Goal: Task Accomplishment & Management: Complete application form

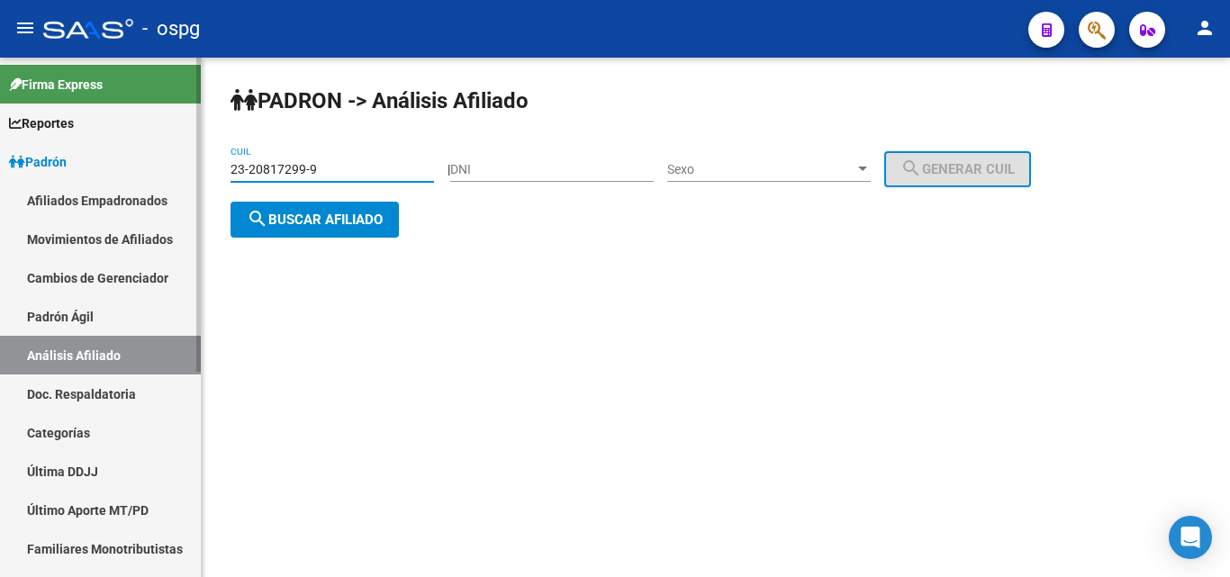
drag, startPoint x: 348, startPoint y: 176, endPoint x: 6, endPoint y: 116, distance: 346.5
click at [5, 119] on mat-sidenav-container "Firma Express Reportes Ingresos Devengados Análisis Histórico Detalles Transfer…" at bounding box center [615, 318] width 1230 height 520
type input "20-41586027-8"
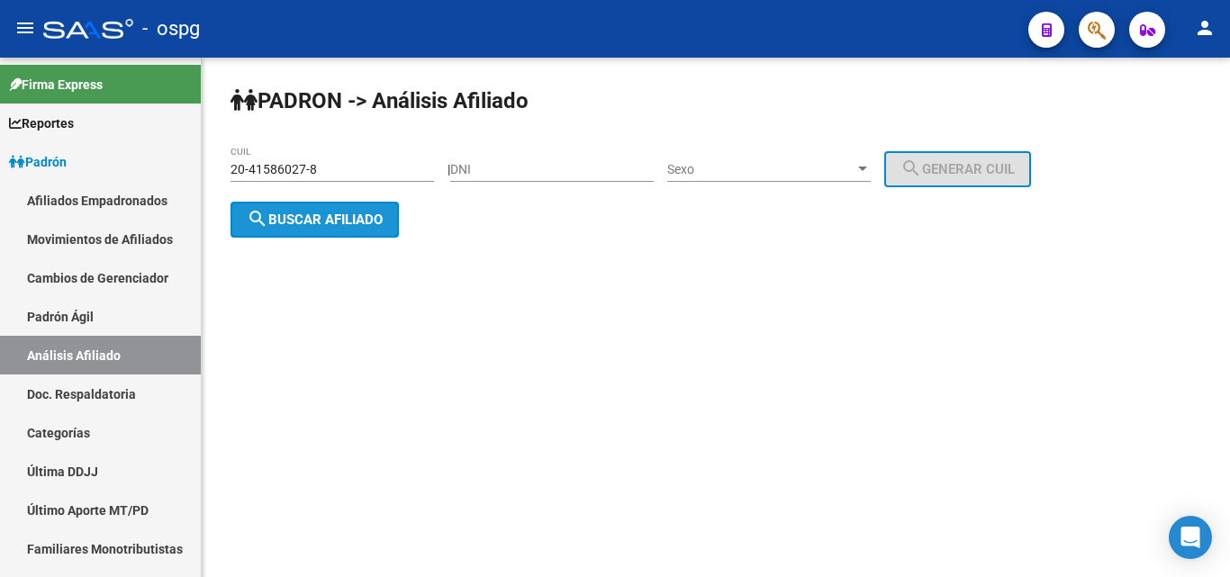
click at [358, 229] on button "search Buscar afiliado" at bounding box center [315, 220] width 168 height 36
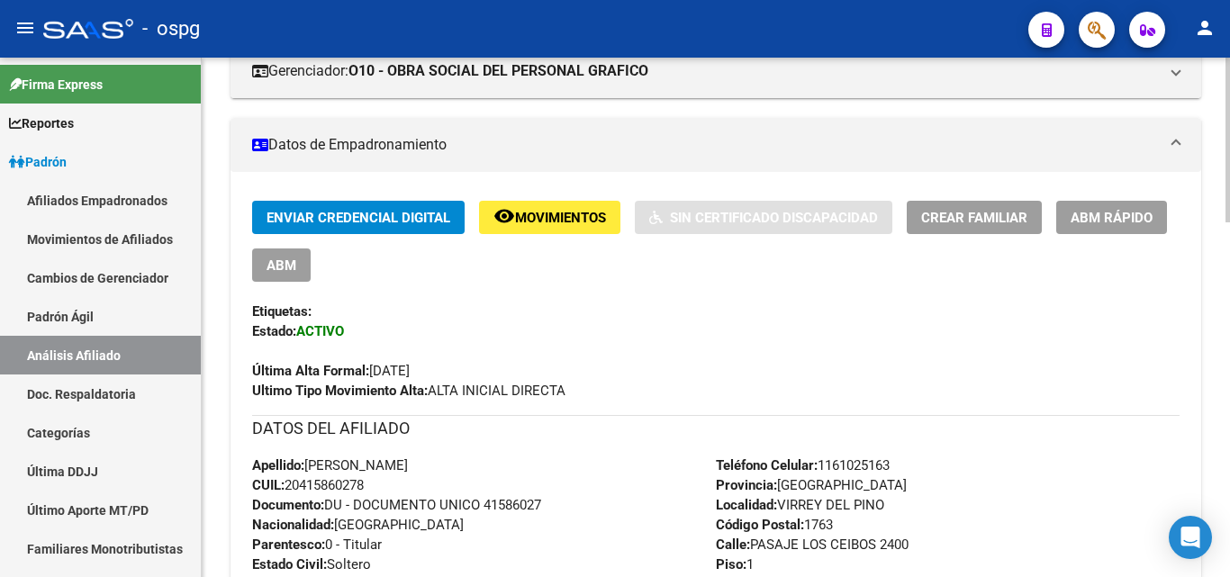
scroll to position [214, 0]
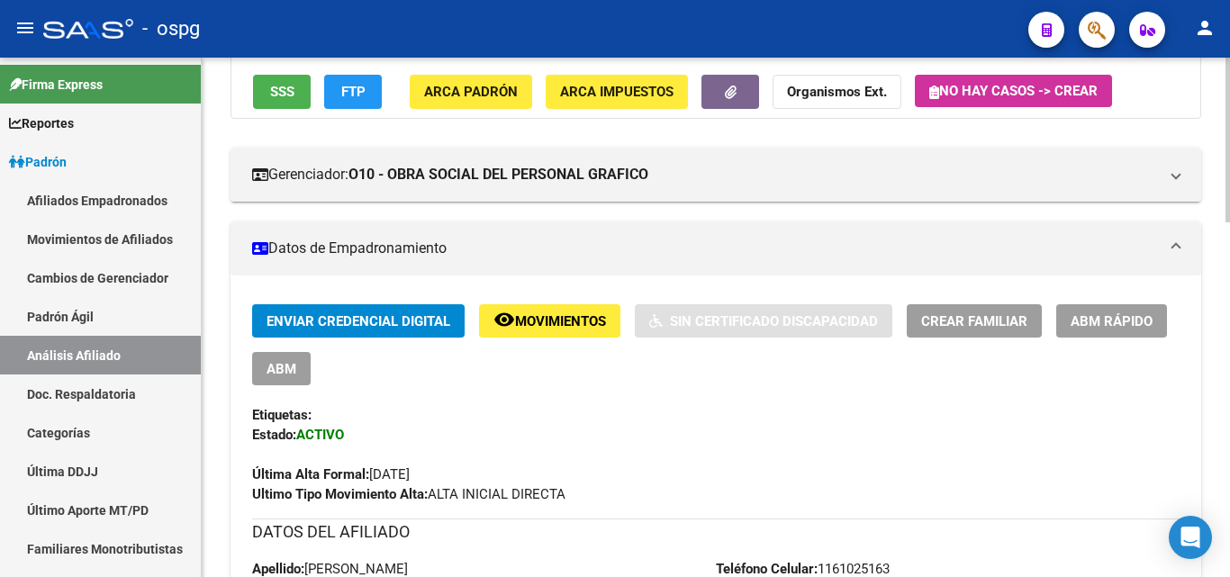
click at [977, 324] on span "Crear Familiar" at bounding box center [974, 321] width 106 height 16
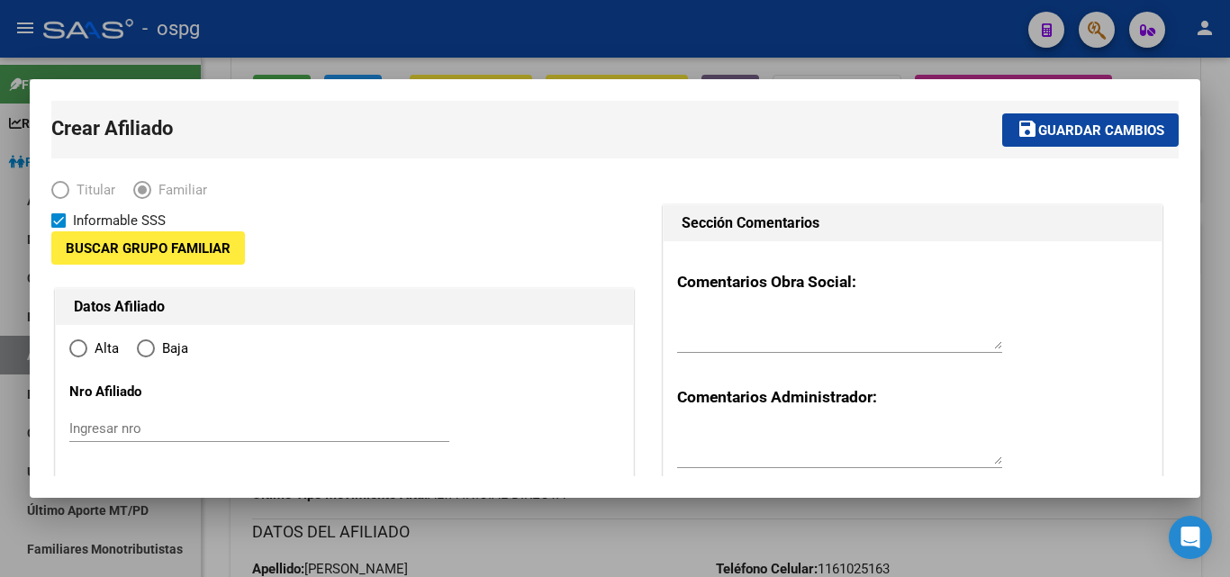
type input "30-55101017-8"
type input "VIRREY DEL PINO"
type input "1763"
type input "PASAJE LOS CEIBOS"
type input "2400"
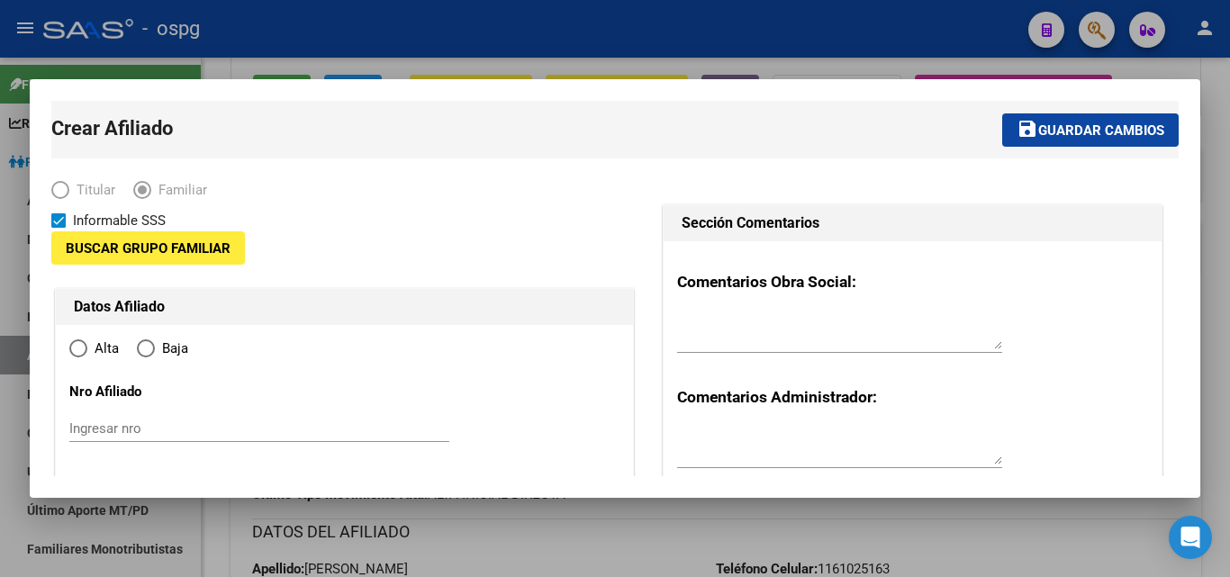
type input "1"
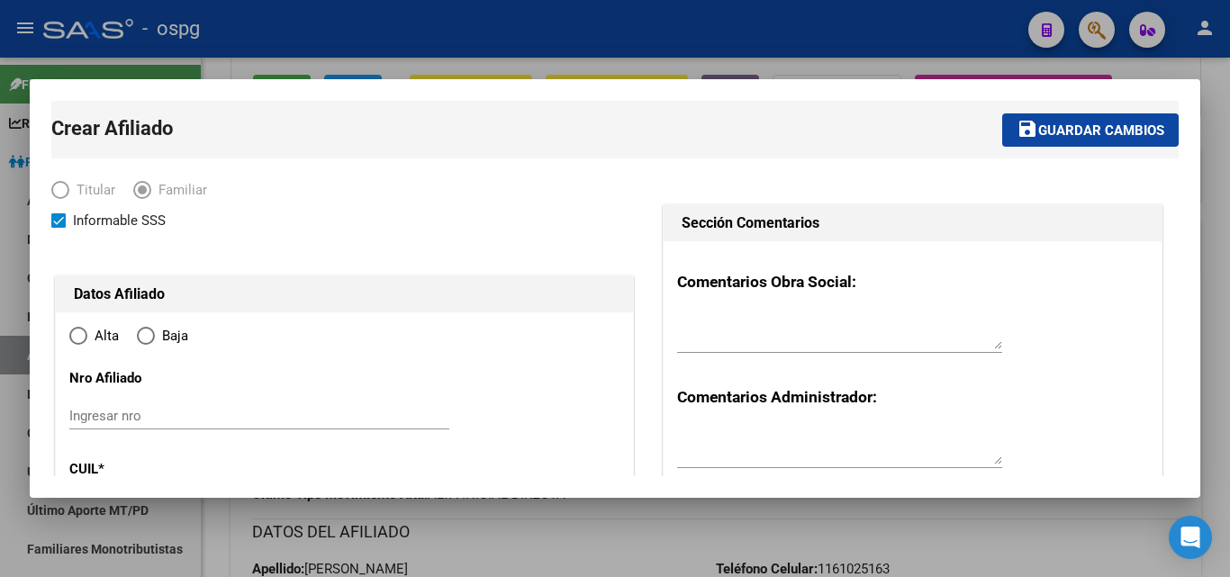
radio input "true"
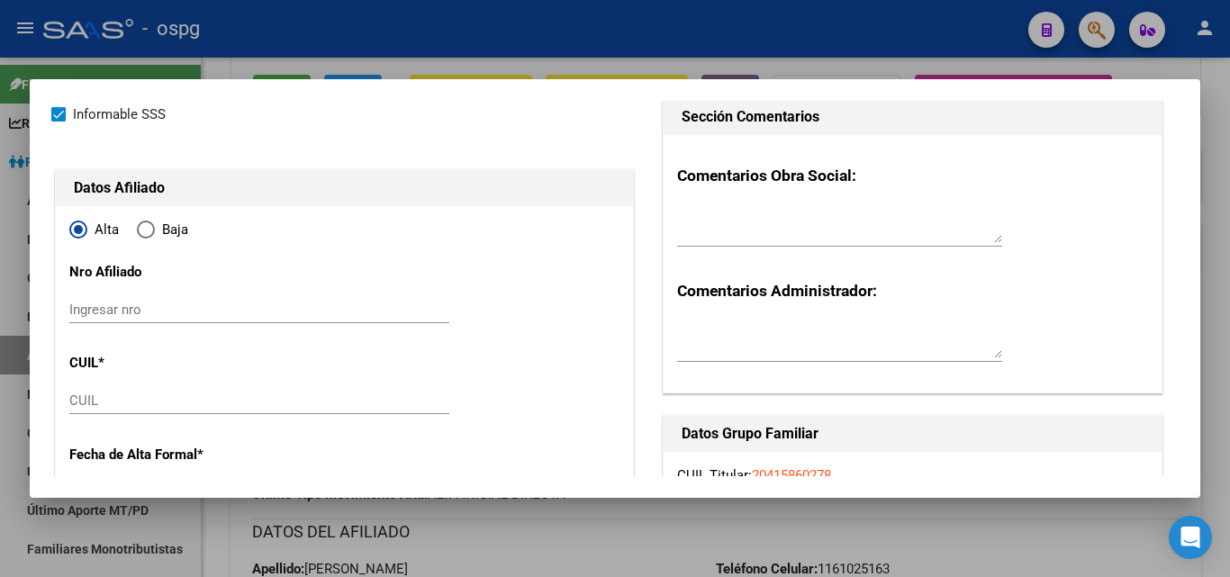
scroll to position [270, 0]
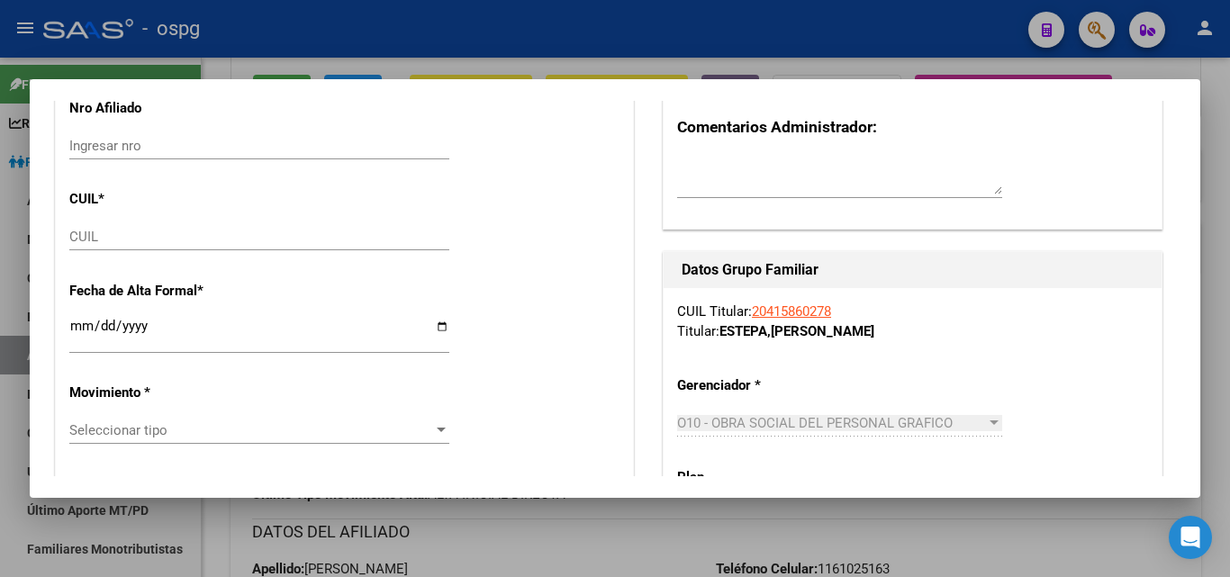
type input "30-55101017-8"
drag, startPoint x: 81, startPoint y: 247, endPoint x: 94, endPoint y: 237, distance: 16.0
click at [93, 238] on div "CUIL" at bounding box center [259, 236] width 380 height 27
click at [94, 237] on input "CUIL" at bounding box center [259, 237] width 380 height 16
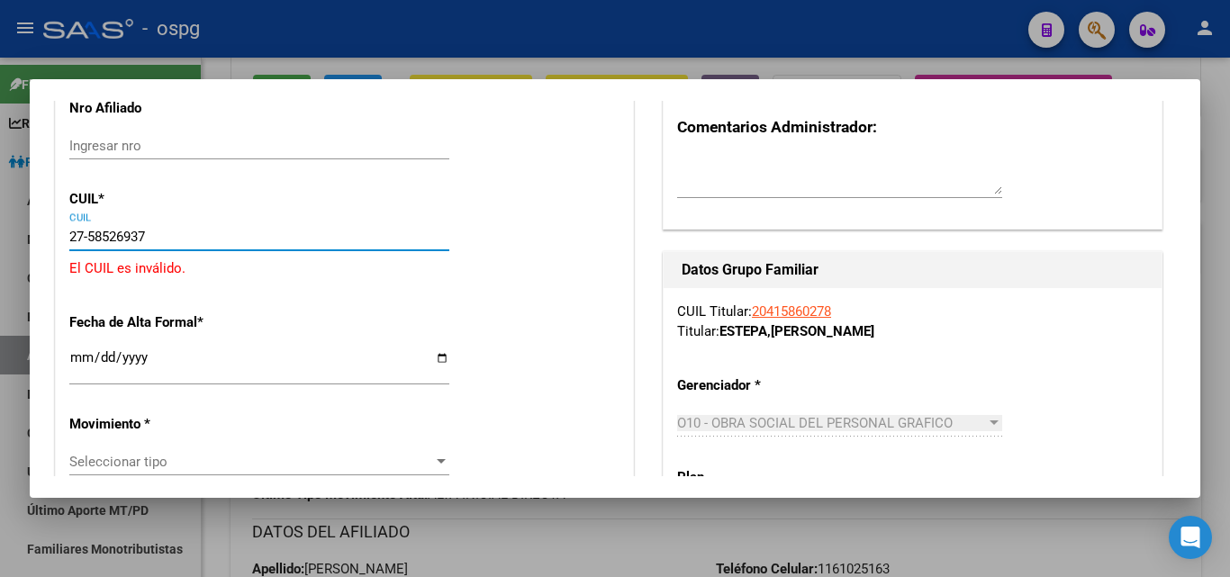
type input "27-58526937-4"
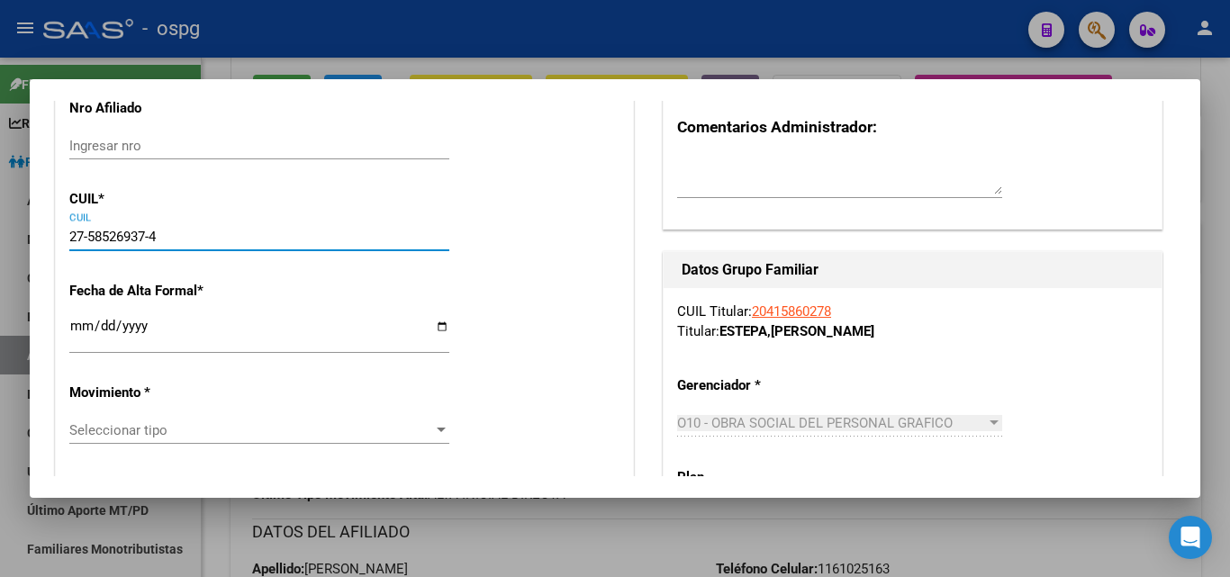
type input "58526937"
type input "ESTEPA"
type input "ADELAIDA"
type input "[DATE]"
type input "[PERSON_NAME]"
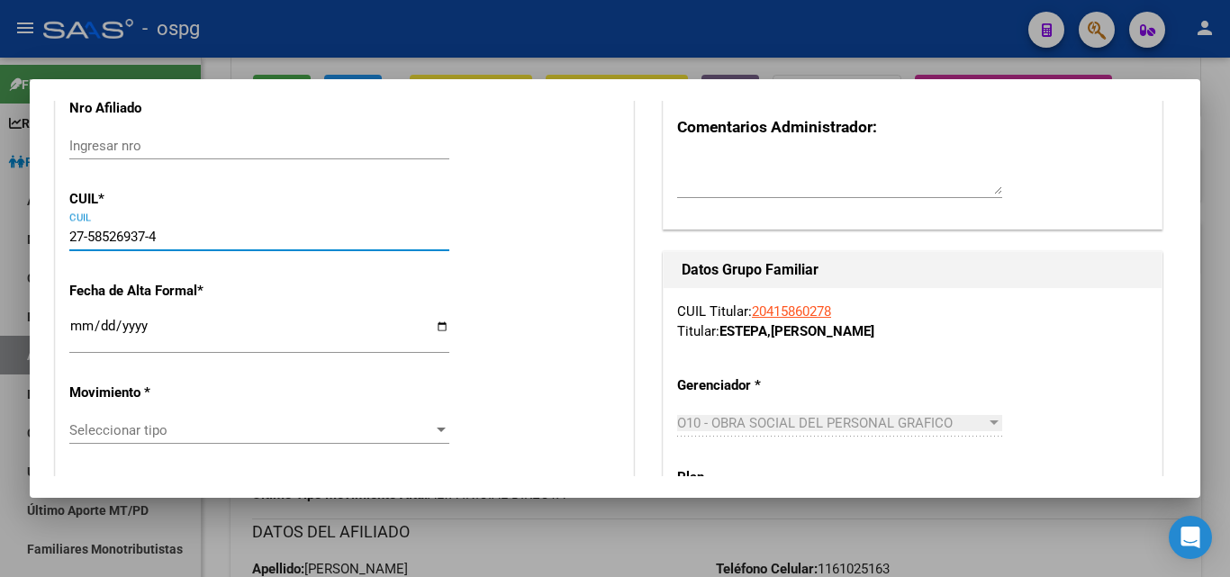
type input "1759"
type input "PASAJE LOS CEIBOS 24"
type input "27-58526937-4"
click at [78, 326] on input "Ingresar fecha" at bounding box center [259, 333] width 380 height 29
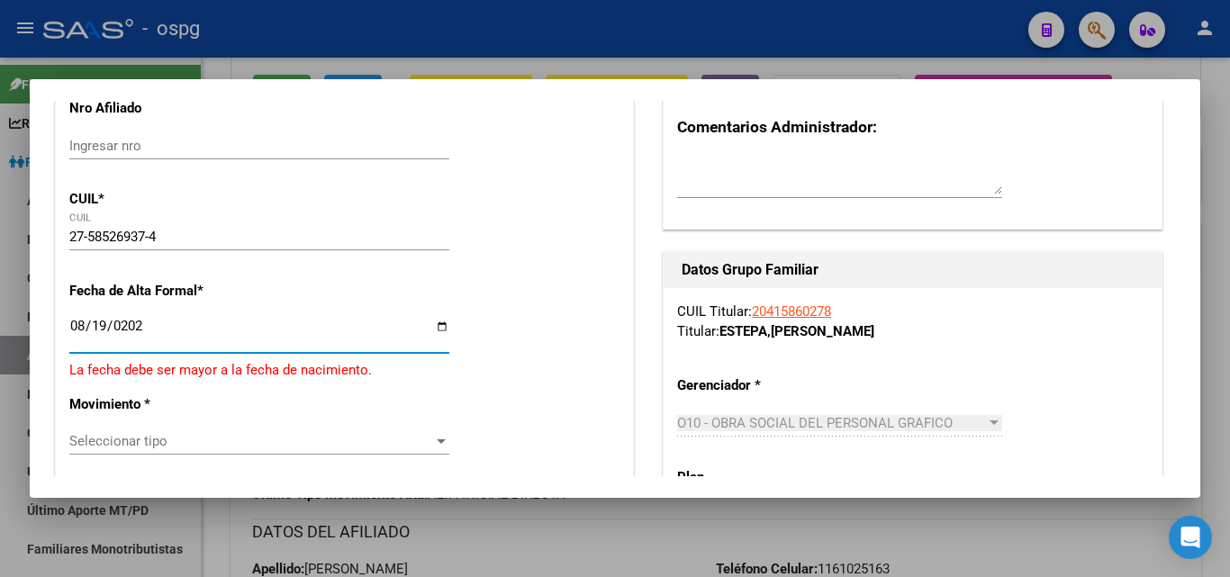
type input "[DATE]"
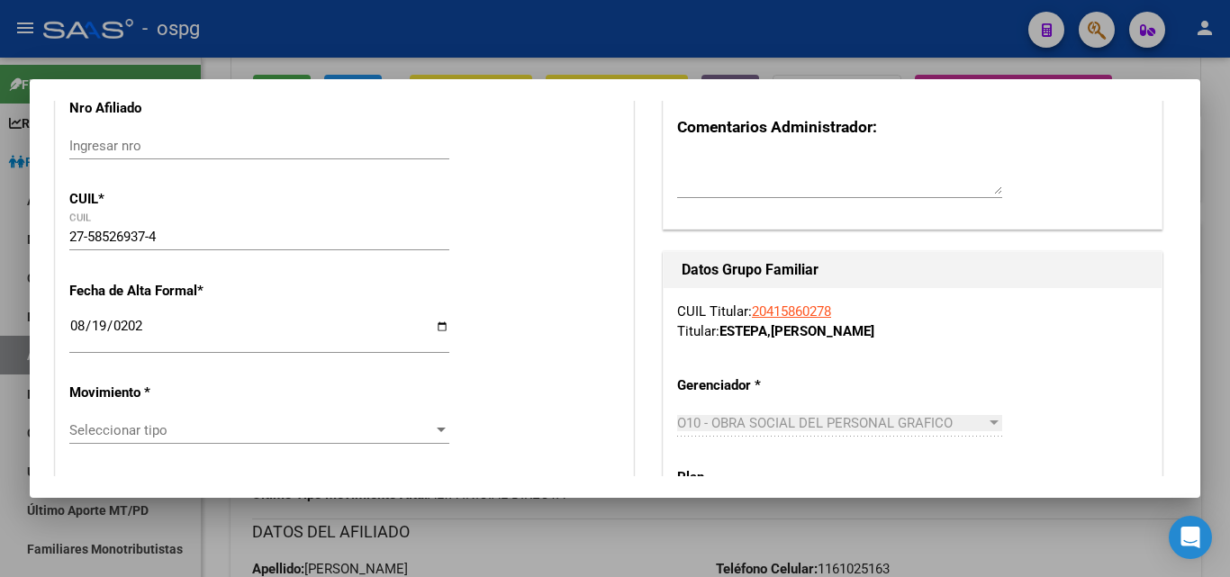
click at [446, 424] on app-drop-down-list "Movimiento * Seleccionar tipo Seleccionar tipo" at bounding box center [266, 412] width 394 height 54
click at [439, 430] on div at bounding box center [441, 430] width 9 height 5
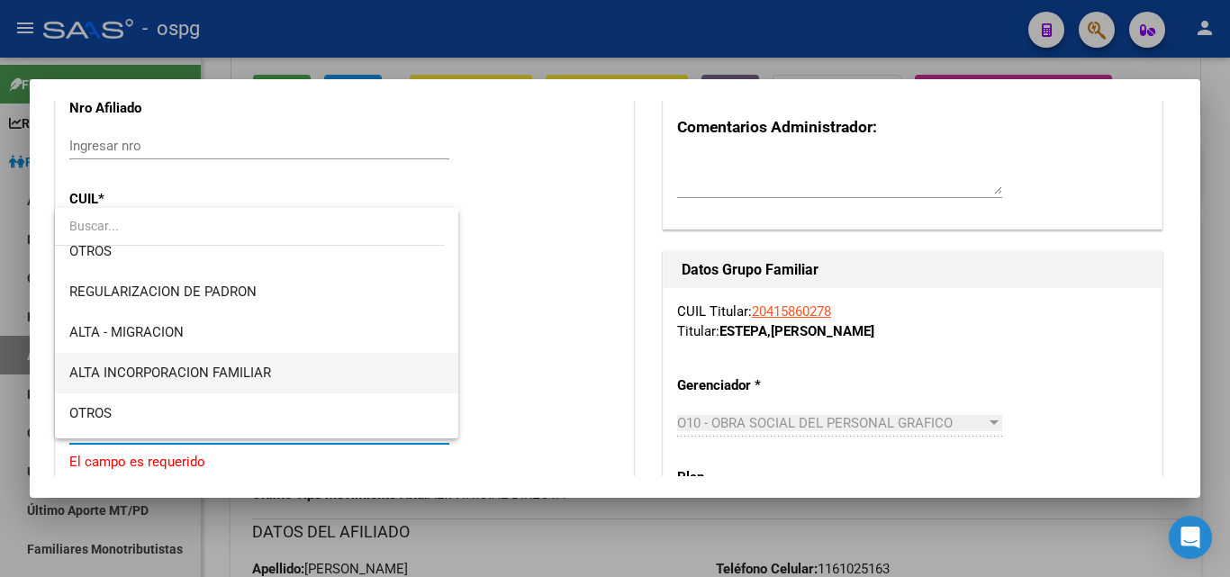
scroll to position [180, 0]
click at [277, 371] on span "ALTA INCORPORACION FAMILIAR" at bounding box center [256, 372] width 375 height 41
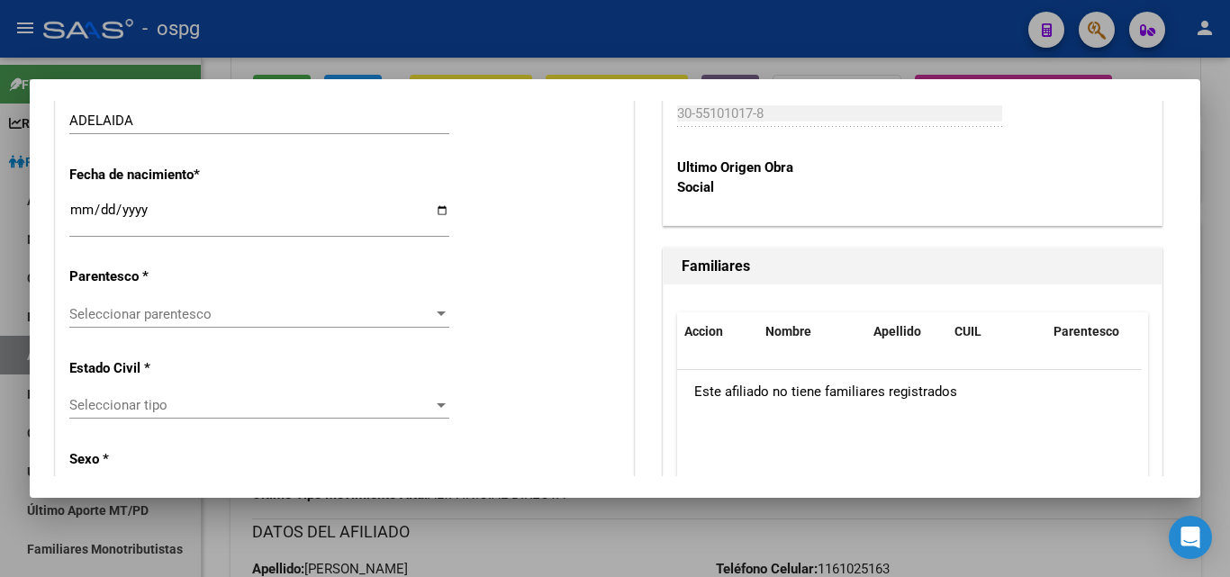
scroll to position [991, 0]
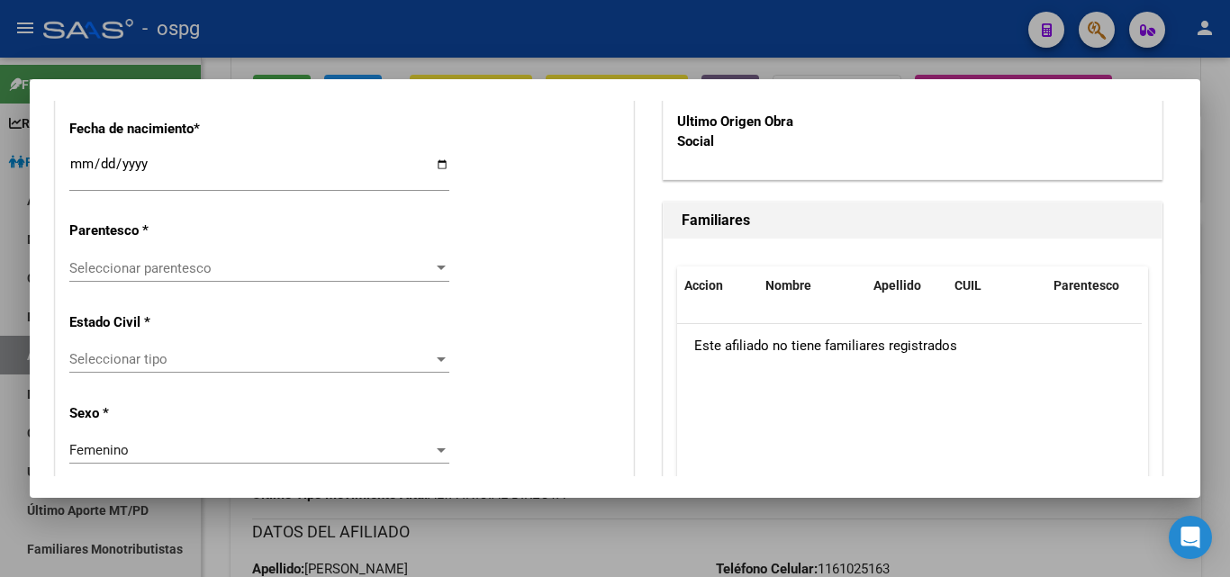
click at [132, 277] on div "Seleccionar parentesco Seleccionar parentesco" at bounding box center [259, 268] width 380 height 27
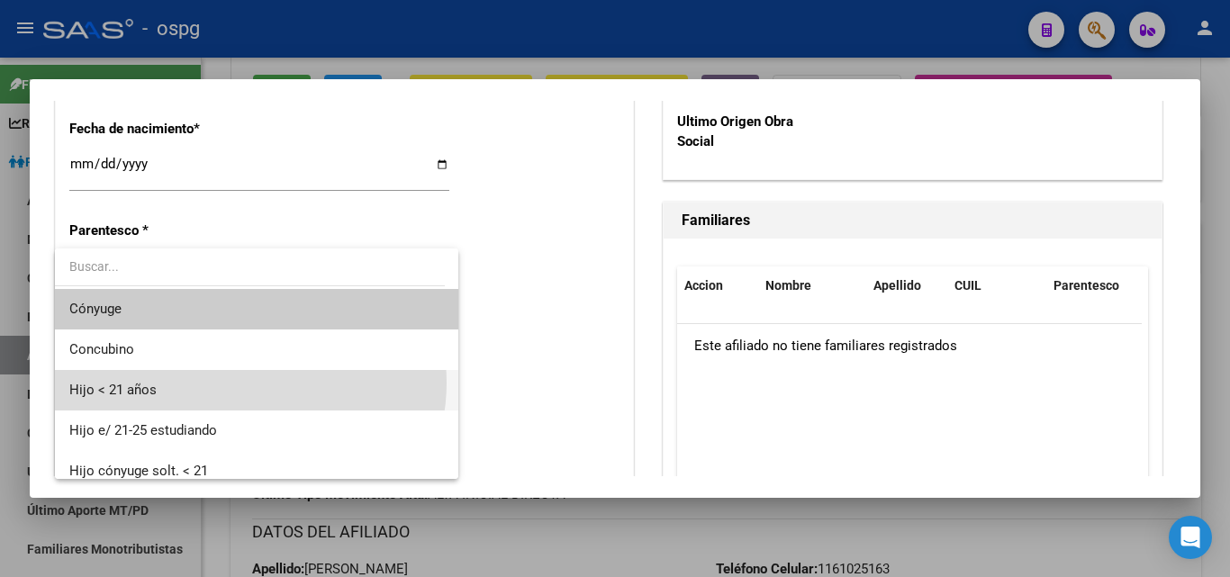
click at [247, 383] on span "Hijo < 21 años" at bounding box center [256, 390] width 375 height 41
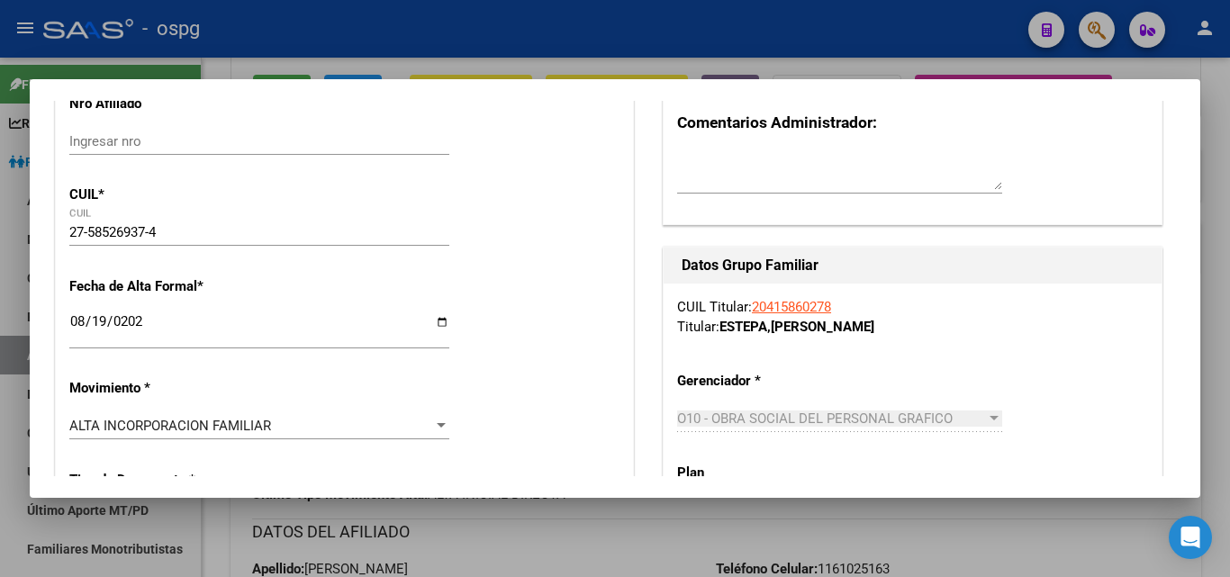
scroll to position [0, 0]
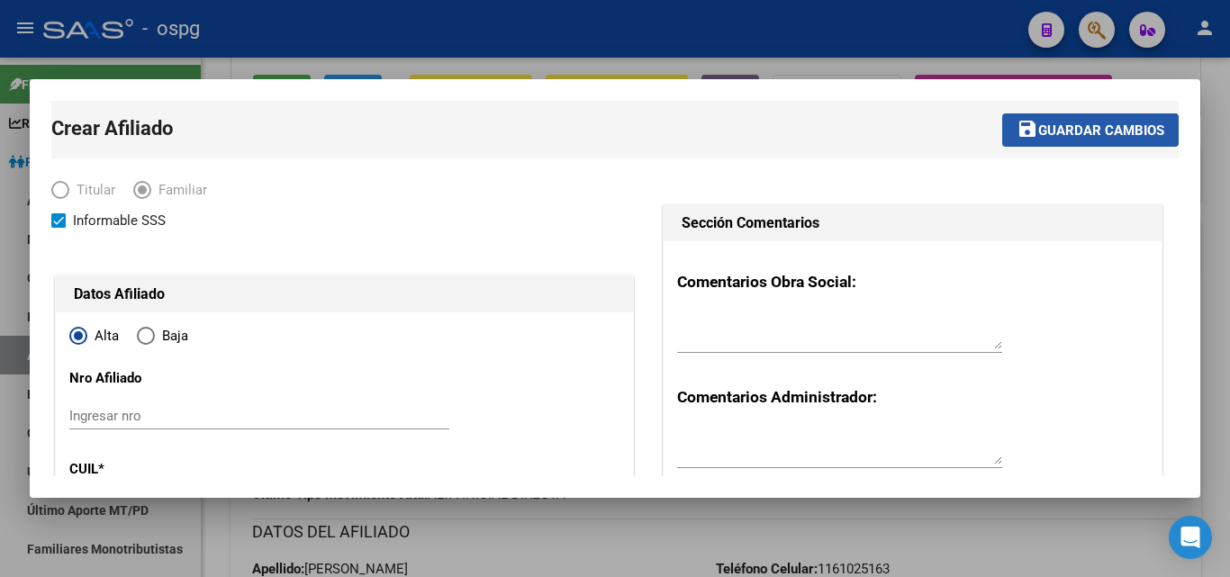
click at [1117, 135] on span "Guardar cambios" at bounding box center [1101, 130] width 126 height 16
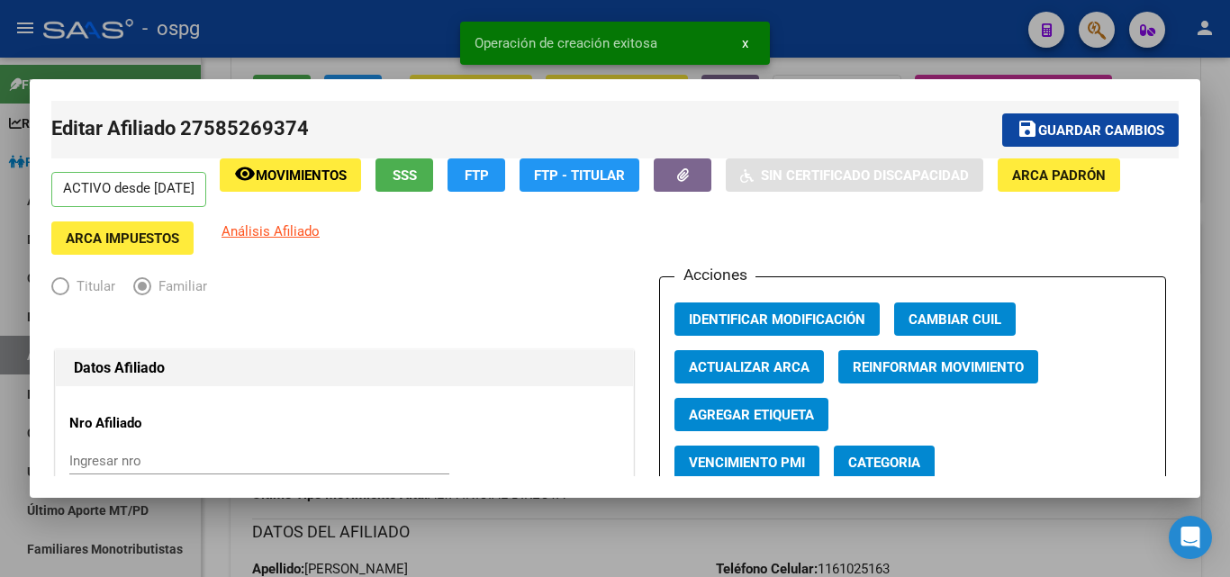
click at [1227, 134] on div at bounding box center [615, 288] width 1230 height 577
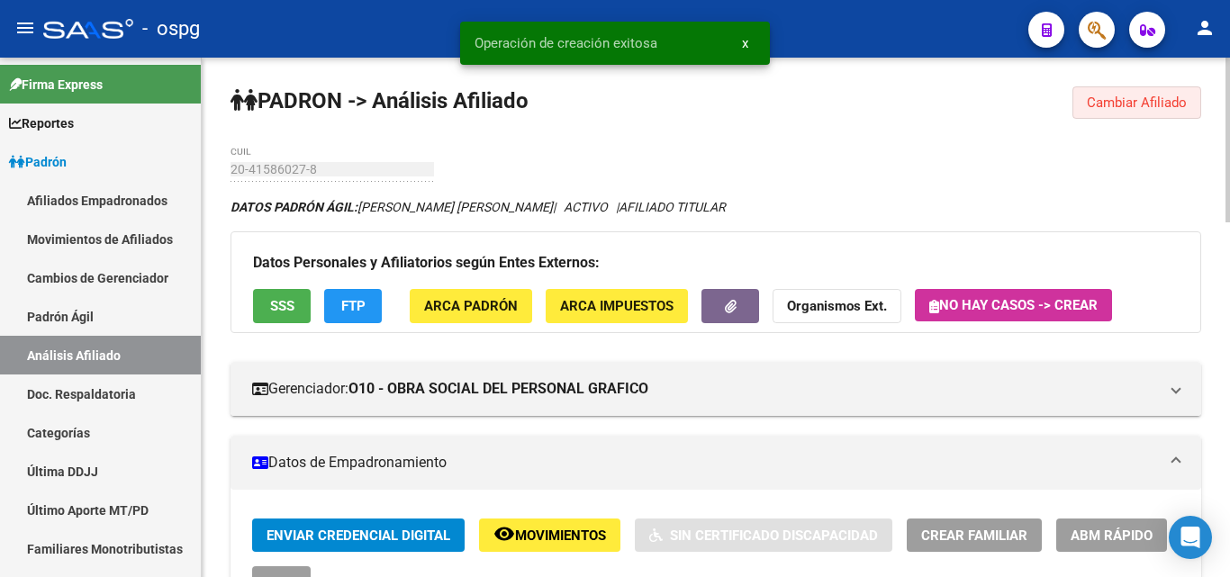
click at [1157, 94] on button "Cambiar Afiliado" at bounding box center [1137, 102] width 129 height 32
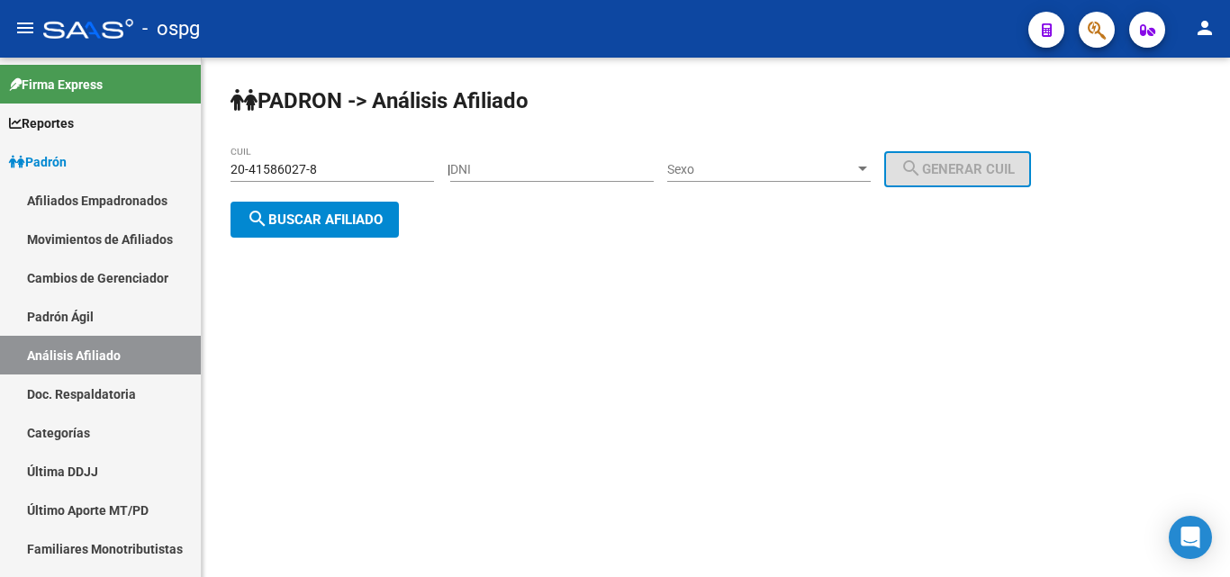
click at [376, 227] on button "search Buscar afiliado" at bounding box center [315, 220] width 168 height 36
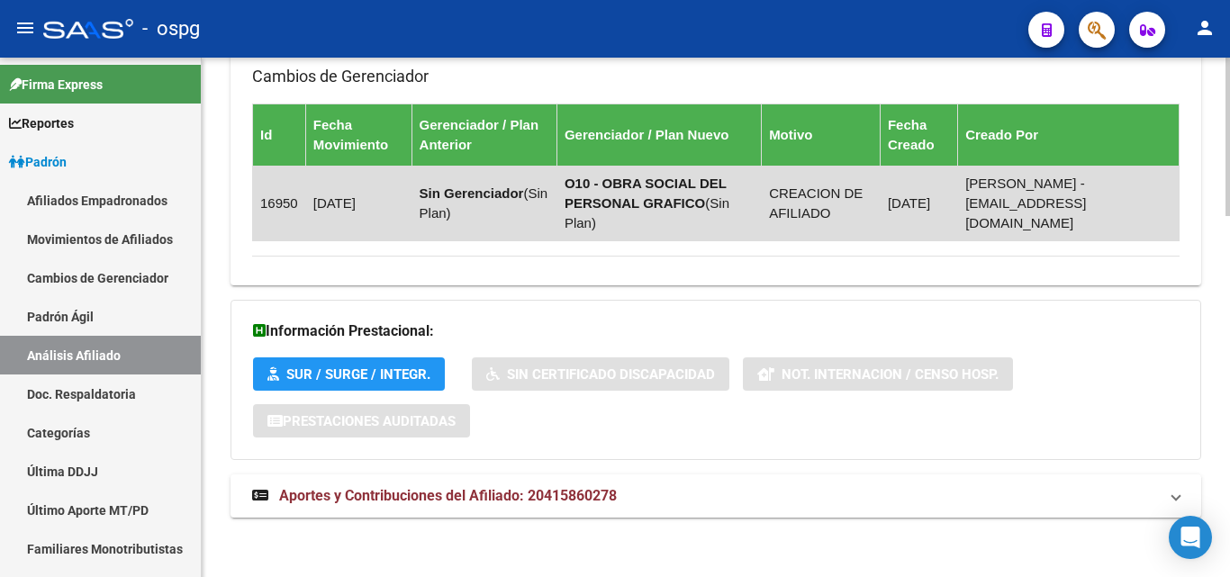
scroll to position [1182, 0]
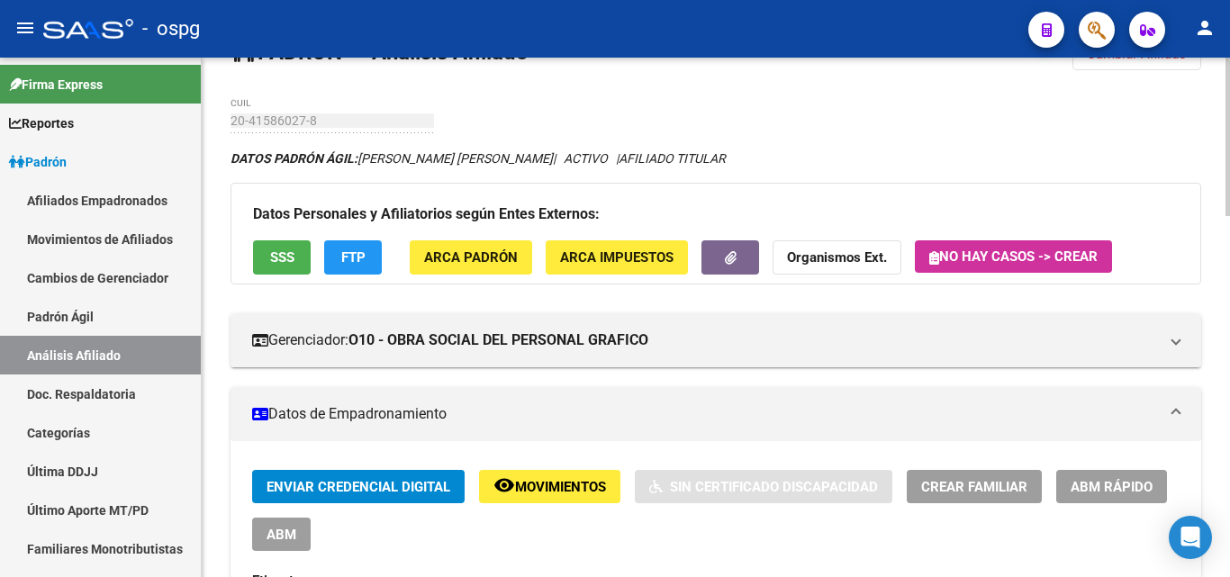
scroll to position [0, 0]
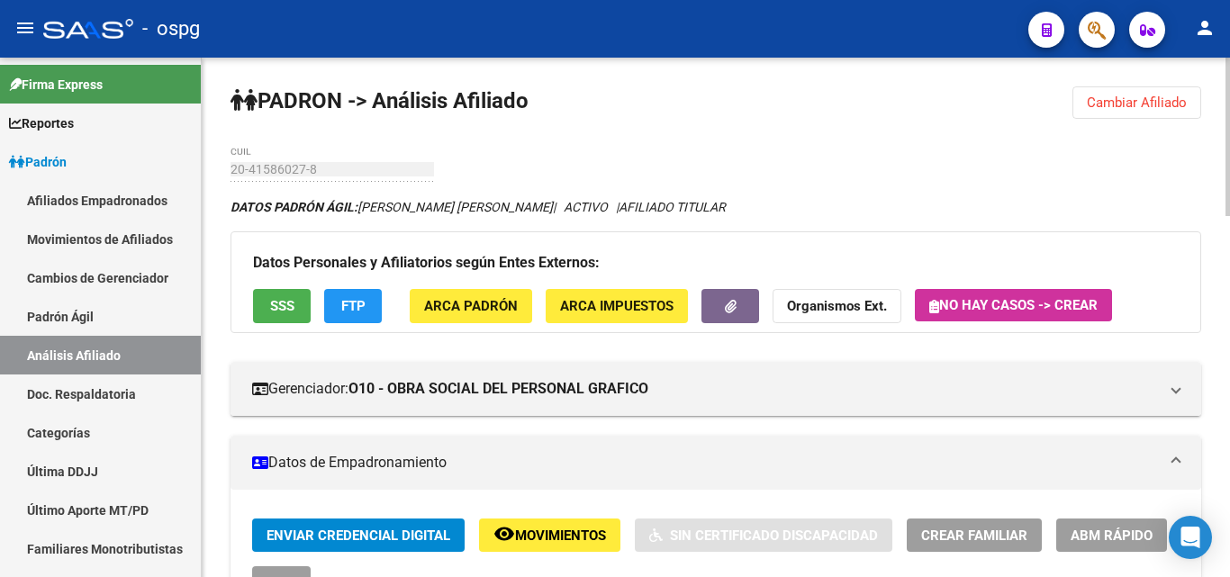
drag, startPoint x: 1144, startPoint y: 102, endPoint x: 985, endPoint y: 104, distance: 158.5
click at [1120, 103] on span "Cambiar Afiliado" at bounding box center [1137, 103] width 100 height 16
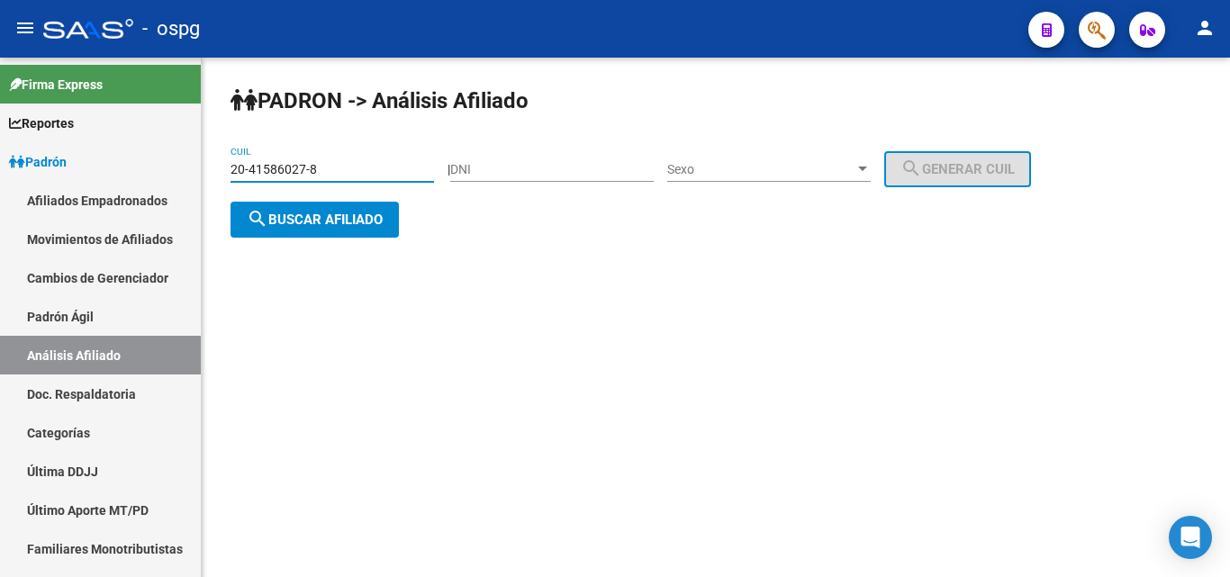
drag, startPoint x: 336, startPoint y: 161, endPoint x: 0, endPoint y: -70, distance: 407.9
click at [0, 0] on html "menu - ospg person Firma Express Reportes Ingresos Devengados Análisis Históric…" at bounding box center [615, 288] width 1230 height 577
type input "23-40477549-9"
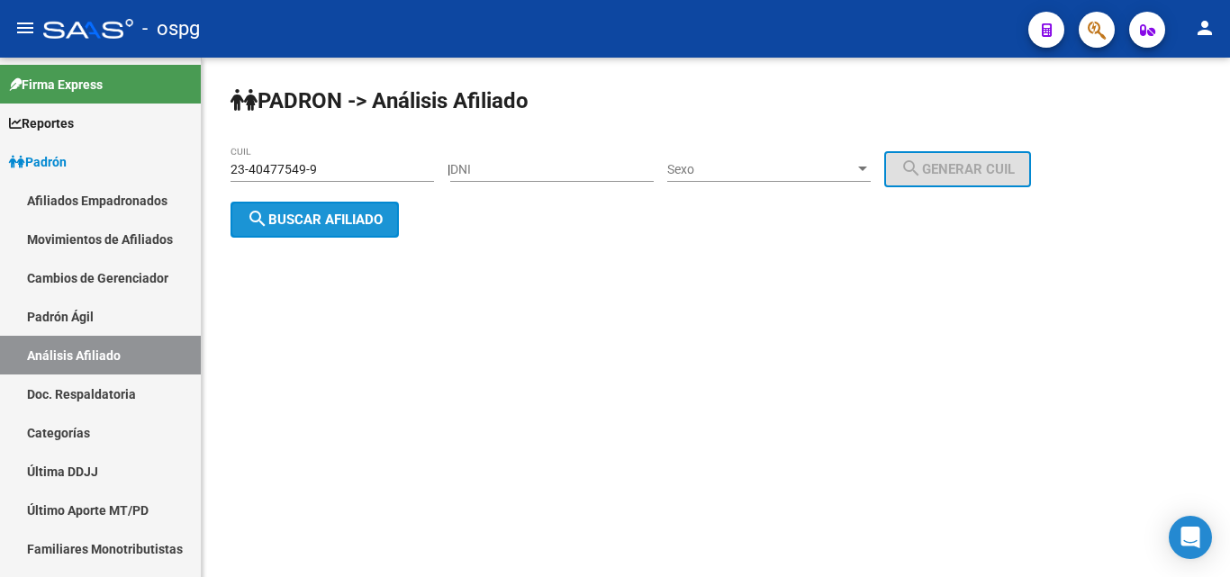
click at [338, 215] on span "search Buscar afiliado" at bounding box center [315, 220] width 136 height 16
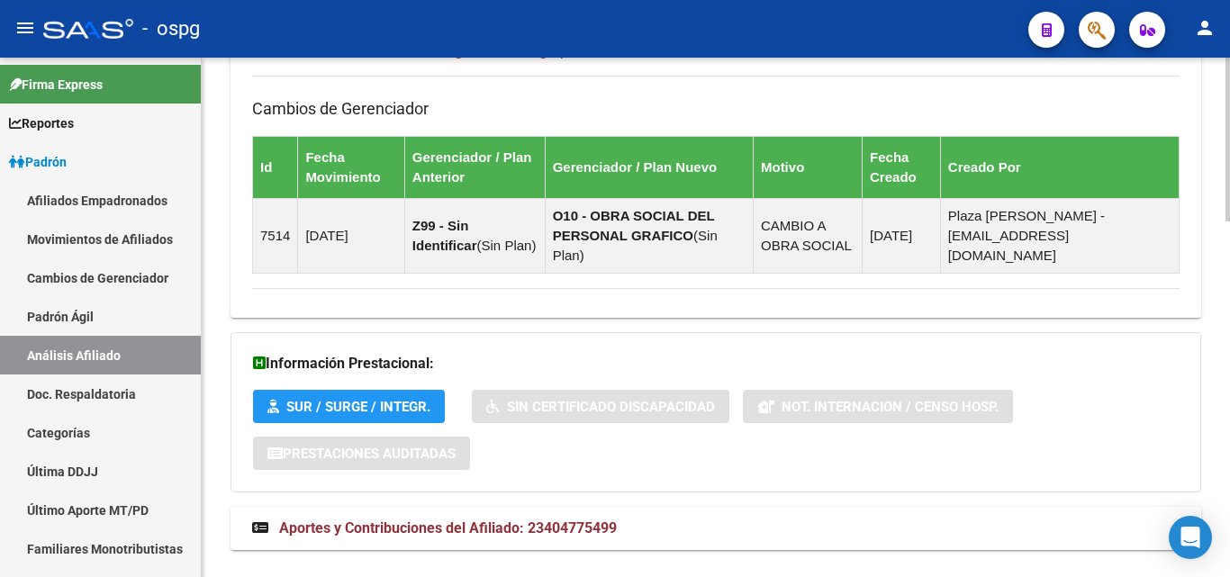
scroll to position [1129, 0]
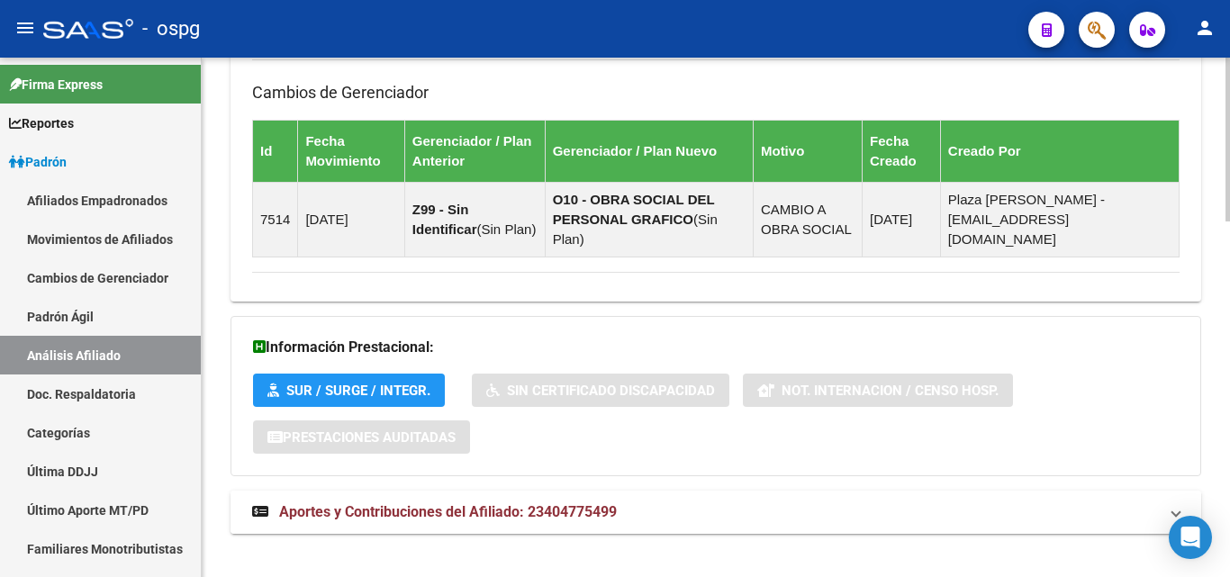
click at [376, 503] on span "Aportes y Contribuciones del Afiliado: 23404775499" at bounding box center [448, 511] width 338 height 17
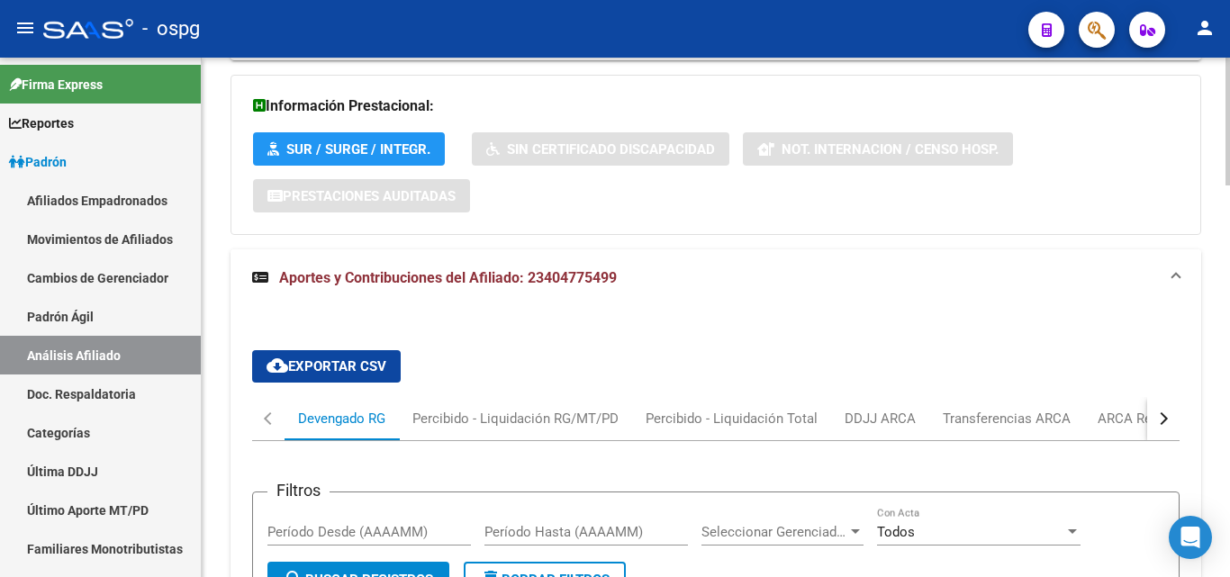
scroll to position [1415, 0]
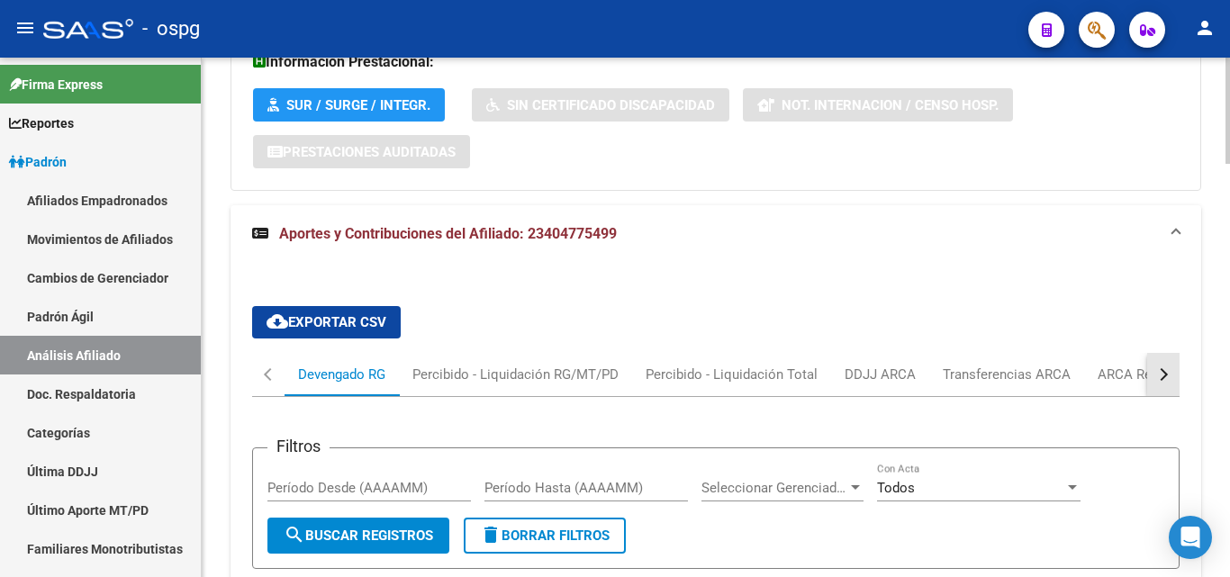
click at [1153, 353] on button "button" at bounding box center [1163, 374] width 32 height 43
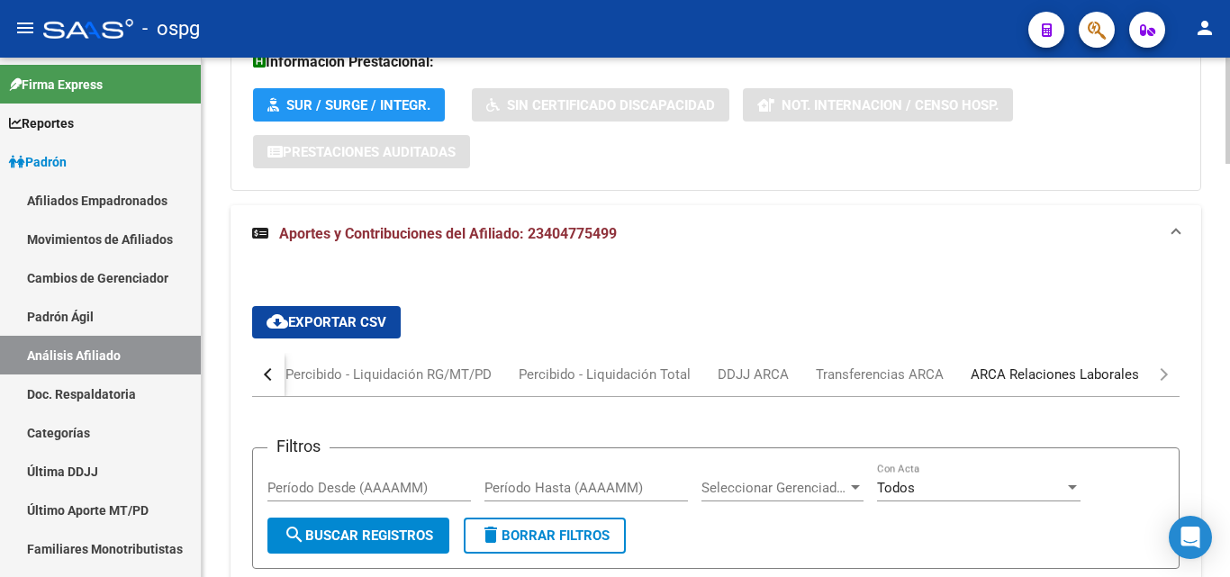
click at [1084, 365] on div "ARCA Relaciones Laborales" at bounding box center [1055, 375] width 168 height 20
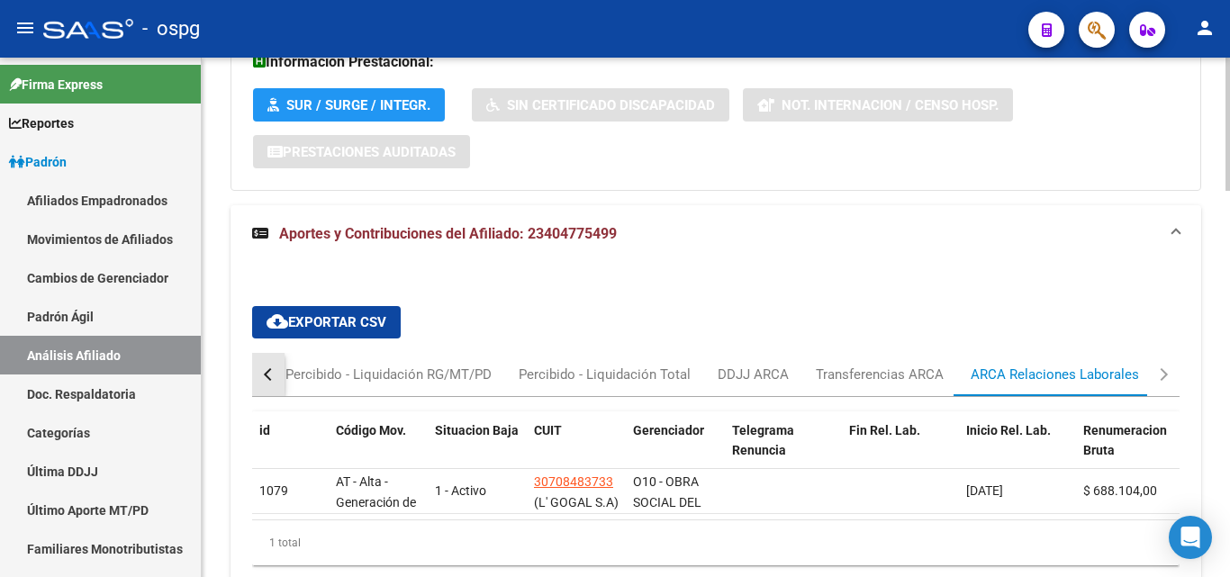
click at [270, 368] on div "button" at bounding box center [270, 374] width 13 height 13
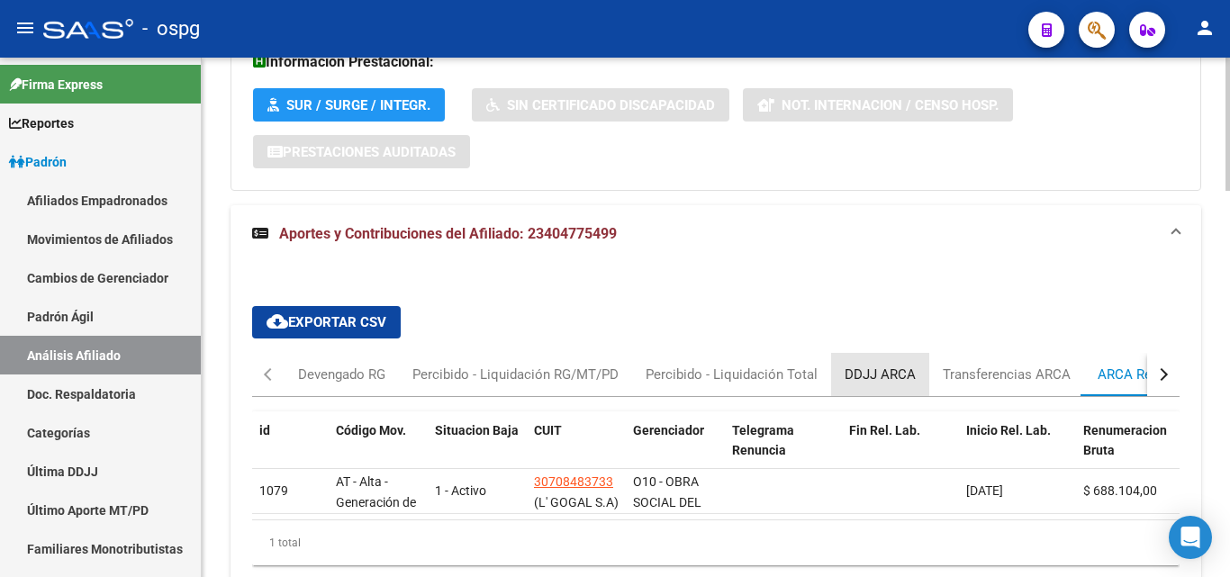
click at [911, 365] on div "DDJJ ARCA" at bounding box center [880, 375] width 71 height 20
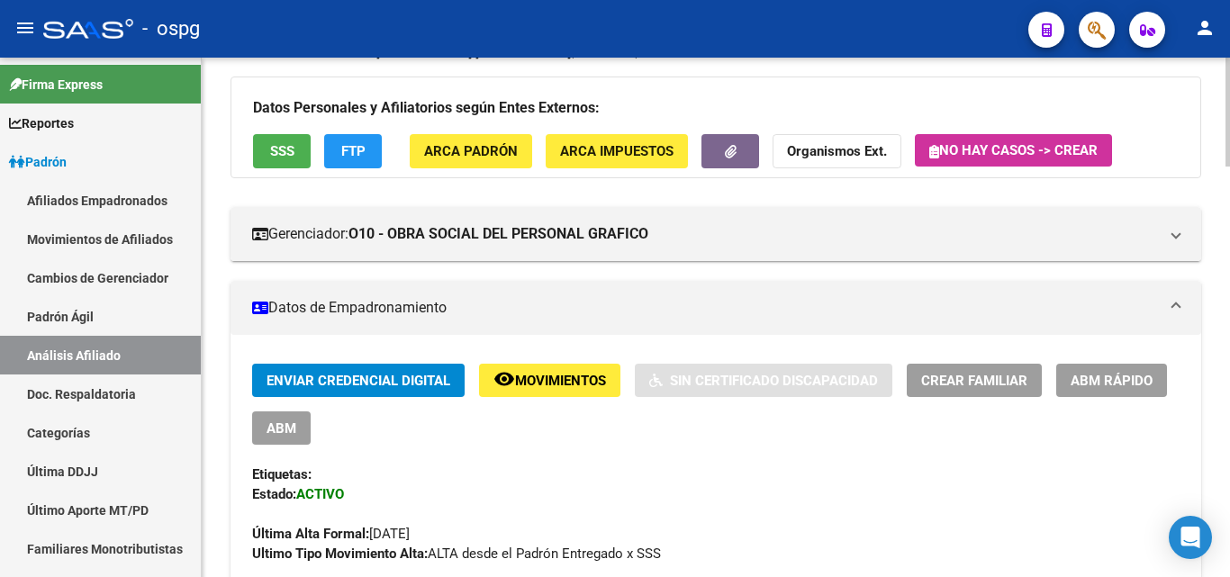
scroll to position [0, 0]
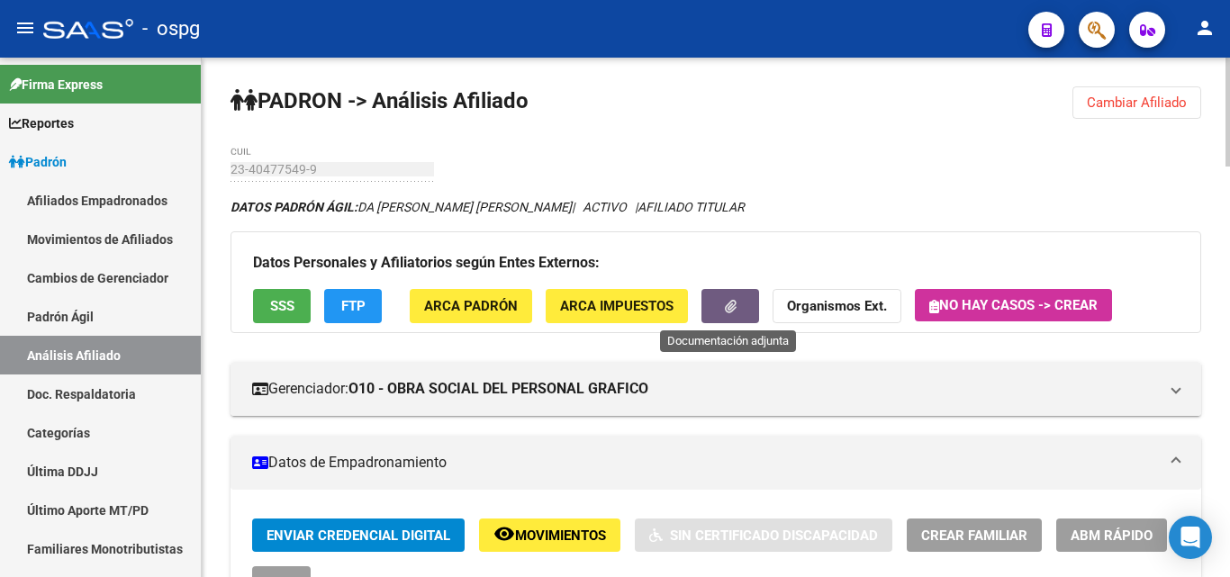
click at [720, 301] on button "button" at bounding box center [731, 305] width 58 height 33
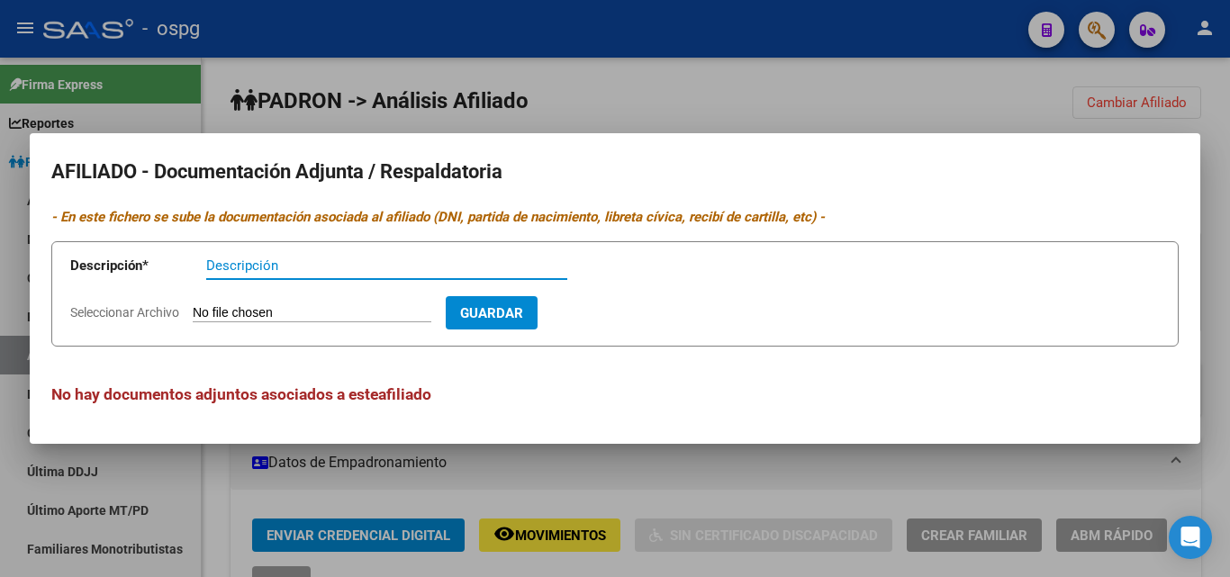
click at [267, 266] on input "Descripción" at bounding box center [386, 266] width 361 height 16
type input "af"
click at [212, 301] on form "Descripción * af Descripción Seleccionar Archivo Guardar" at bounding box center [615, 293] width 1128 height 105
click at [208, 309] on input "Seleccionar Archivo" at bounding box center [312, 313] width 239 height 17
type input "C:\fakepath\1000155774.jpg"
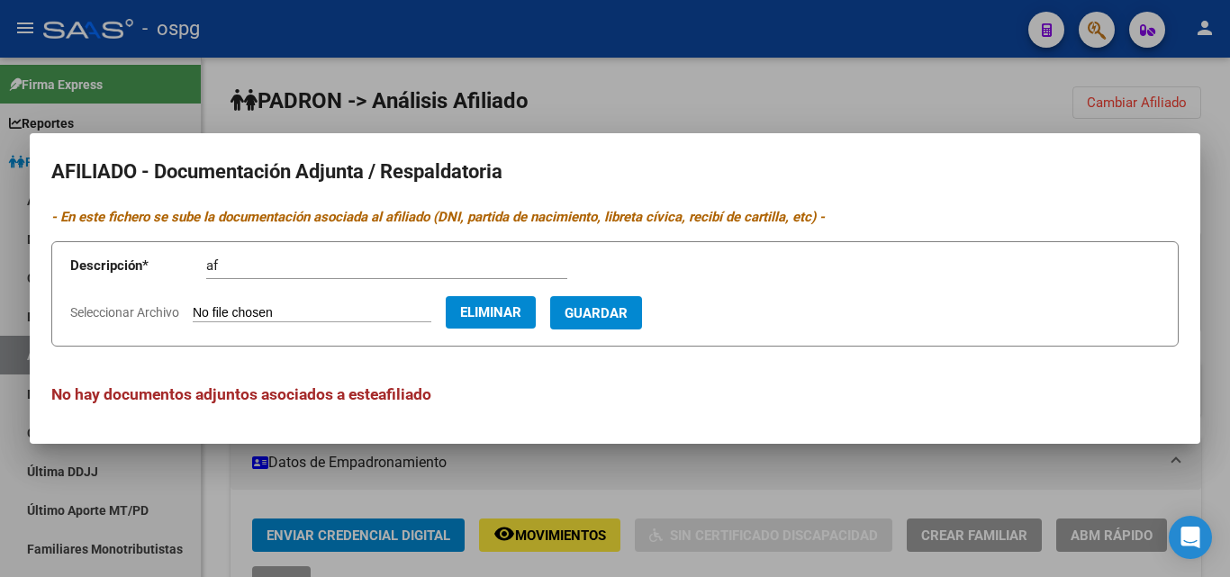
click at [628, 306] on span "Guardar" at bounding box center [596, 313] width 63 height 16
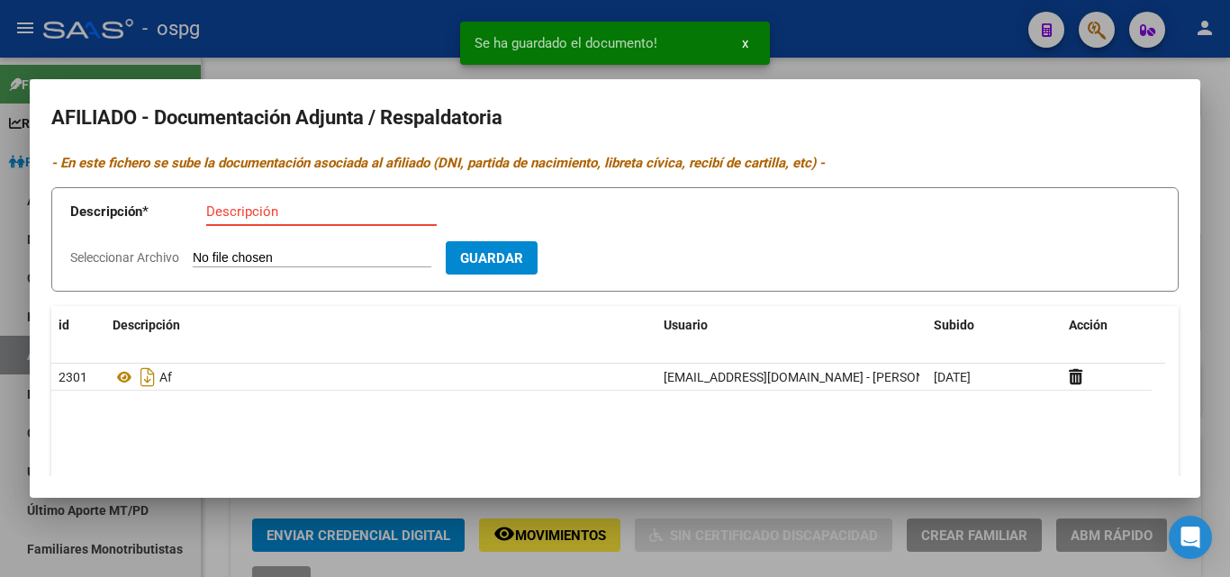
click at [217, 216] on input "Descripción" at bounding box center [321, 212] width 231 height 16
type input "af"
click at [237, 256] on input "Seleccionar Archivo" at bounding box center [312, 258] width 239 height 17
type input "C:\fakepath\1000155775.jpg"
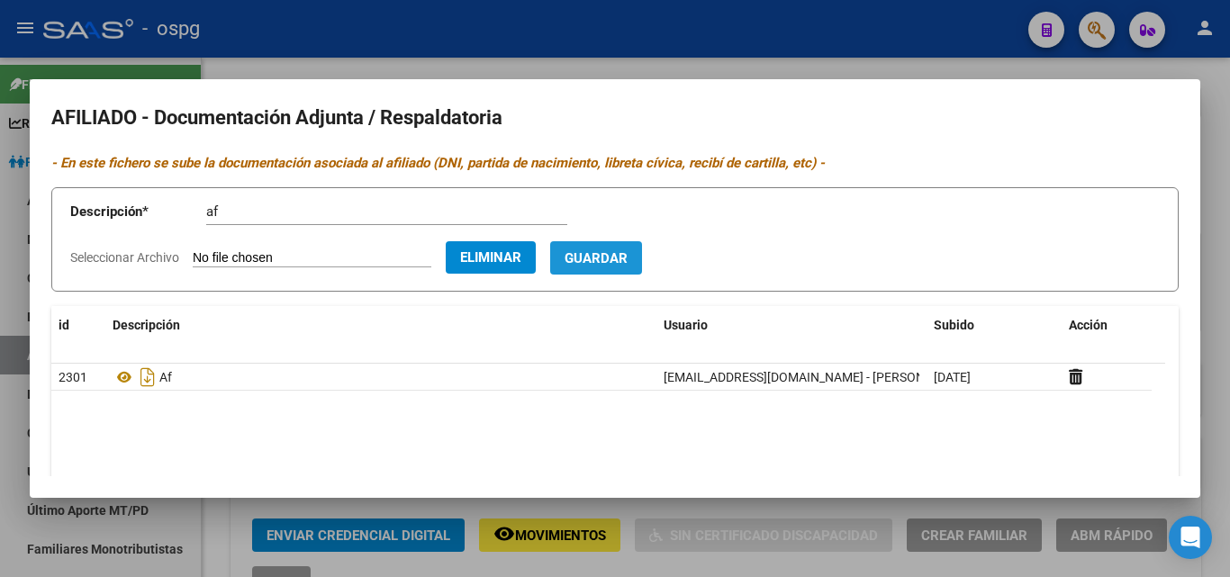
click at [628, 257] on span "Guardar" at bounding box center [596, 258] width 63 height 16
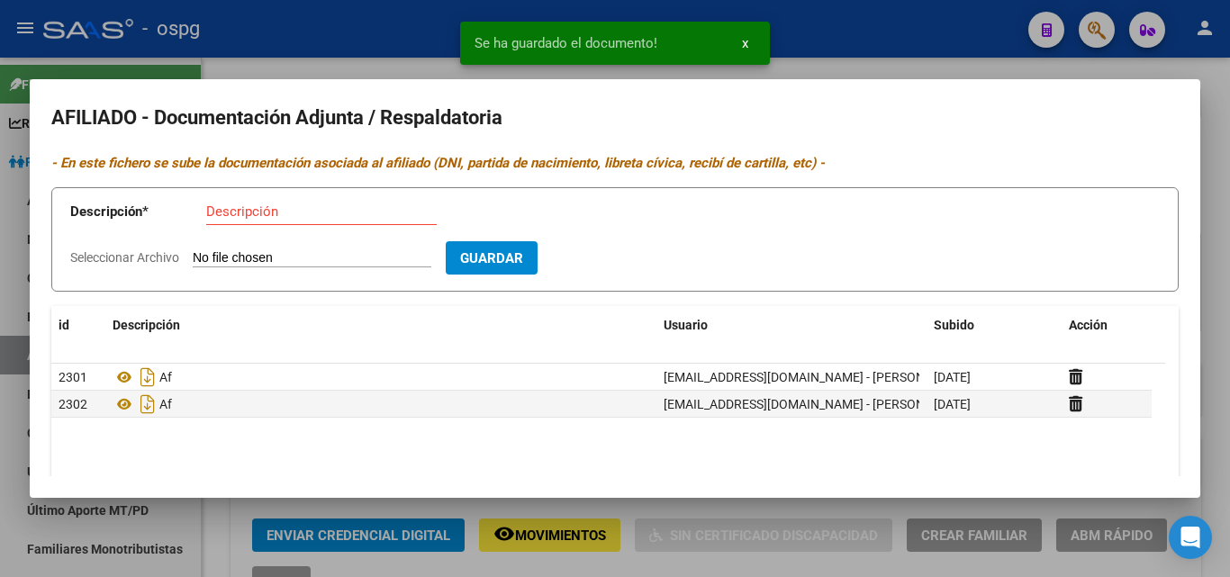
click at [279, 213] on input "Descripción" at bounding box center [321, 212] width 231 height 16
type input "af"
click at [259, 248] on form "Descripción * af Descripción Seleccionar Archivo Guardar" at bounding box center [615, 239] width 1128 height 105
drag, startPoint x: 253, startPoint y: 258, endPoint x: 276, endPoint y: 270, distance: 26.2
click at [275, 269] on form "Descripción * af Descripción Seleccionar Archivo Guardar" at bounding box center [615, 239] width 1128 height 105
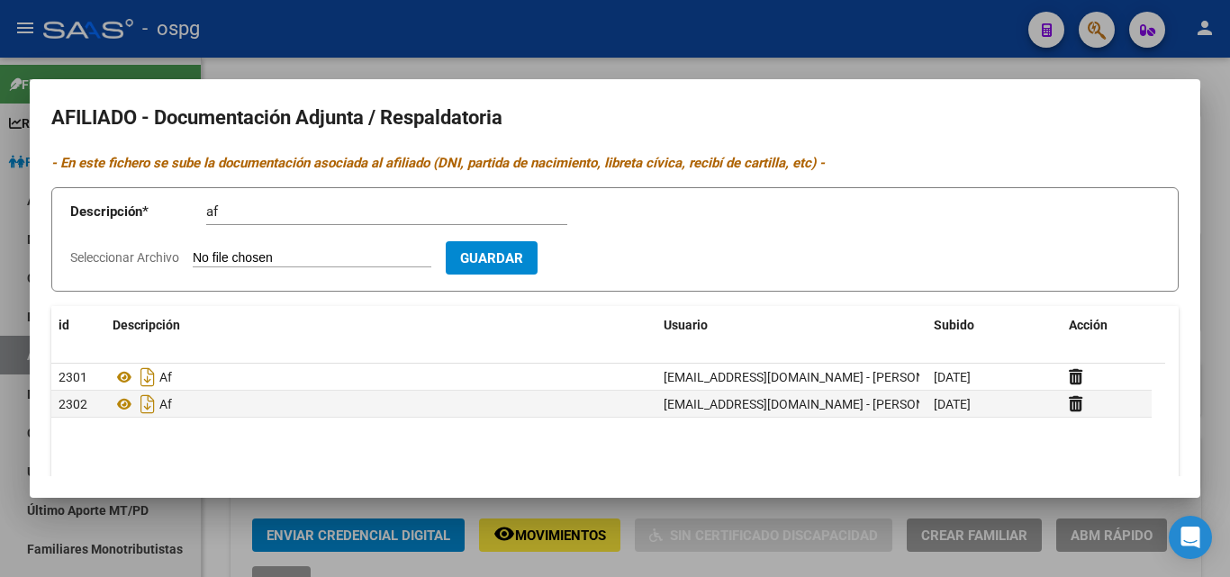
click at [281, 257] on input "Seleccionar Archivo" at bounding box center [312, 258] width 239 height 17
type input "C:\fakepath\1000155778.jpg"
click at [682, 265] on form "Descripción * af Descripción Seleccionar Archivo Eliminar Guardar" at bounding box center [615, 239] width 1128 height 105
click at [628, 256] on span "Guardar" at bounding box center [596, 258] width 63 height 16
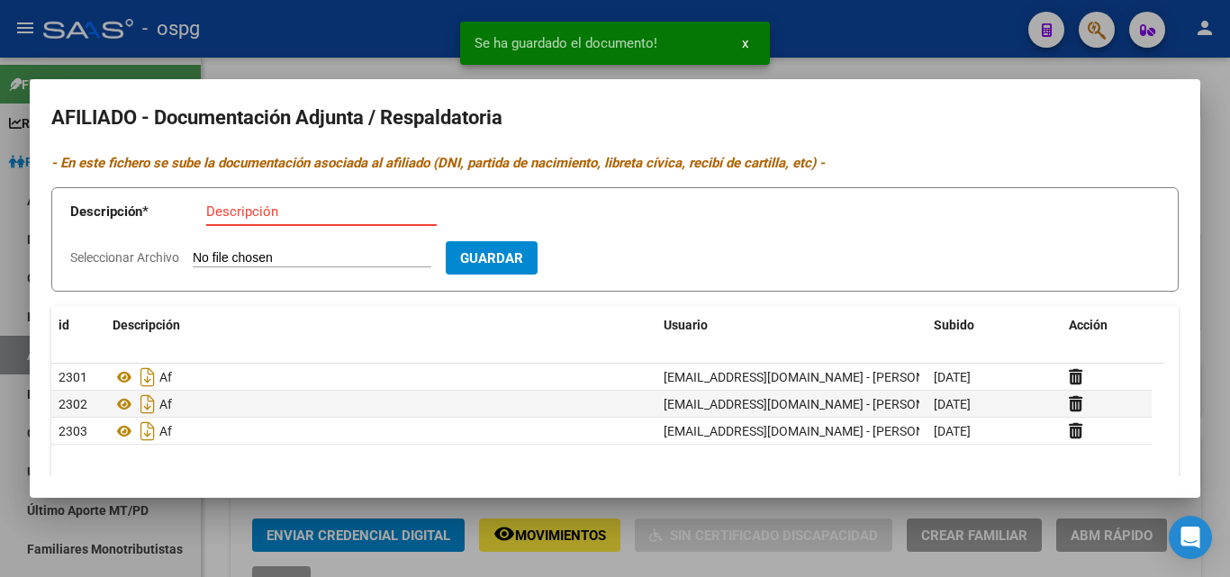
click at [367, 216] on input "Descripción" at bounding box center [321, 212] width 231 height 16
type input "af"
click at [294, 250] on input "Seleccionar Archivo" at bounding box center [312, 258] width 239 height 17
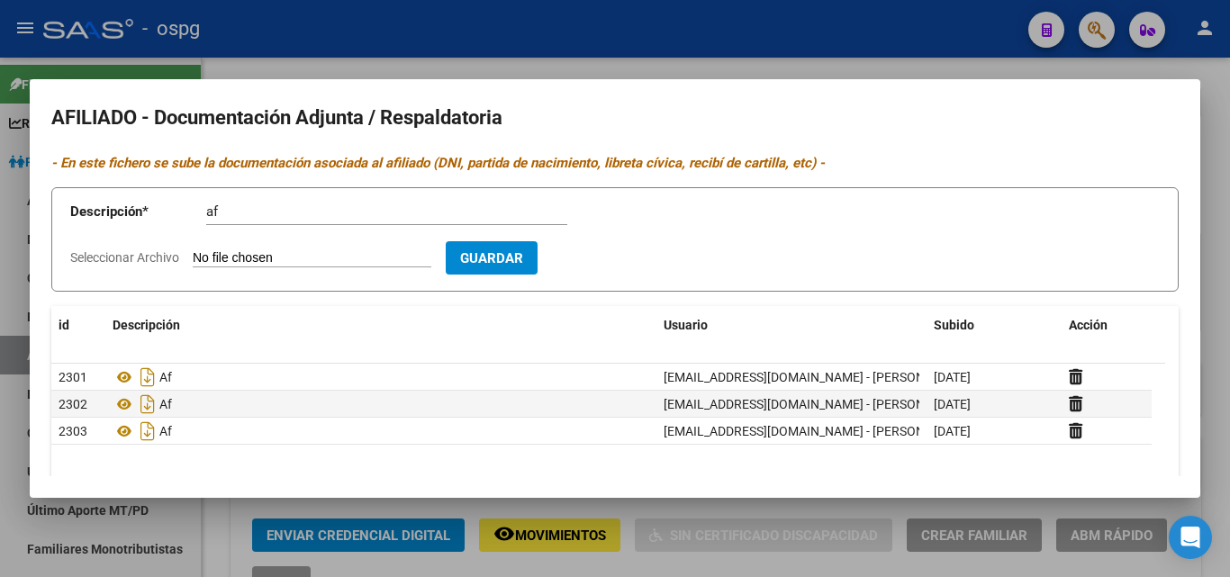
type input "C:\fakepath\1000155777.jpg"
click at [628, 263] on span "Guardar" at bounding box center [596, 258] width 63 height 16
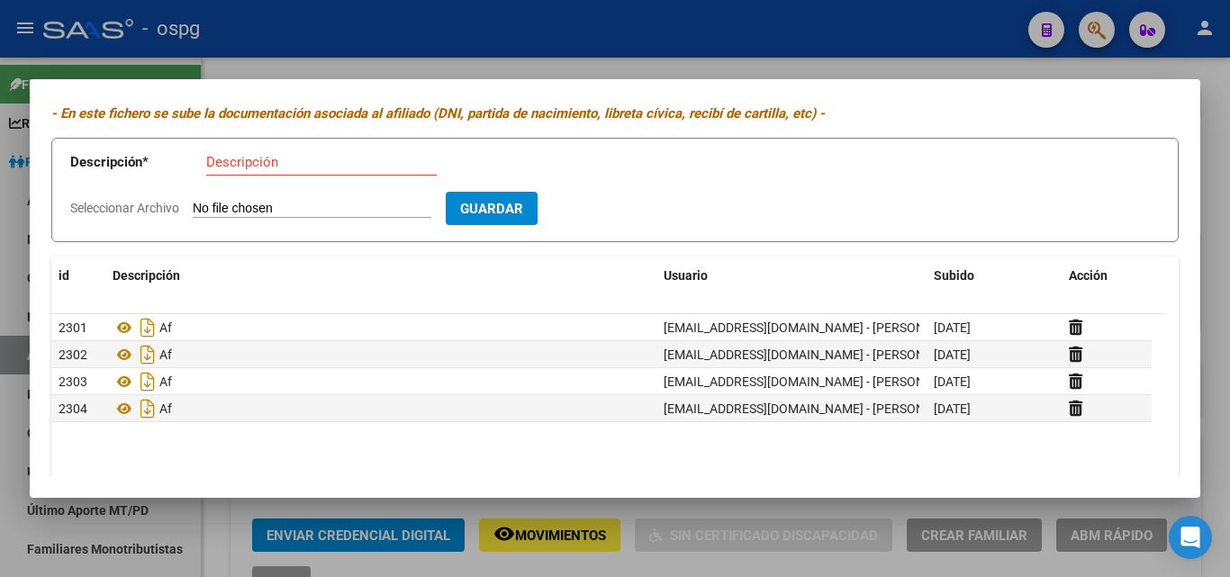
scroll to position [114, 0]
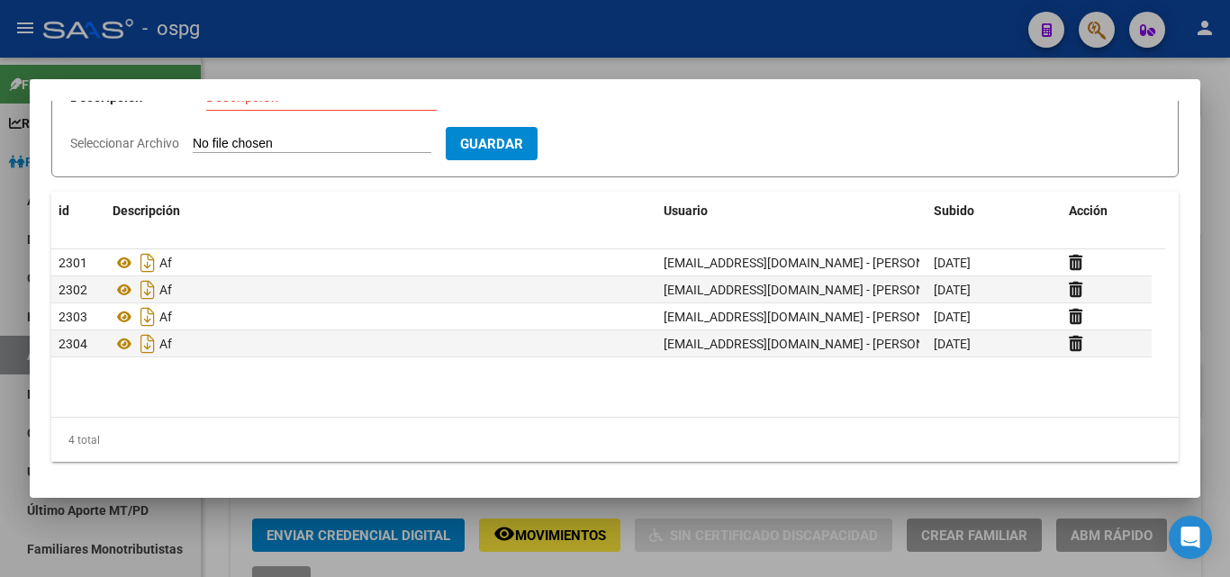
click at [1213, 215] on div at bounding box center [615, 288] width 1230 height 577
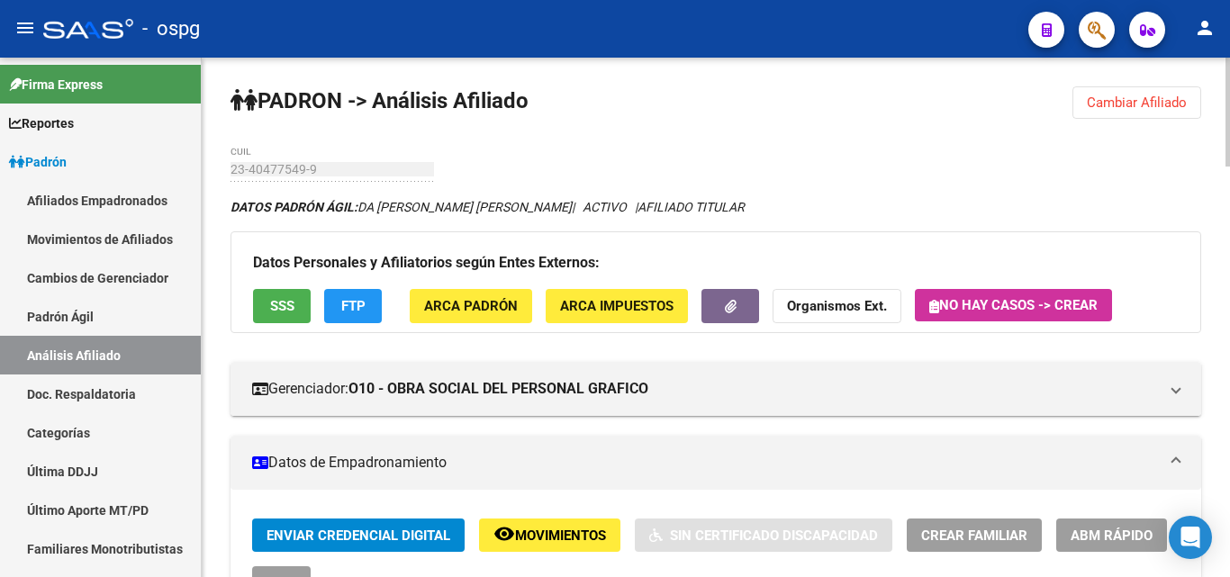
click at [844, 304] on strong "Organismos Ext." at bounding box center [837, 307] width 100 height 16
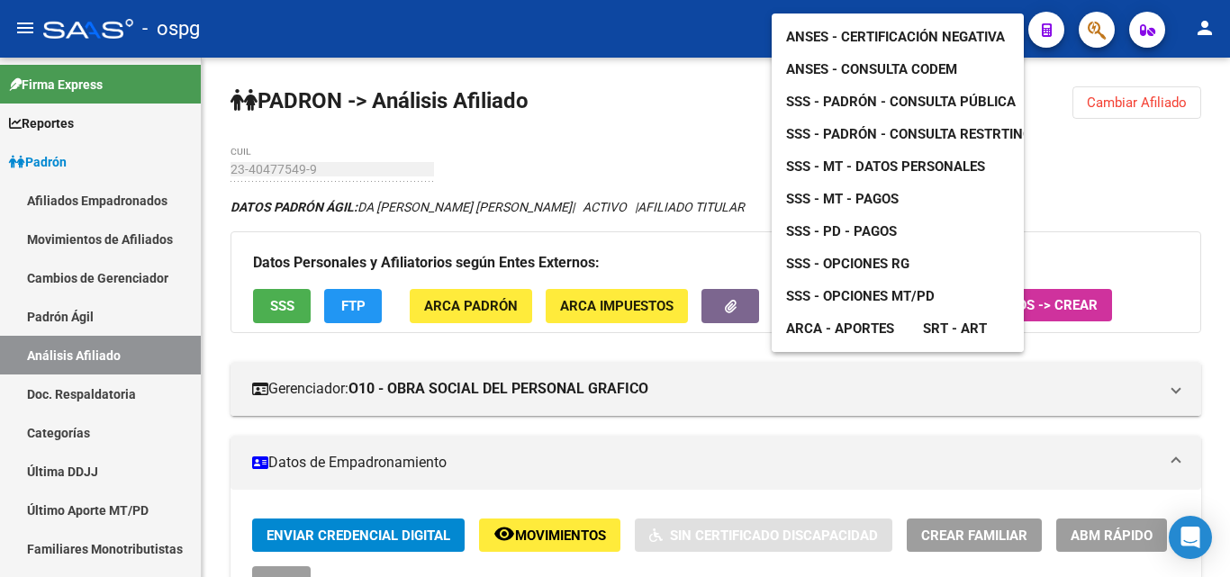
click at [901, 256] on span "SSS - Opciones RG" at bounding box center [847, 264] width 123 height 16
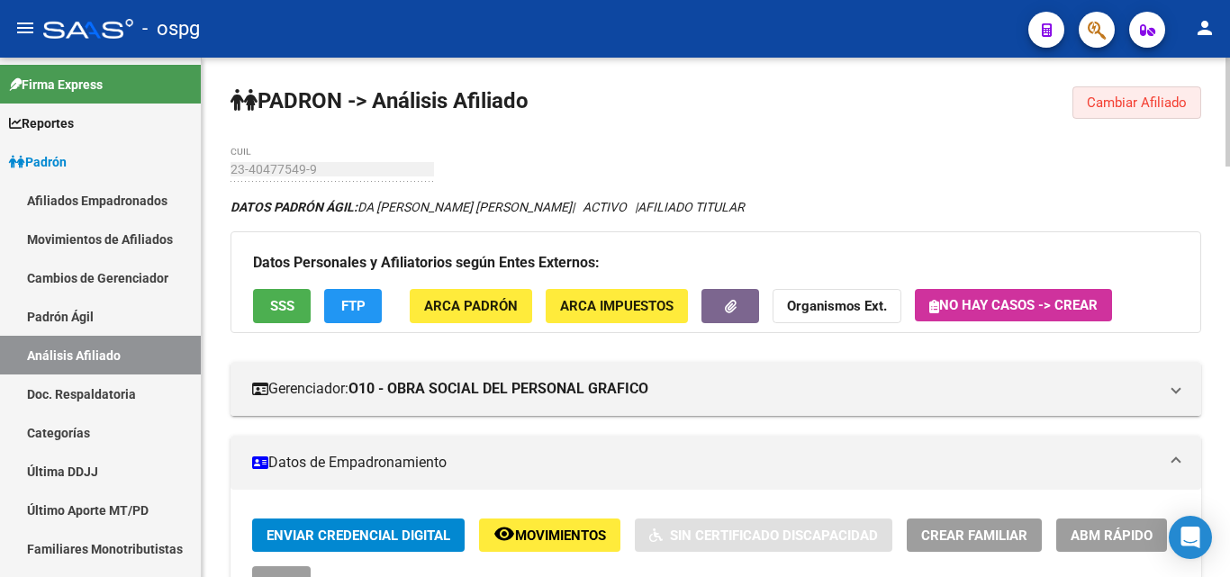
click at [1121, 98] on span "Cambiar Afiliado" at bounding box center [1137, 103] width 100 height 16
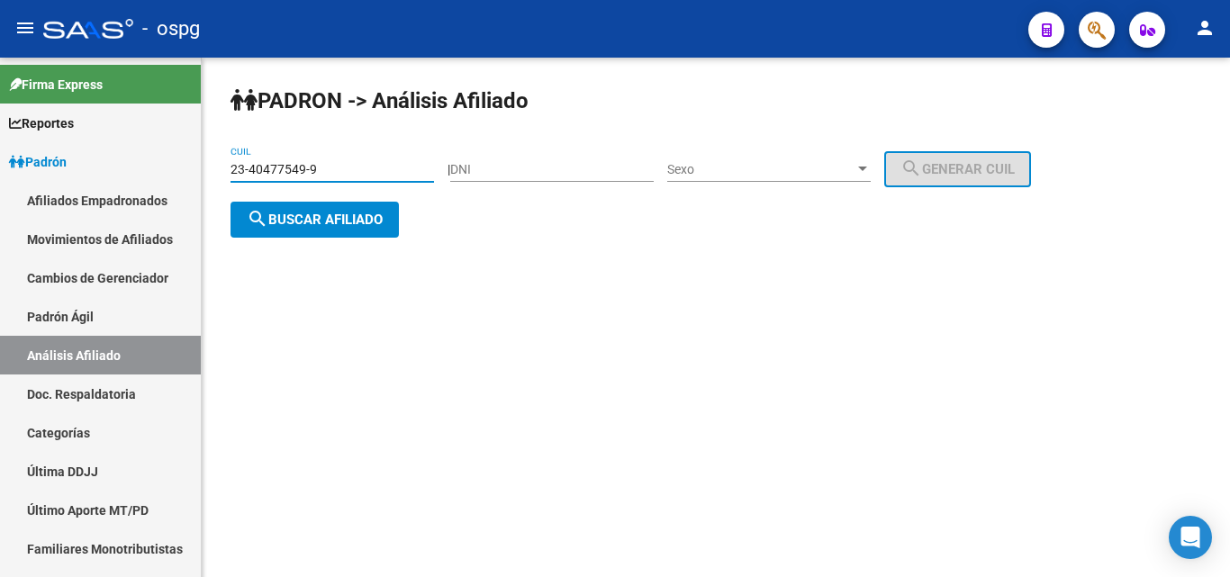
drag, startPoint x: 340, startPoint y: 171, endPoint x: 361, endPoint y: 207, distance: 42.0
click at [30, 165] on mat-sidenav-container "Firma Express Reportes Ingresos Devengados Análisis Histórico Detalles Transfer…" at bounding box center [615, 318] width 1230 height 520
paste input "0-37362512-5"
click at [321, 227] on button "search Buscar afiliado" at bounding box center [315, 220] width 168 height 36
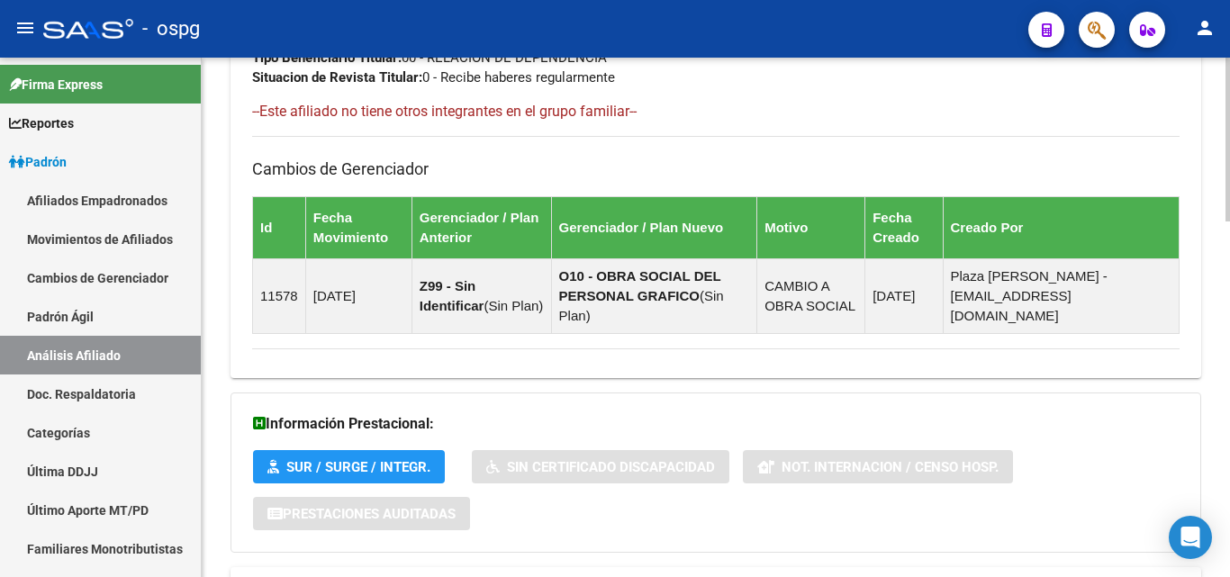
scroll to position [1129, 0]
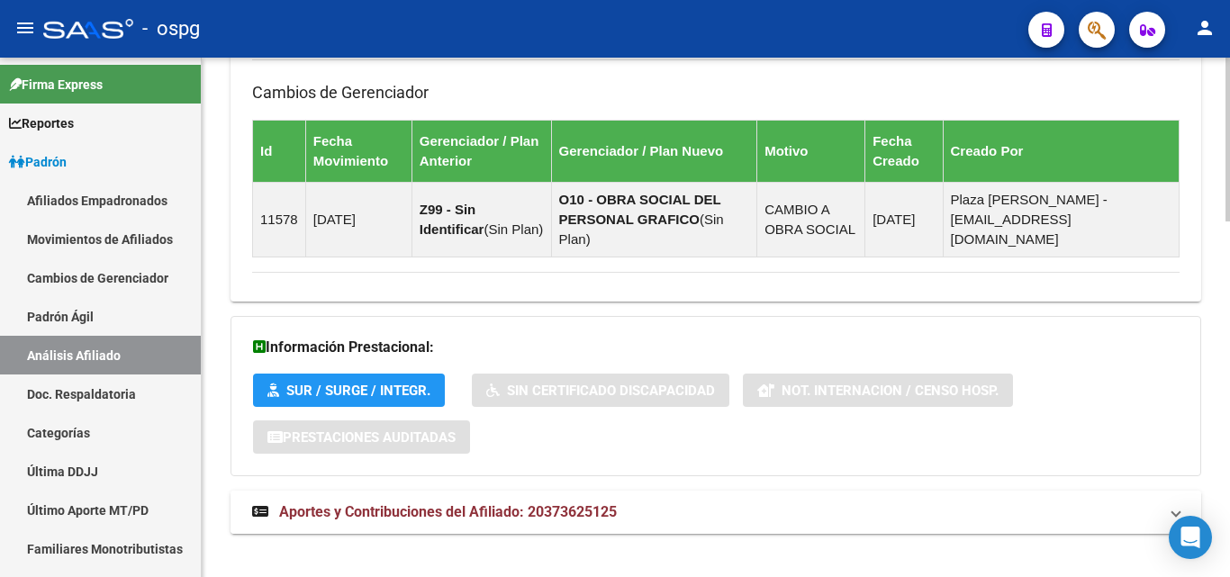
click at [588, 505] on mat-expansion-panel-header "Aportes y Contribuciones del Afiliado: 20373625125" at bounding box center [716, 512] width 971 height 43
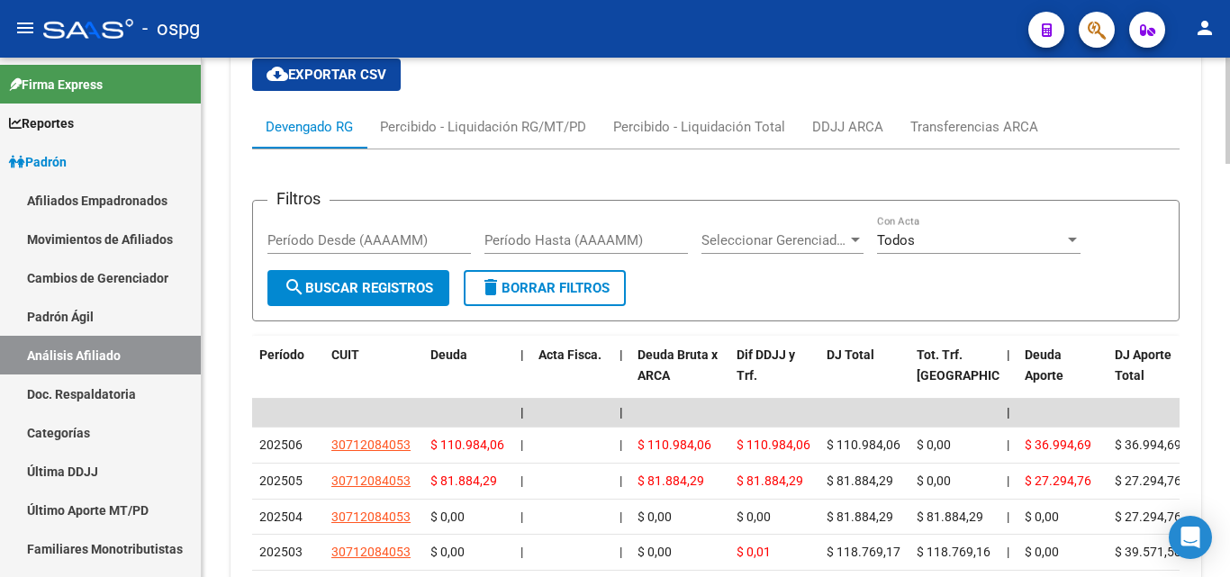
scroll to position [1862, 0]
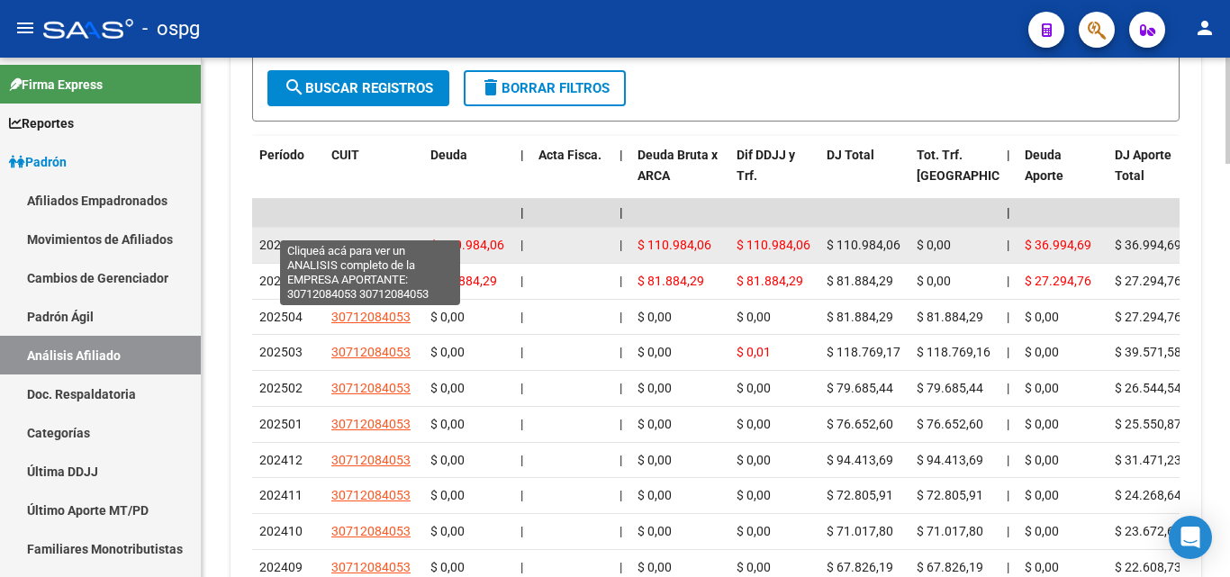
click at [353, 238] on span "30712084053" at bounding box center [370, 245] width 79 height 14
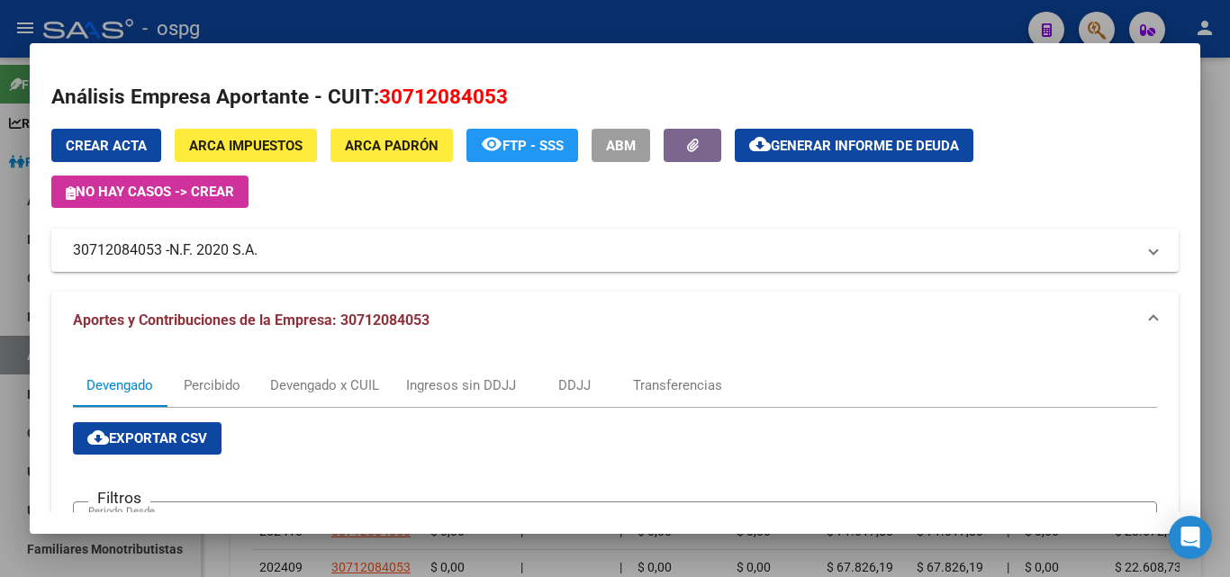
click at [733, 14] on div at bounding box center [615, 288] width 1230 height 577
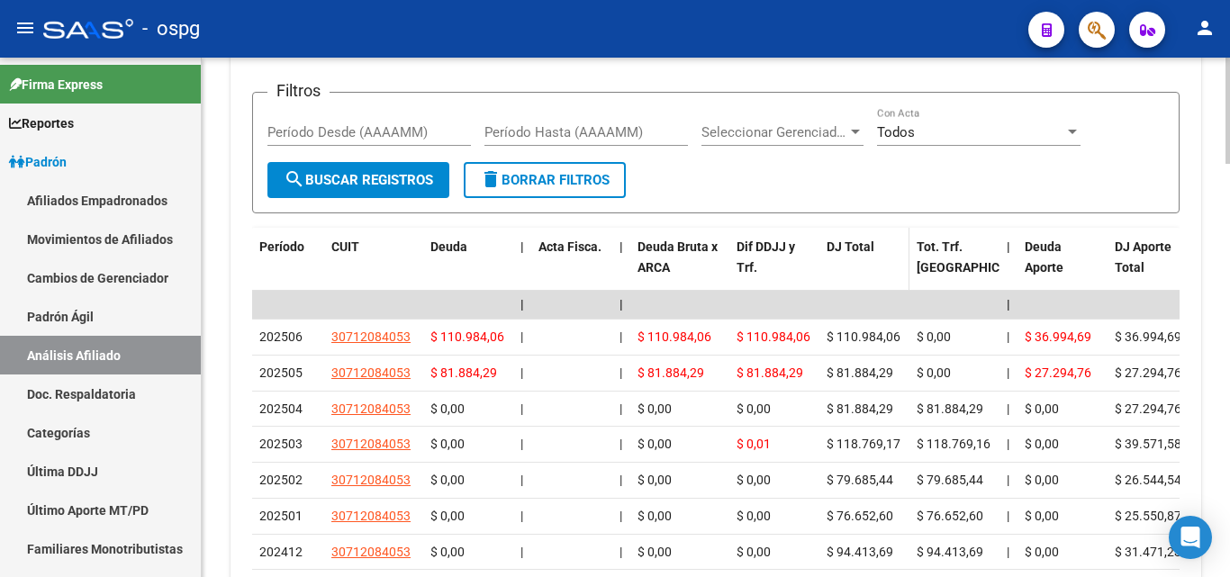
scroll to position [1592, 0]
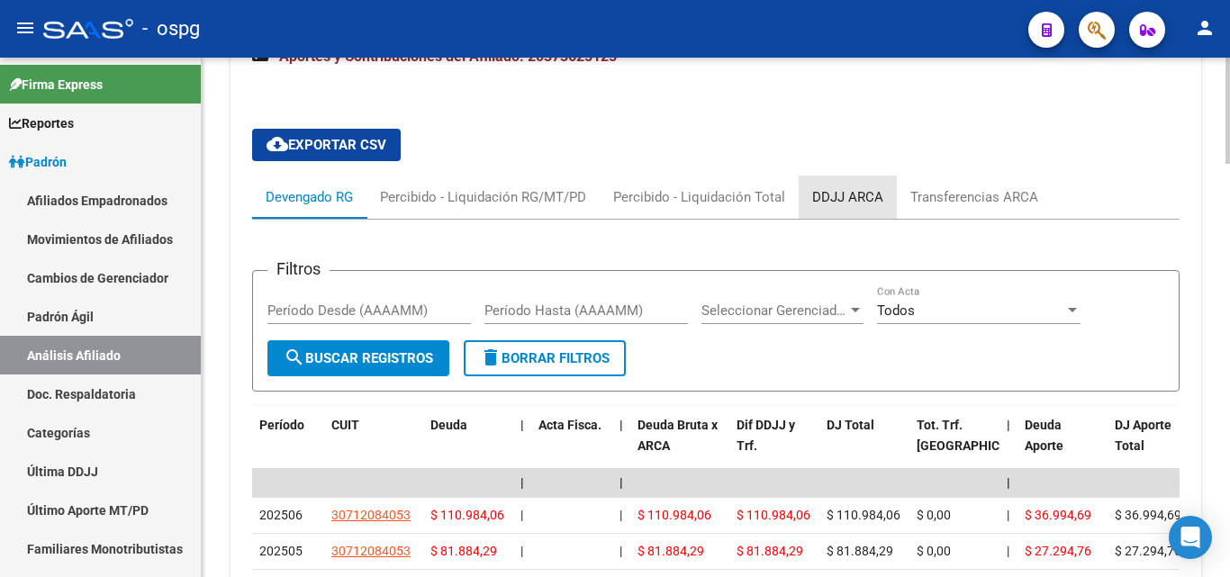
click at [848, 187] on div "DDJJ ARCA" at bounding box center [847, 197] width 71 height 20
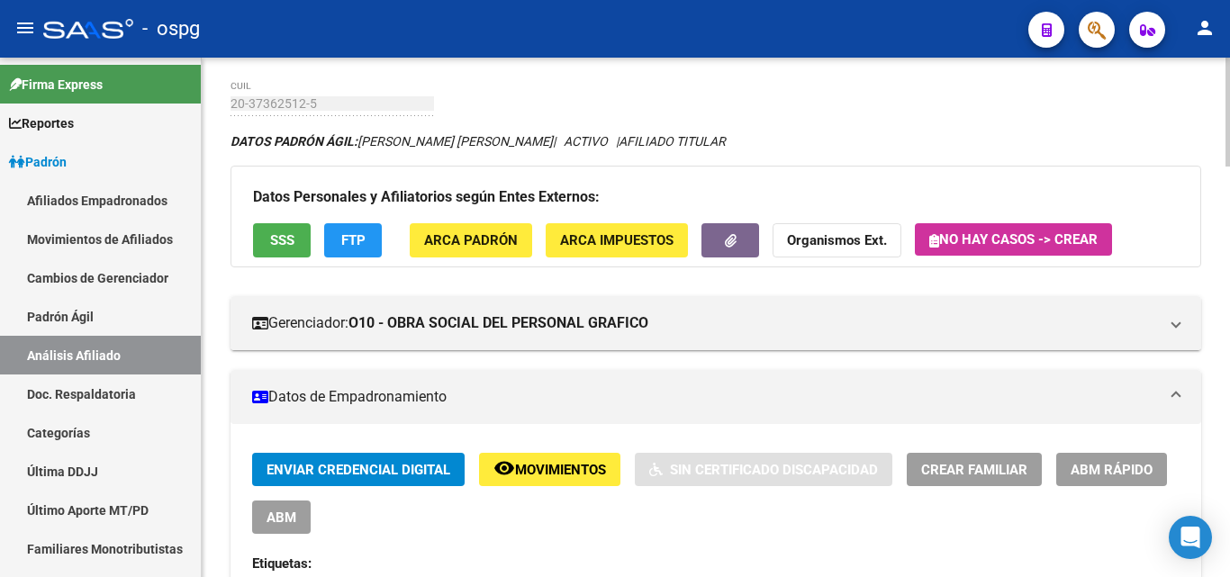
scroll to position [0, 0]
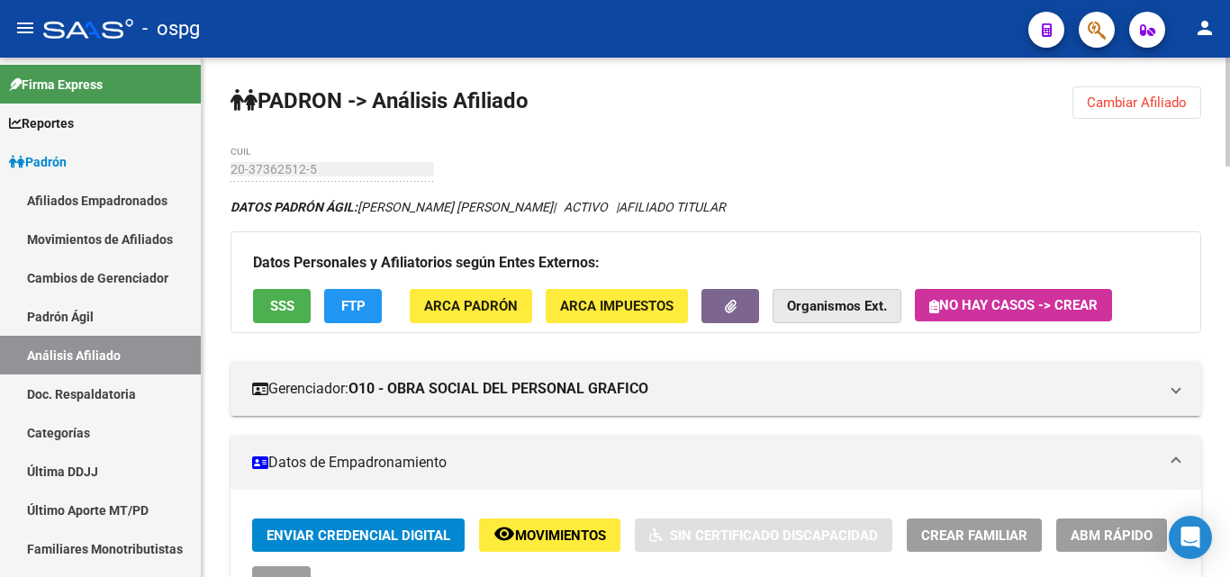
click at [856, 311] on strong "Organismos Ext." at bounding box center [837, 307] width 100 height 16
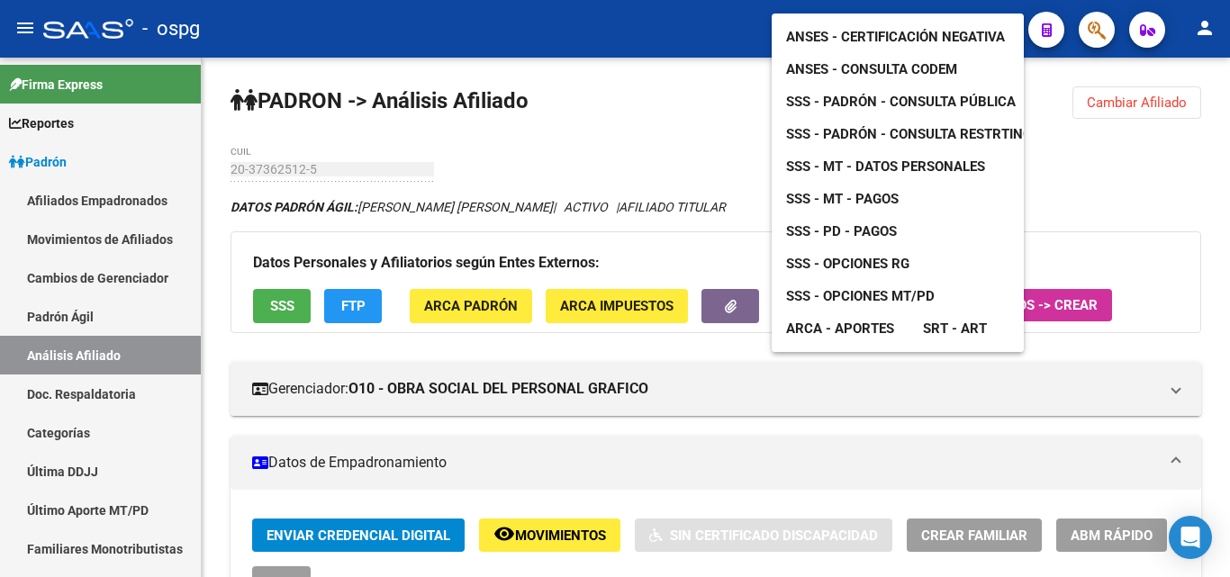
click at [952, 29] on span "ANSES - Certificación Negativa" at bounding box center [895, 37] width 219 height 16
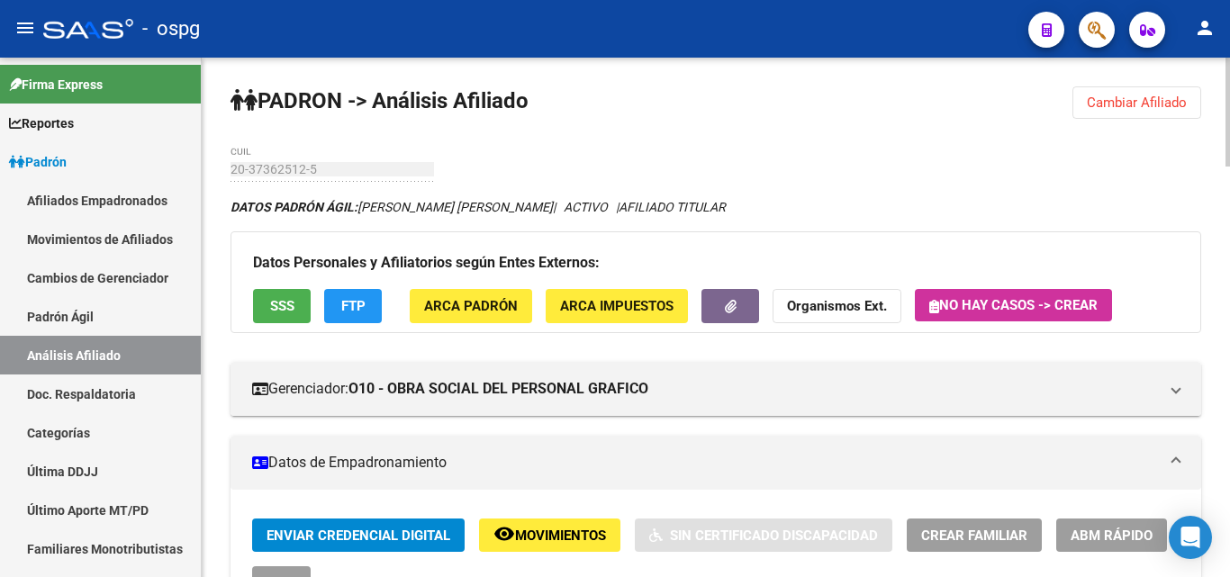
click at [1135, 99] on span "Cambiar Afiliado" at bounding box center [1137, 103] width 100 height 16
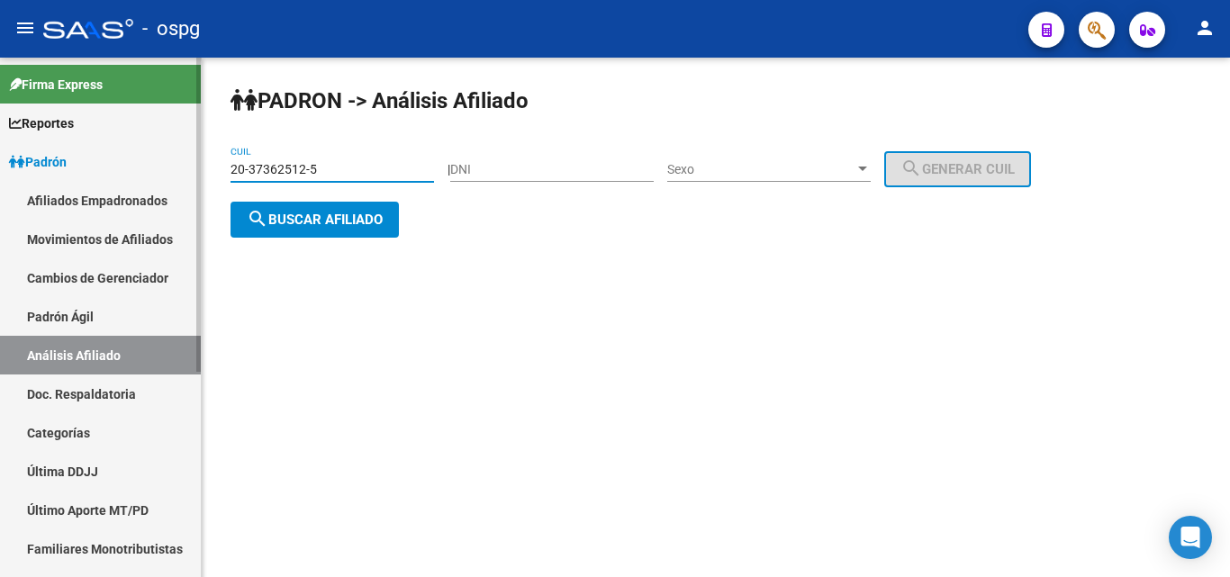
drag, startPoint x: 380, startPoint y: 165, endPoint x: 0, endPoint y: 111, distance: 383.9
click at [0, 113] on mat-sidenav-container "Firma Express Reportes Ingresos Devengados Análisis Histórico Detalles Transfer…" at bounding box center [615, 318] width 1230 height 520
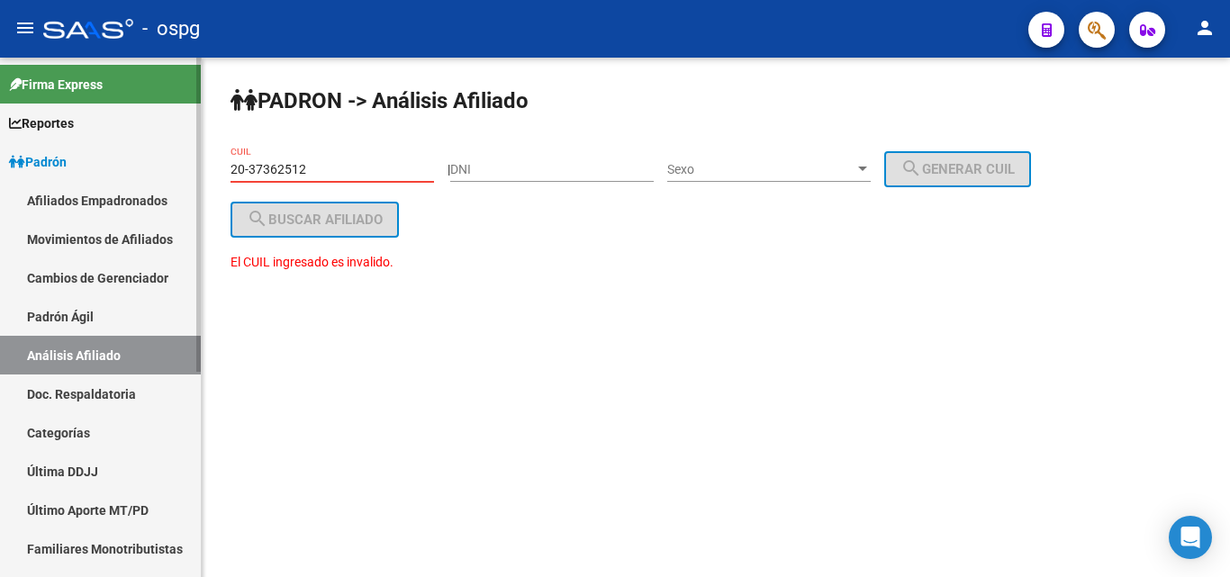
type input "20-37362512-5"
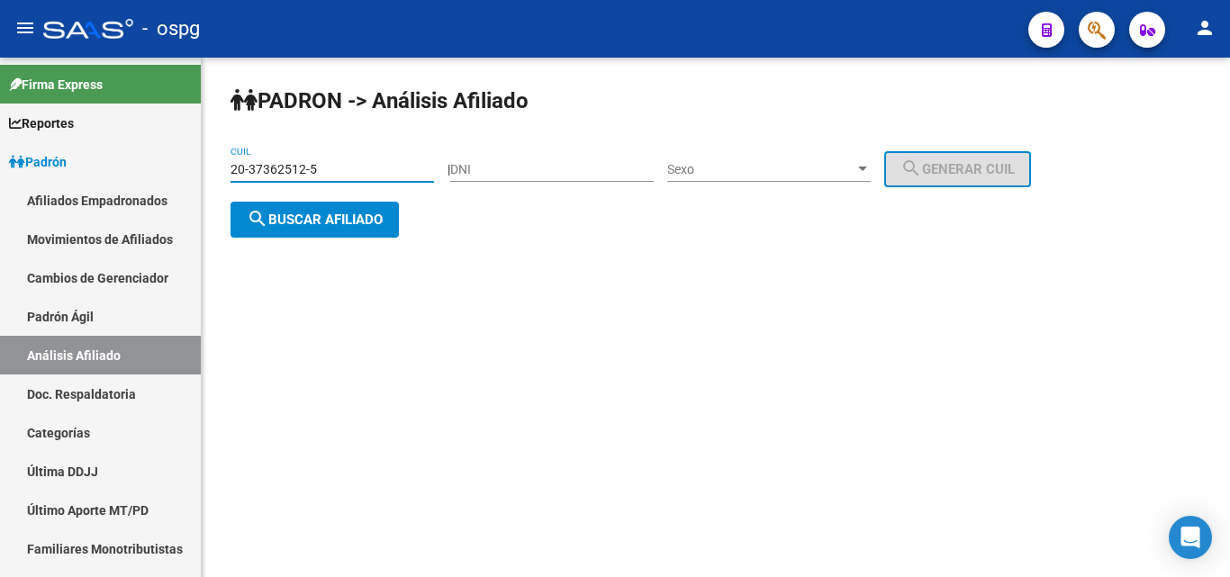
click at [358, 215] on span "search Buscar afiliado" at bounding box center [315, 220] width 136 height 16
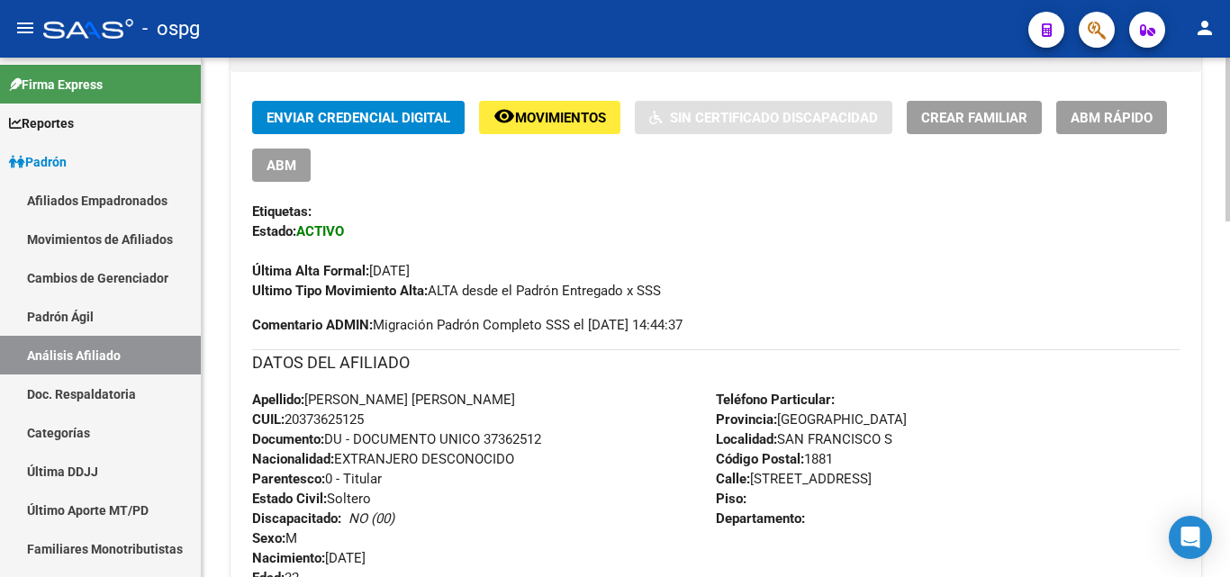
scroll to position [139, 0]
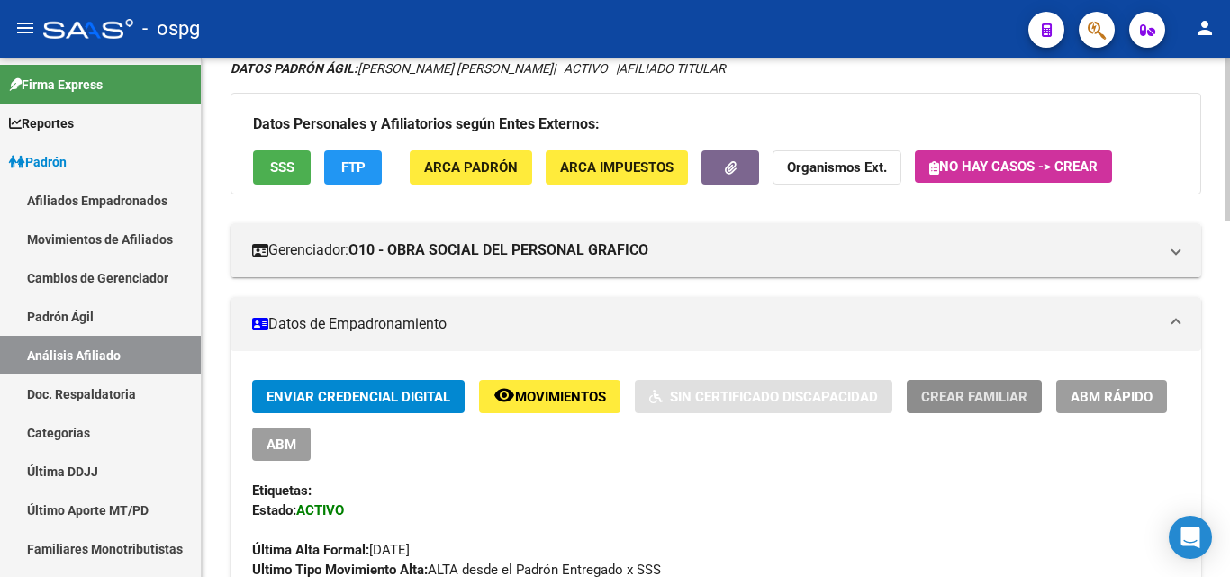
click at [957, 400] on span "Crear Familiar" at bounding box center [974, 397] width 106 height 16
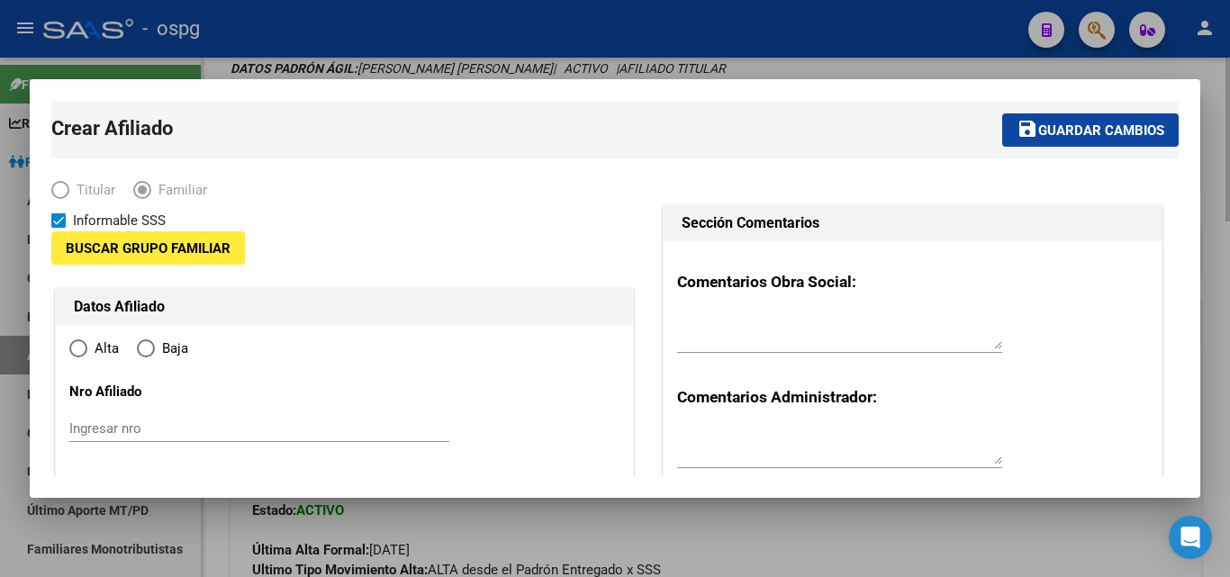
type input "30-71208405-3"
type input "SAN FRANCISCO S"
type input "1881"
type input "[STREET_ADDRESS]"
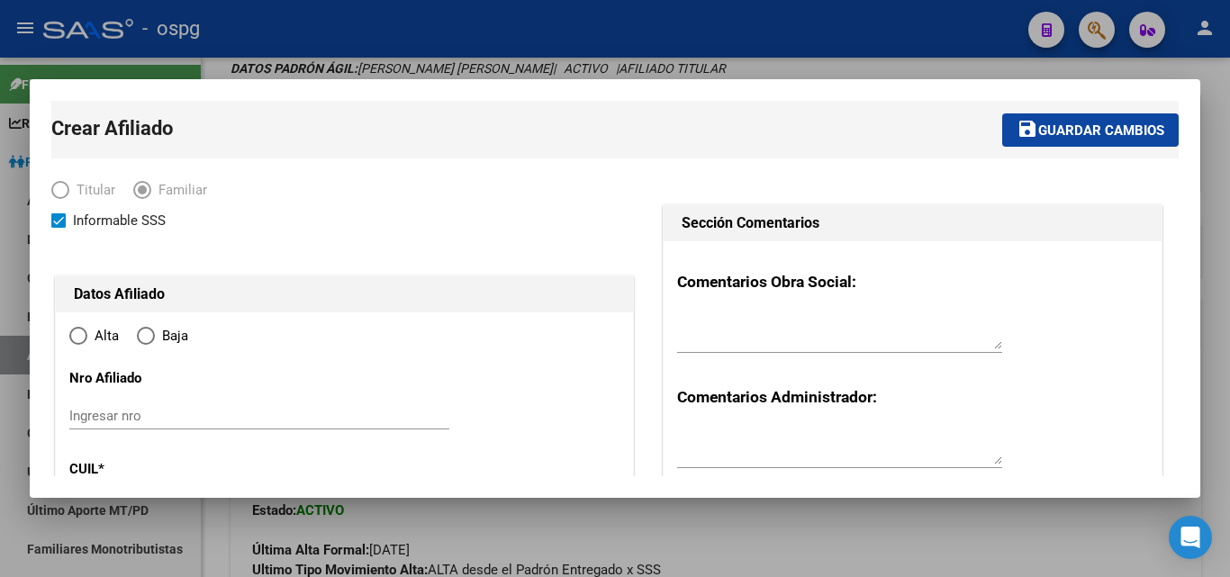
radio input "true"
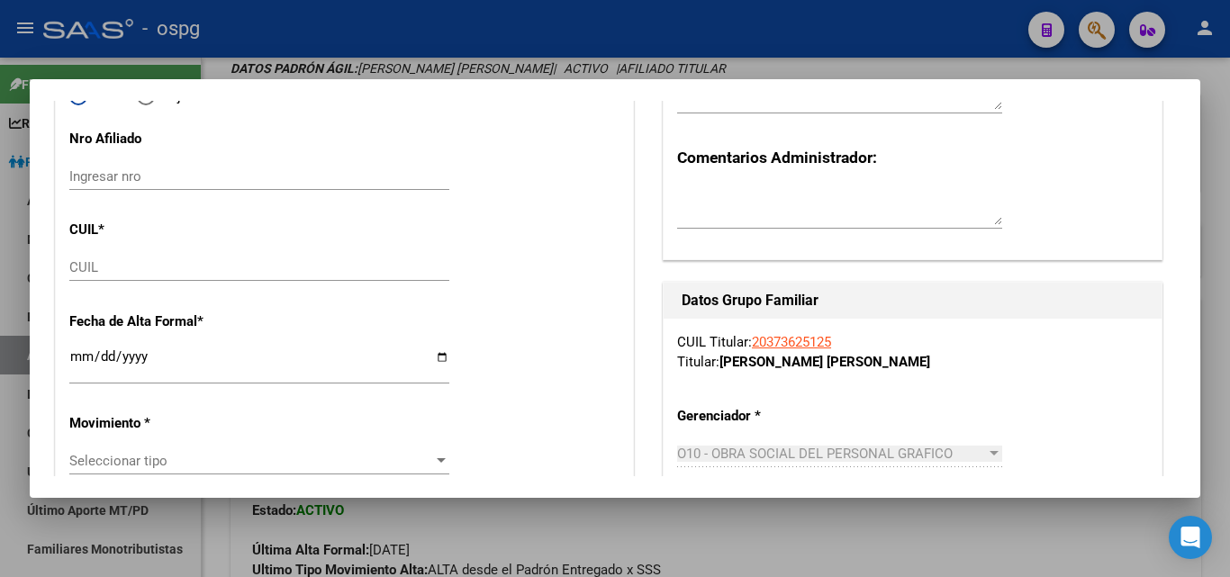
type input "30-71208405-3"
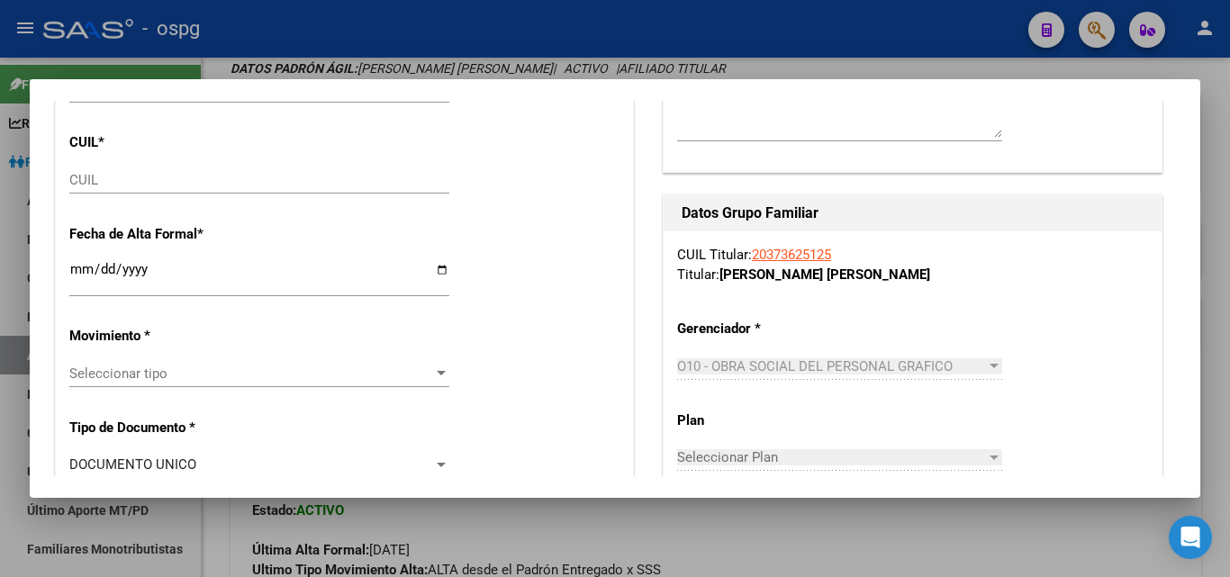
scroll to position [360, 0]
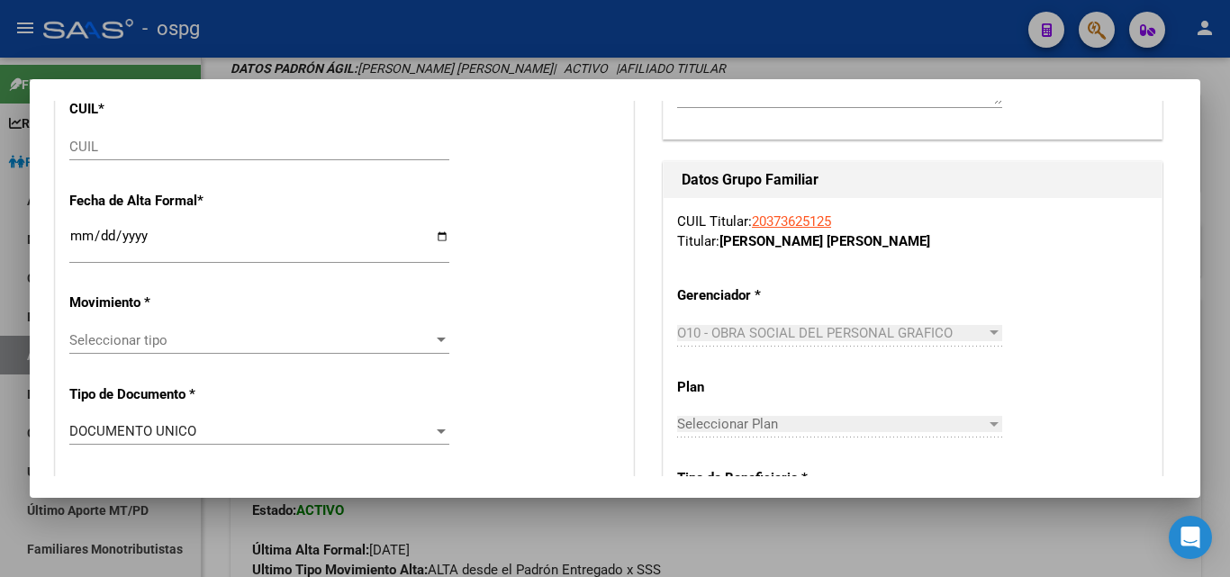
click at [95, 149] on input "CUIL" at bounding box center [259, 147] width 380 height 16
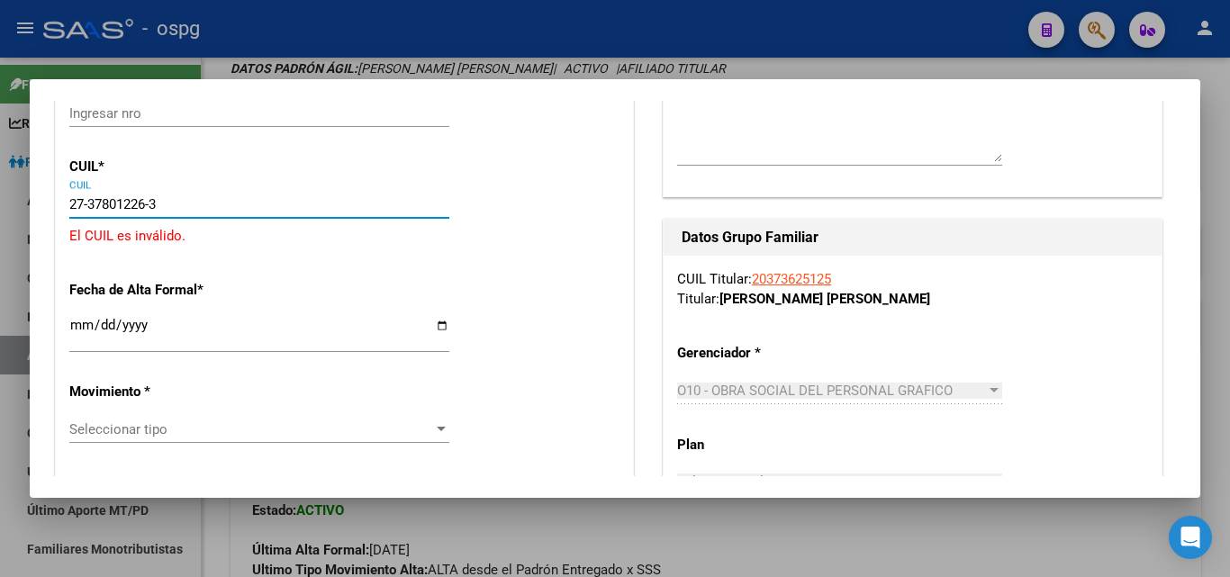
drag, startPoint x: 223, startPoint y: 154, endPoint x: 102, endPoint y: 126, distance: 124.7
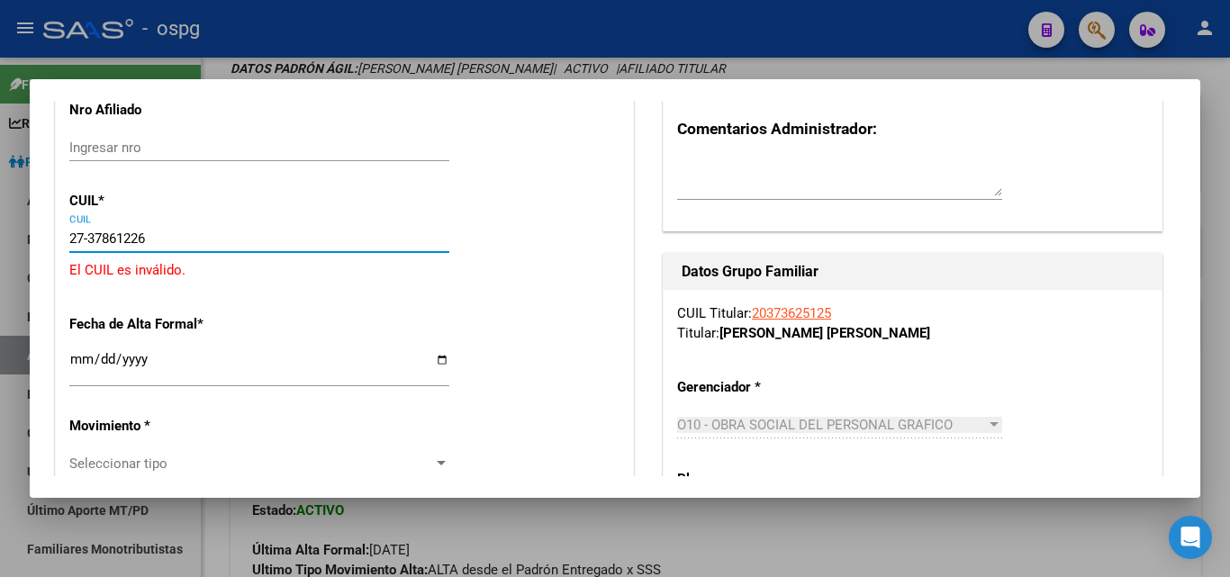
type input "27-37861226-3"
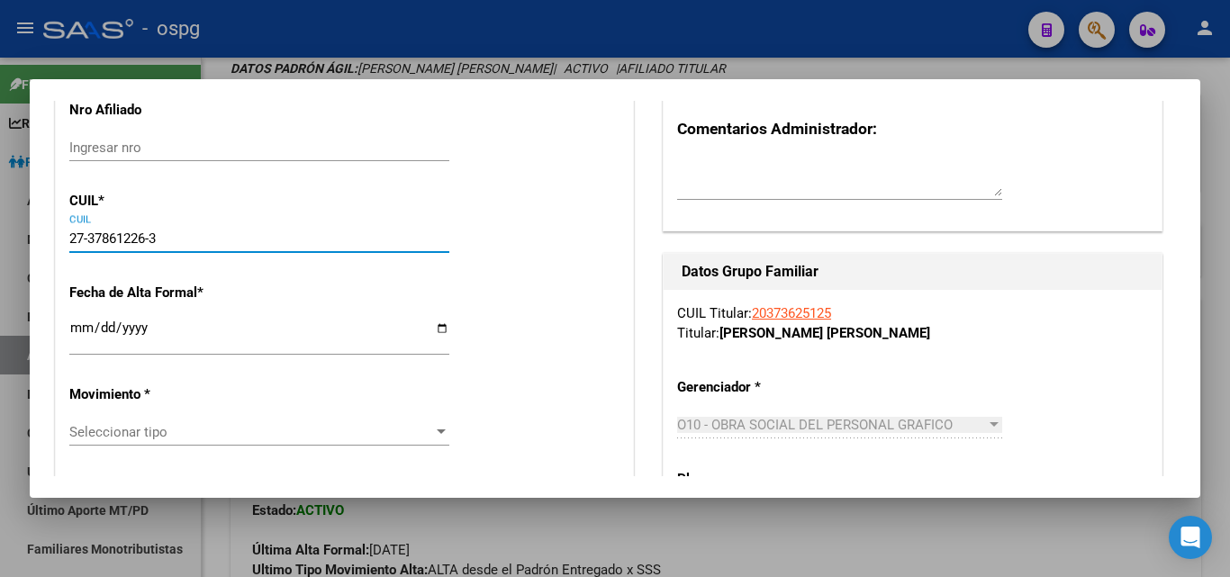
type input "37861226"
type input "[PERSON_NAME]"
type input "[DATE]"
type input "QUILMES OESTE"
type input "1879"
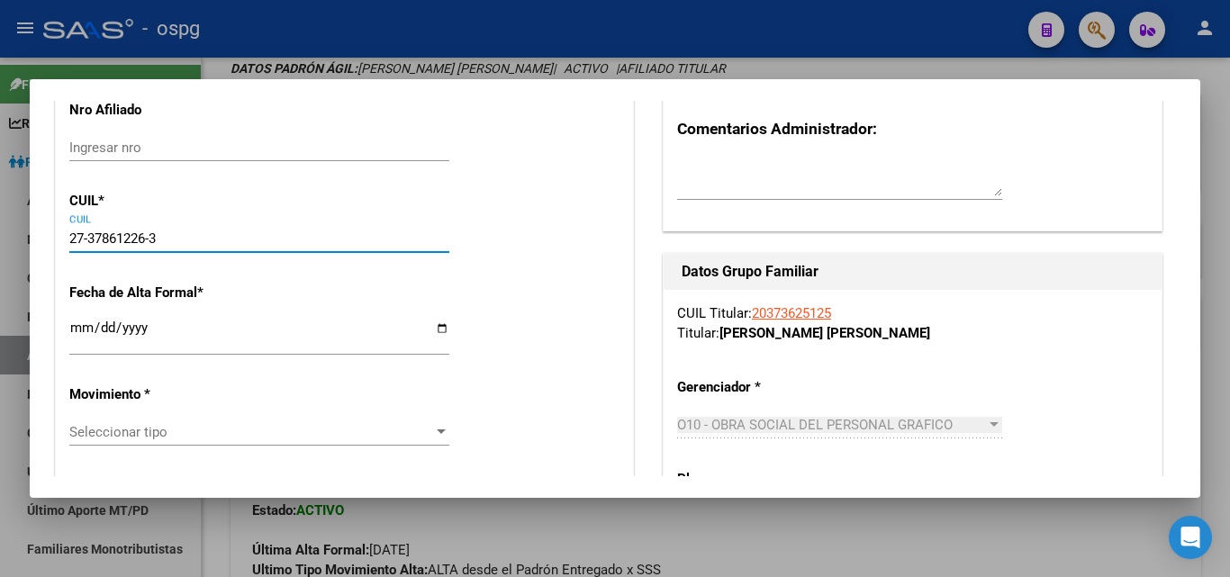
type input "CALLE 813"
type input "2756"
type input "27-37861226-3"
drag, startPoint x: 79, startPoint y: 326, endPoint x: 89, endPoint y: 326, distance: 9.9
click at [89, 326] on input "Ingresar fecha" at bounding box center [259, 335] width 380 height 29
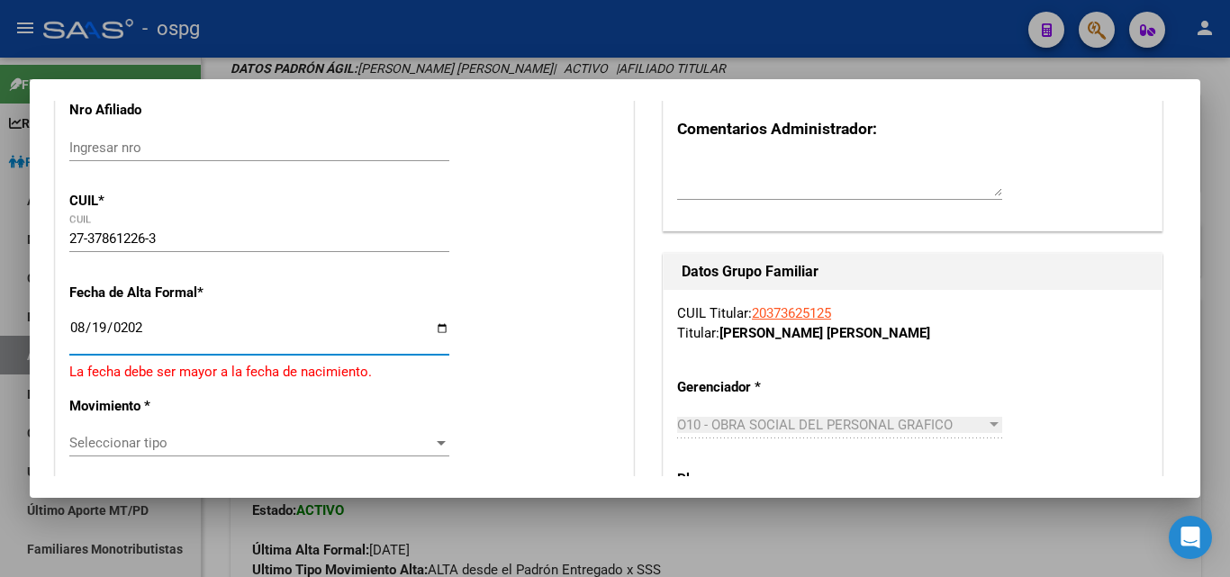
type input "[DATE]"
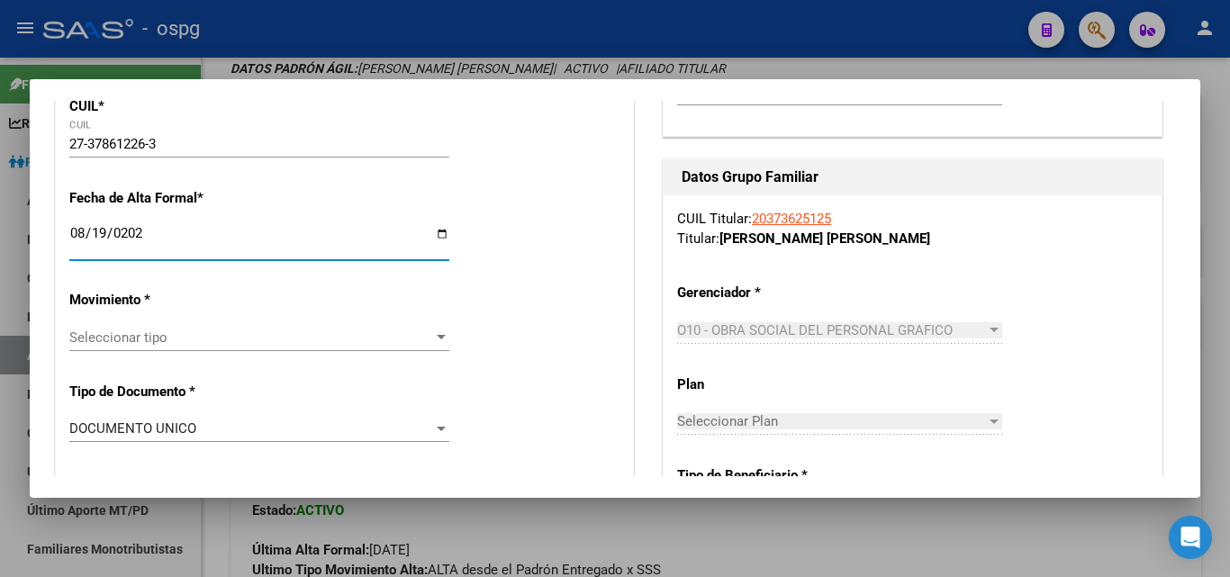
scroll to position [448, 0]
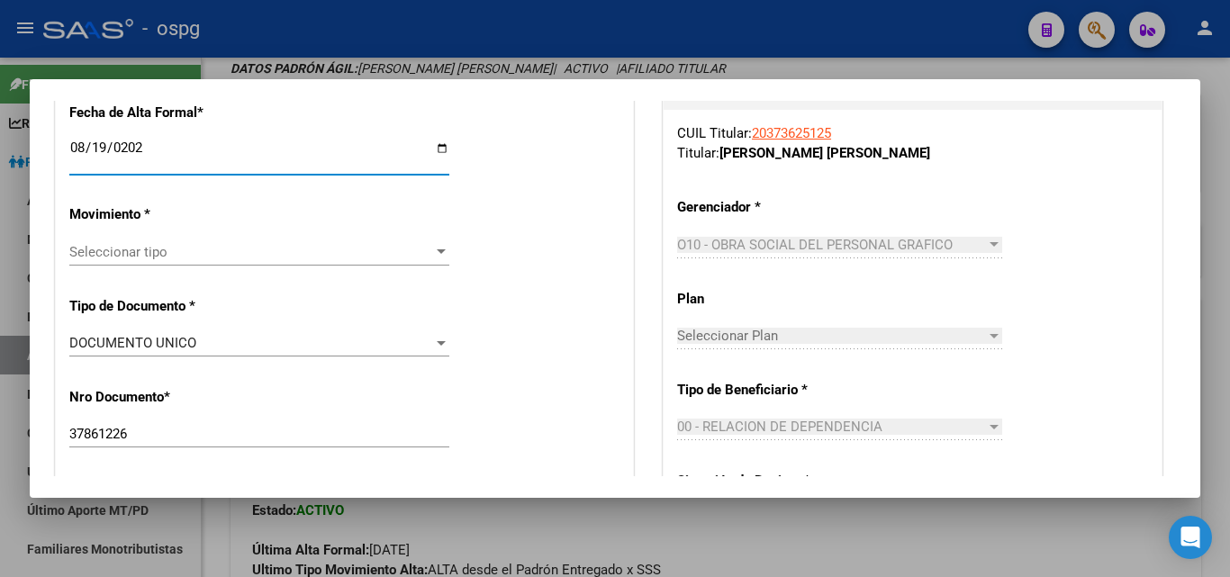
click at [159, 261] on div "Seleccionar tipo Seleccionar tipo" at bounding box center [259, 252] width 380 height 27
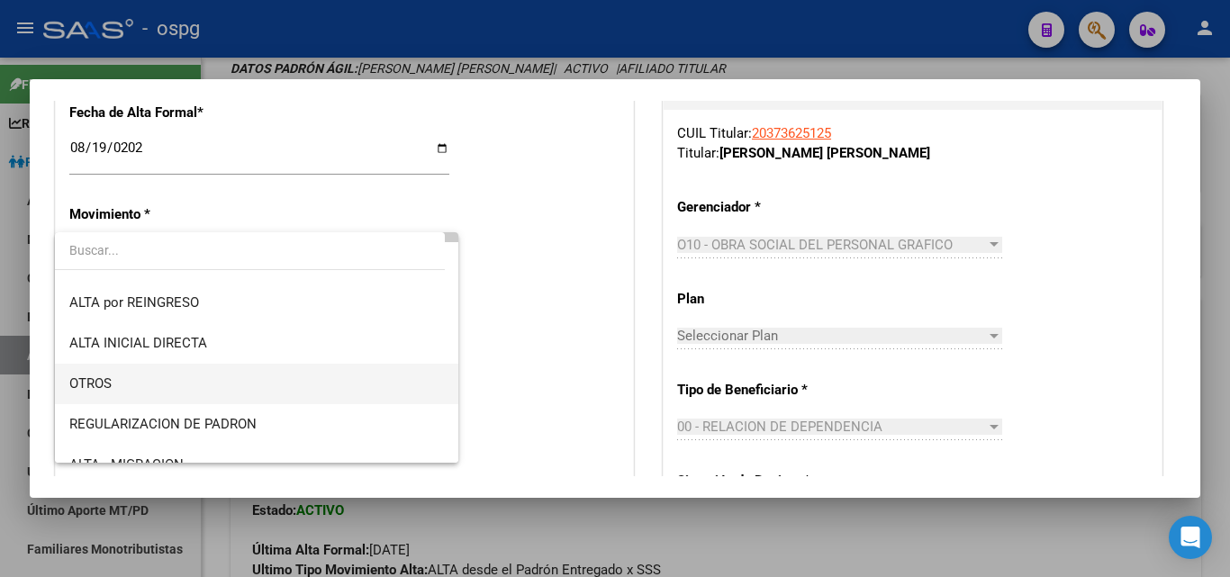
scroll to position [180, 0]
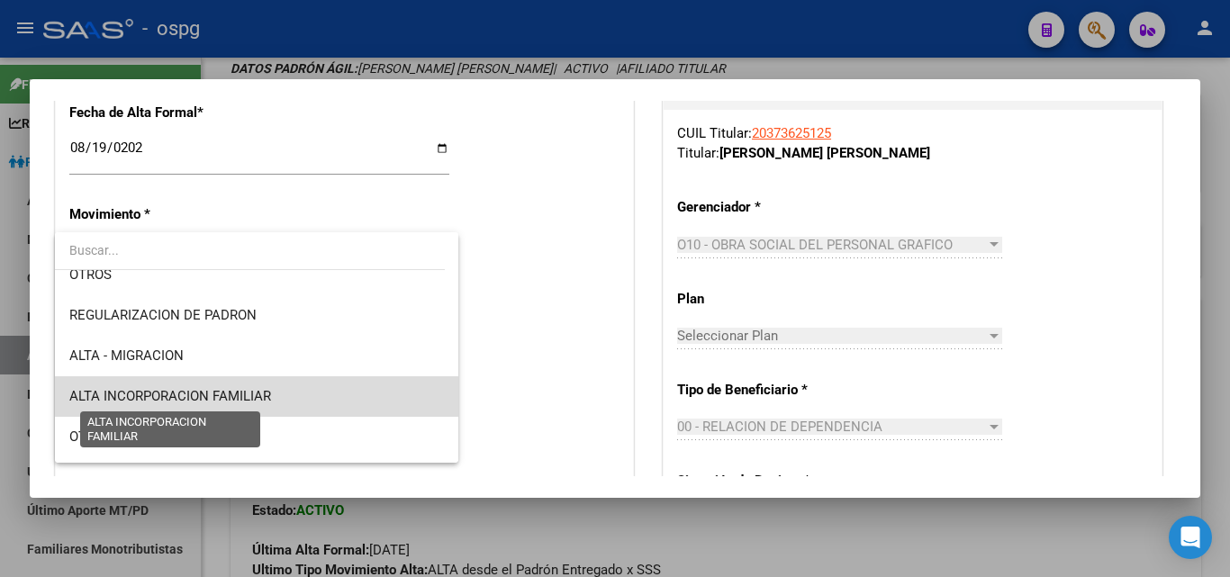
click at [259, 396] on span "ALTA INCORPORACION FAMILIAR" at bounding box center [170, 396] width 202 height 16
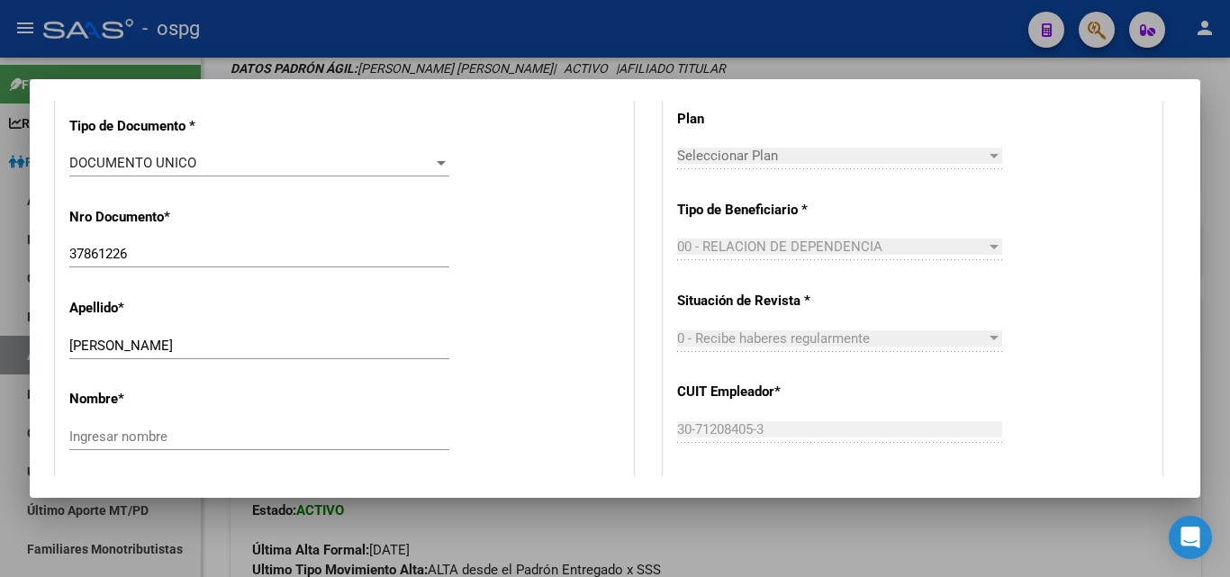
scroll to position [719, 0]
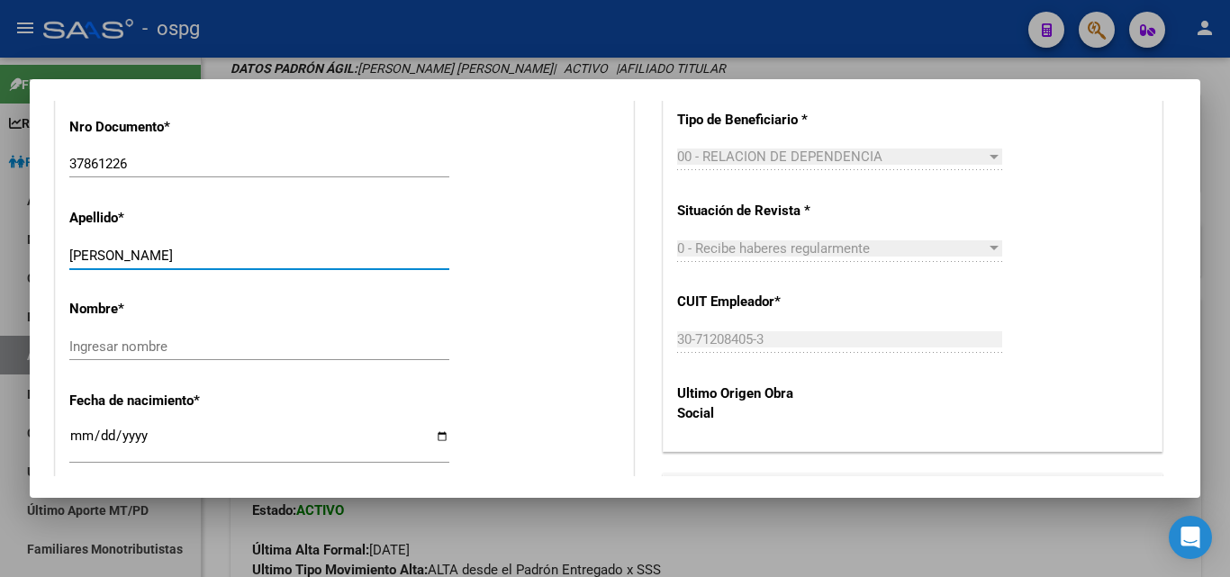
drag, startPoint x: 129, startPoint y: 251, endPoint x: 224, endPoint y: 266, distance: 96.5
click at [247, 269] on div "[PERSON_NAME] apellido" at bounding box center [259, 264] width 380 height 44
type input "GIMENEZ"
click at [121, 351] on input "Ingresar nombre" at bounding box center [259, 347] width 380 height 16
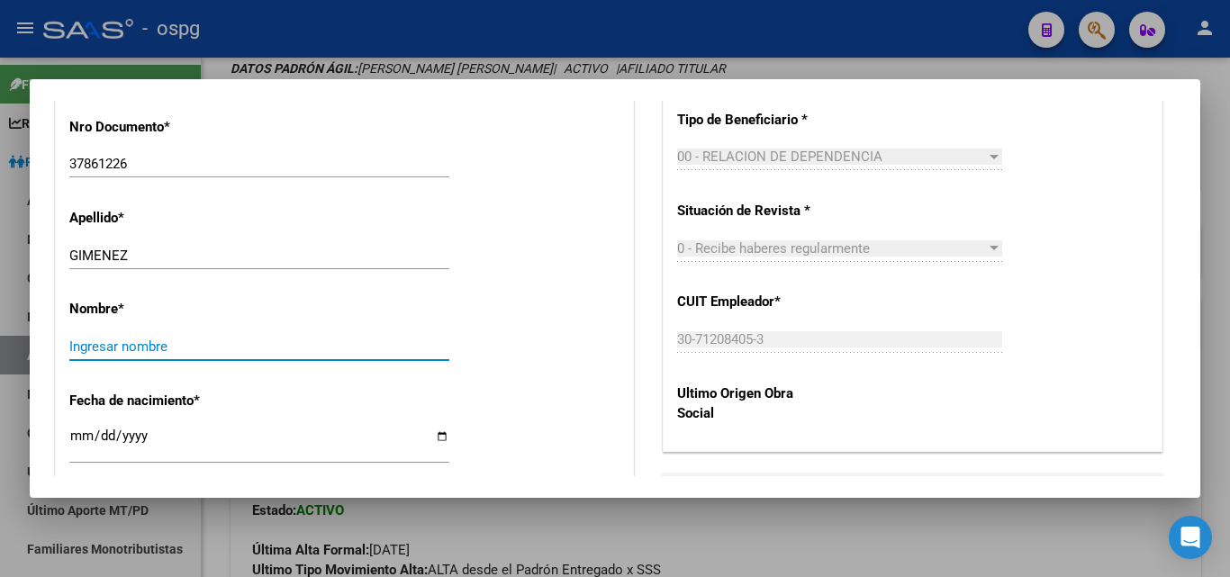
paste input "[PERSON_NAME]"
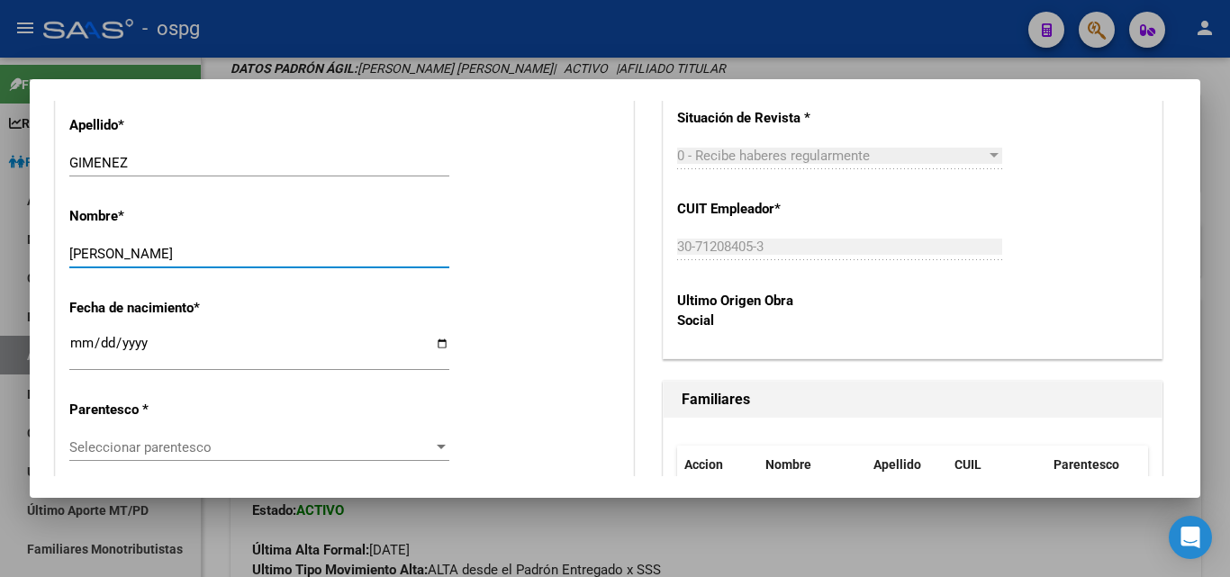
scroll to position [899, 0]
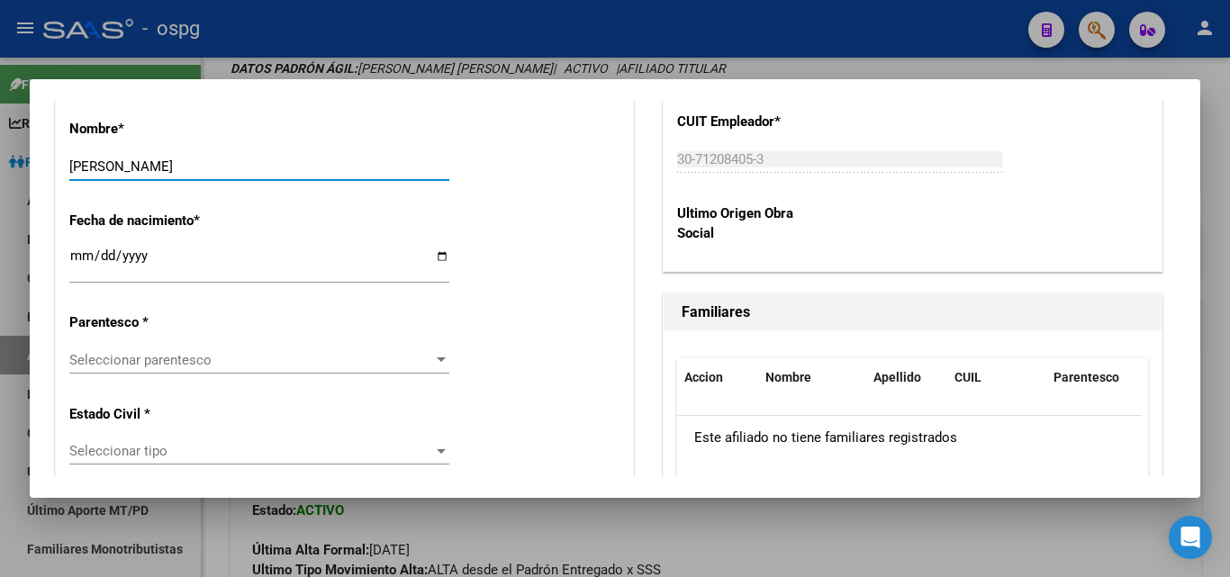
type input "[PERSON_NAME]"
click at [266, 359] on span "Seleccionar parentesco" at bounding box center [251, 360] width 364 height 16
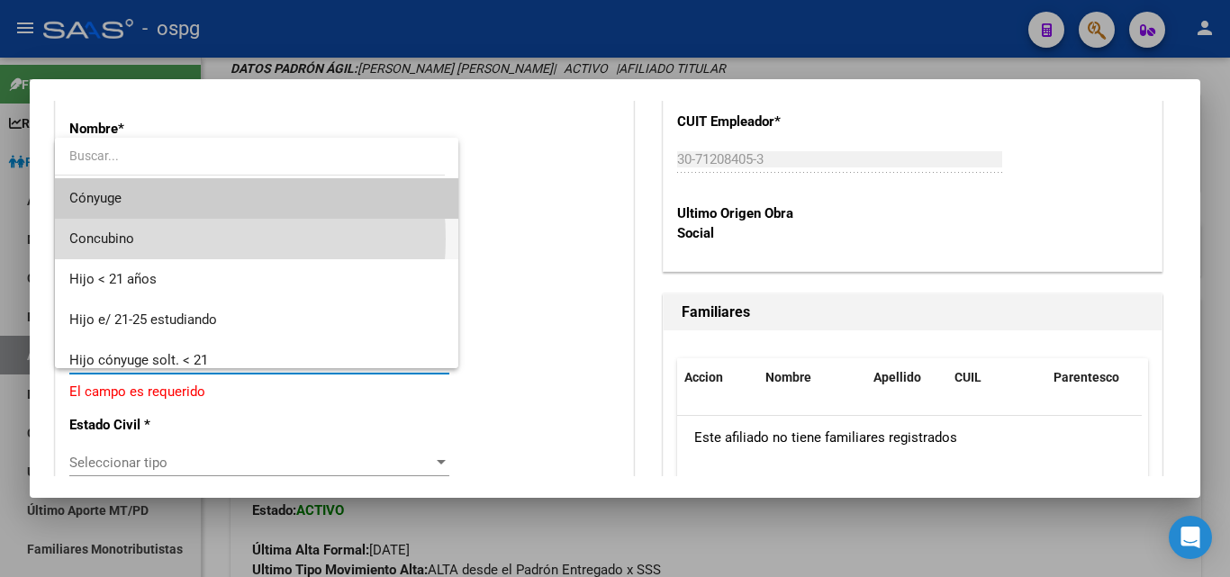
click at [149, 239] on span "Concubino" at bounding box center [256, 239] width 375 height 41
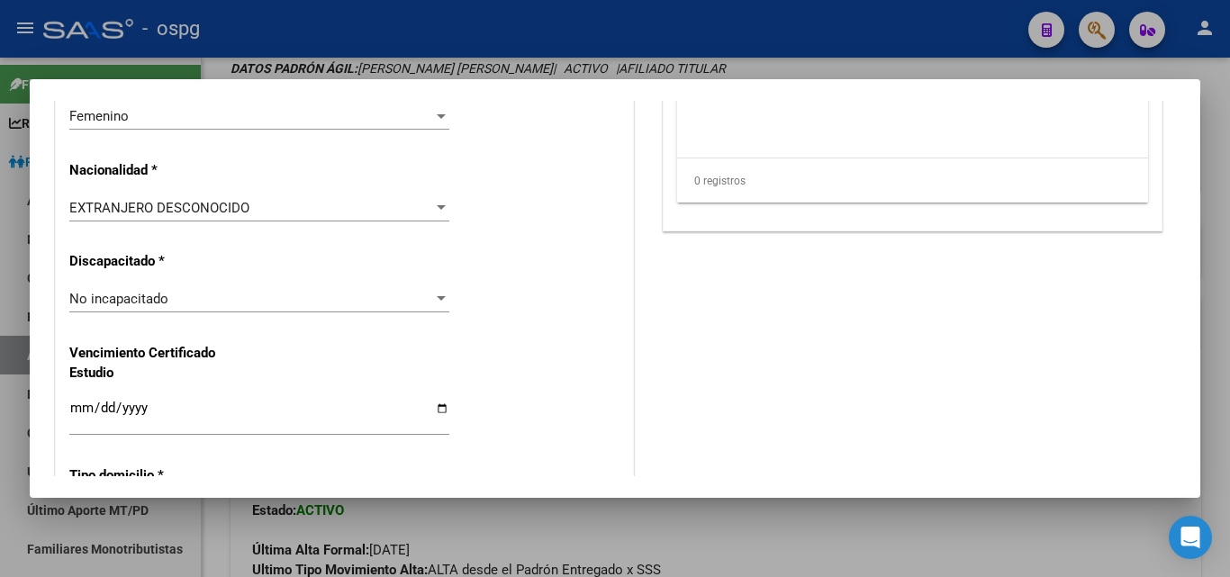
scroll to position [1259, 0]
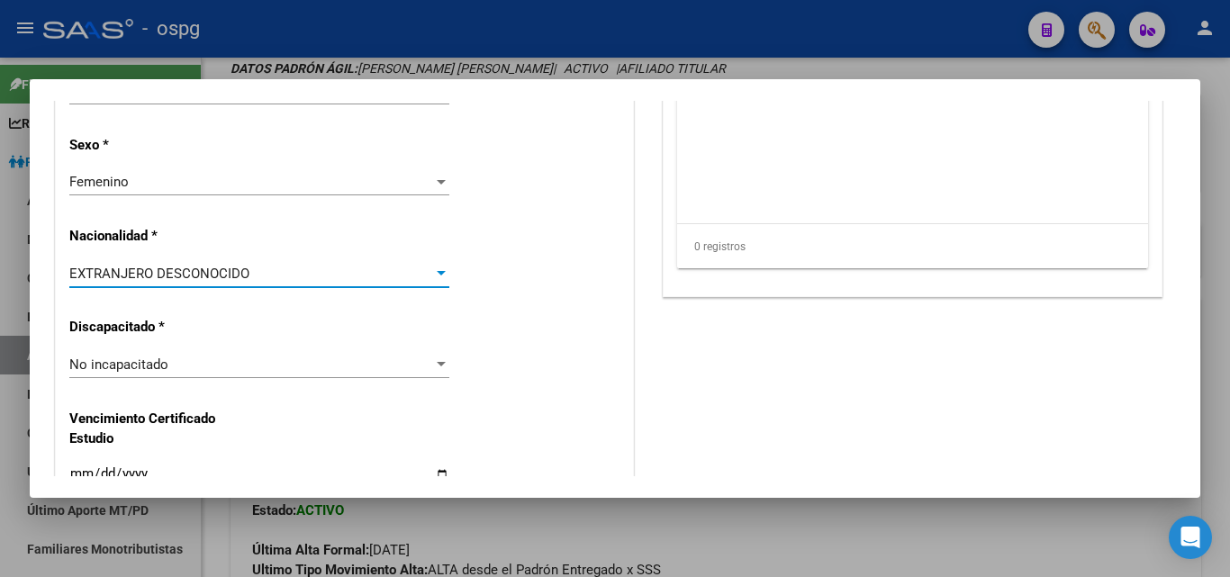
click at [209, 278] on span "EXTRANJERO DESCONOCIDO" at bounding box center [159, 274] width 180 height 16
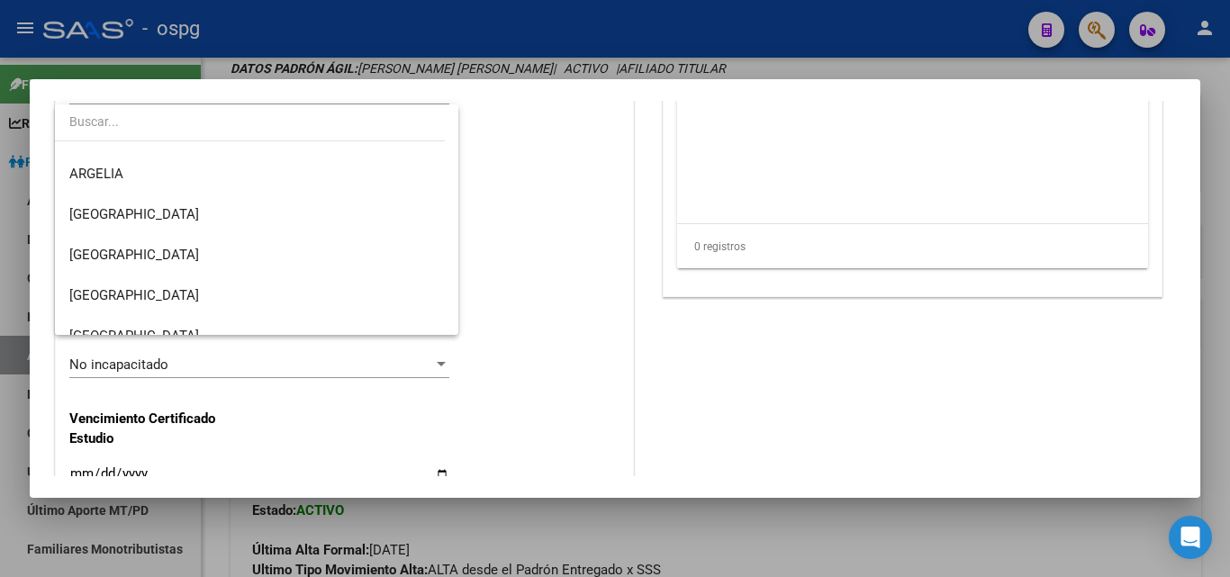
scroll to position [188, 0]
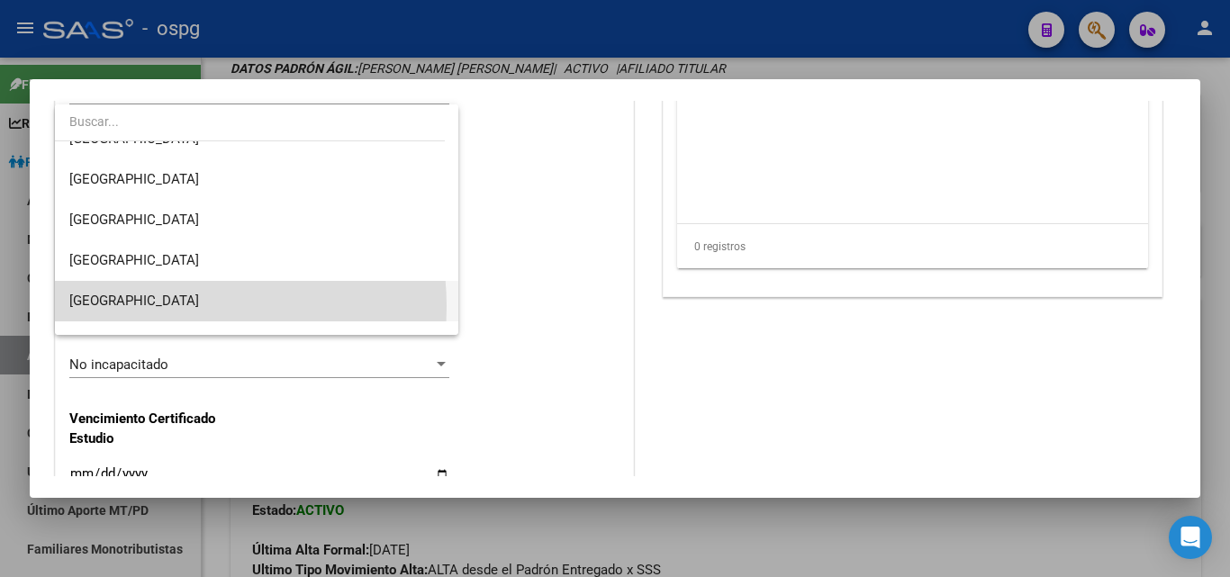
click at [168, 306] on span "[GEOGRAPHIC_DATA]" at bounding box center [256, 301] width 375 height 41
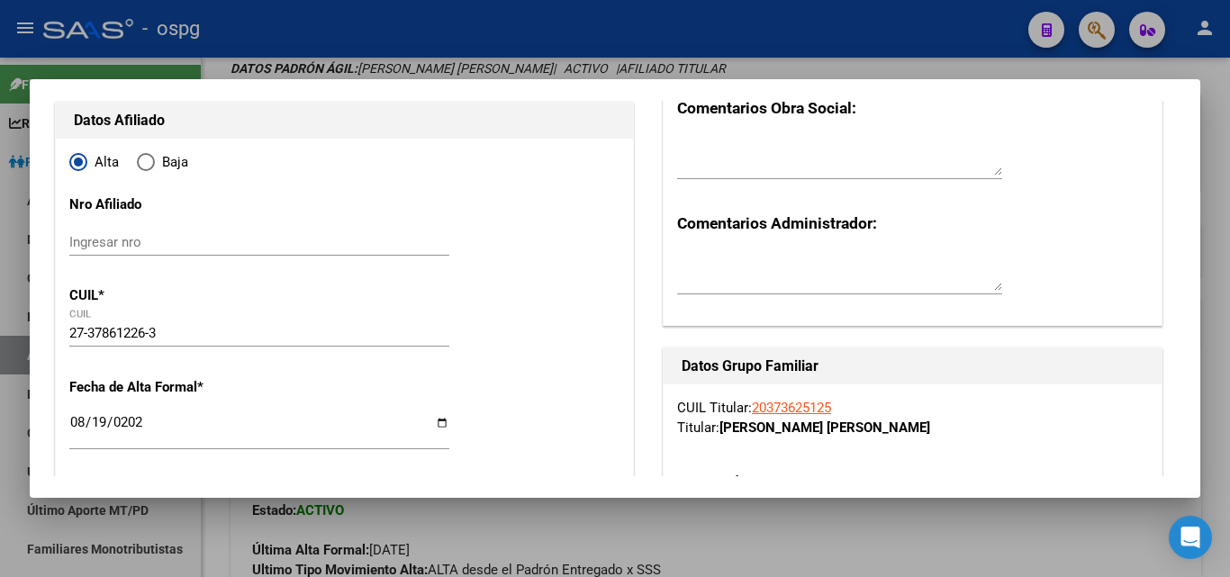
scroll to position [0, 0]
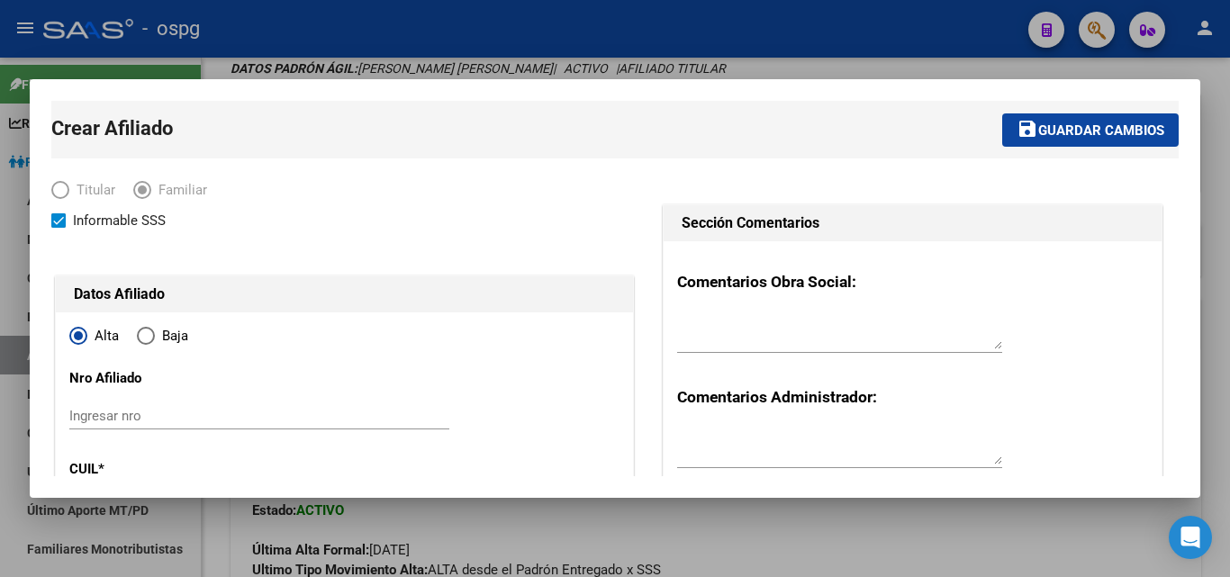
click at [1102, 131] on span "Guardar cambios" at bounding box center [1101, 130] width 126 height 16
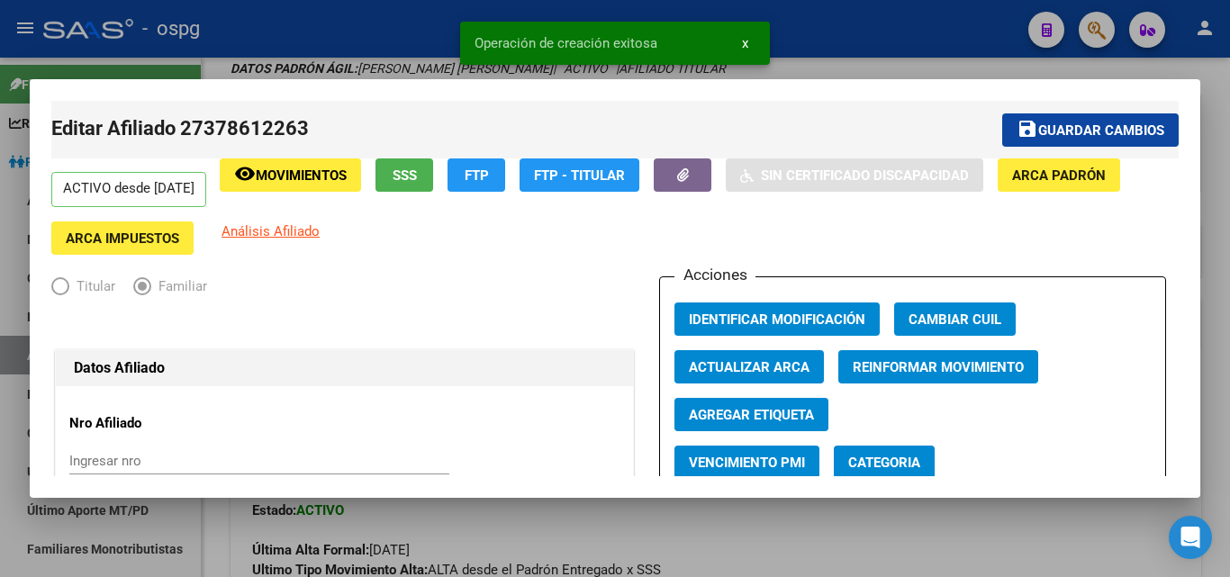
click at [1220, 200] on div at bounding box center [615, 288] width 1230 height 577
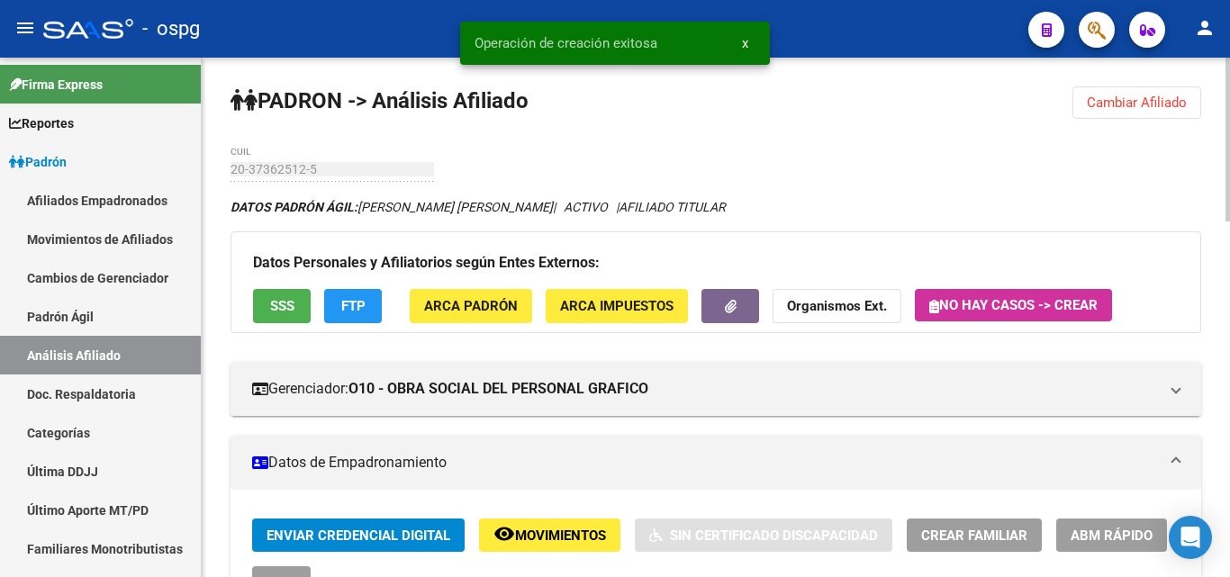
click at [1138, 108] on span "Cambiar Afiliado" at bounding box center [1137, 103] width 100 height 16
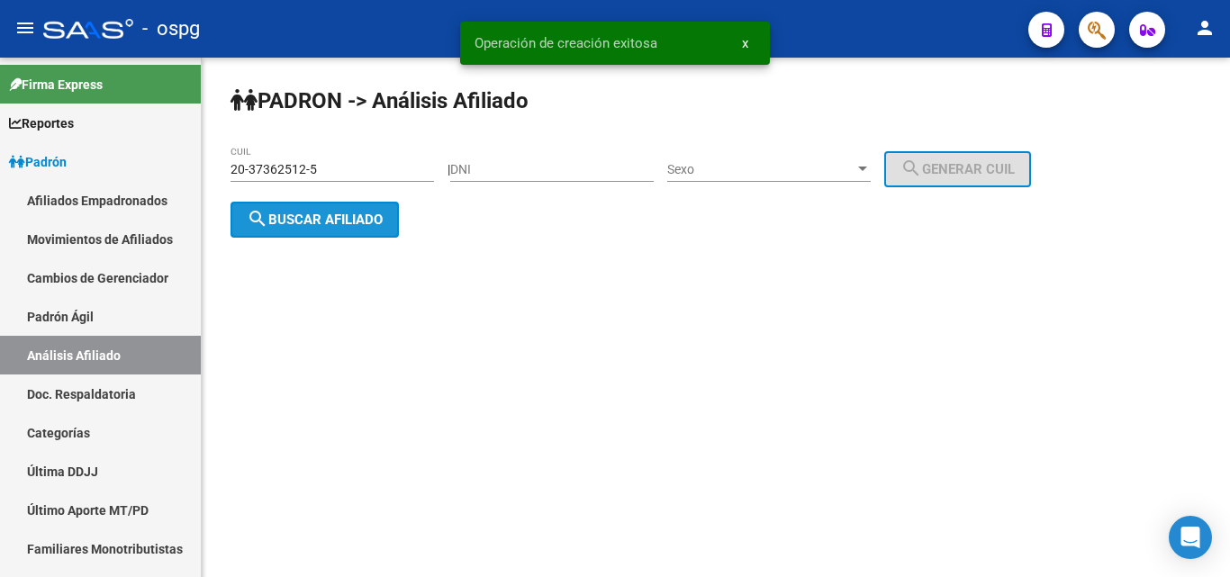
click at [350, 213] on span "search Buscar afiliado" at bounding box center [315, 220] width 136 height 16
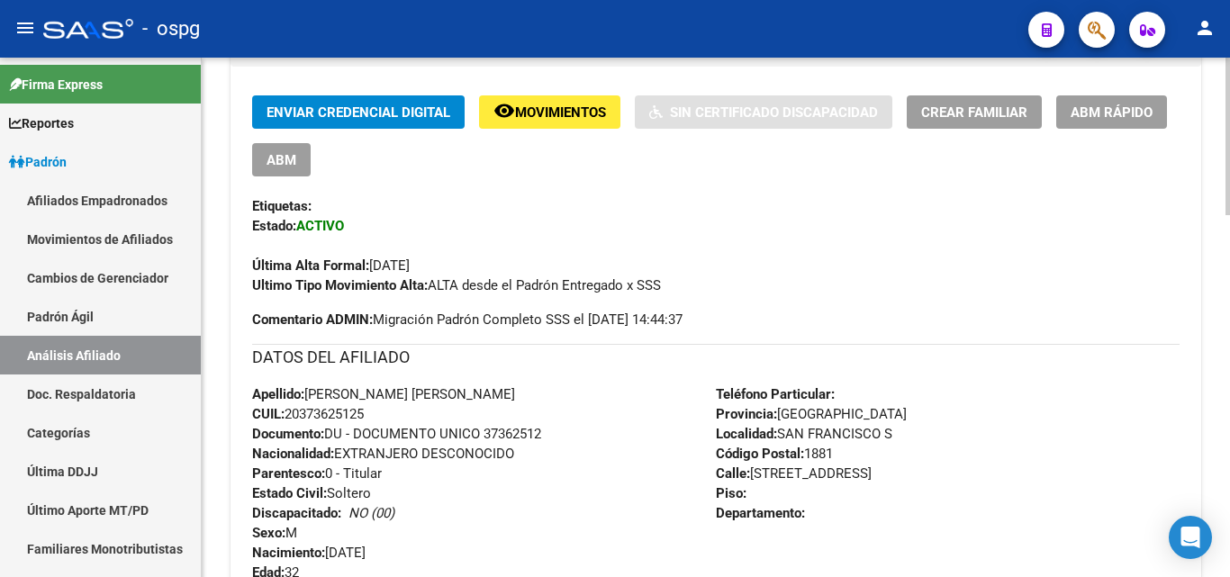
scroll to position [386, 0]
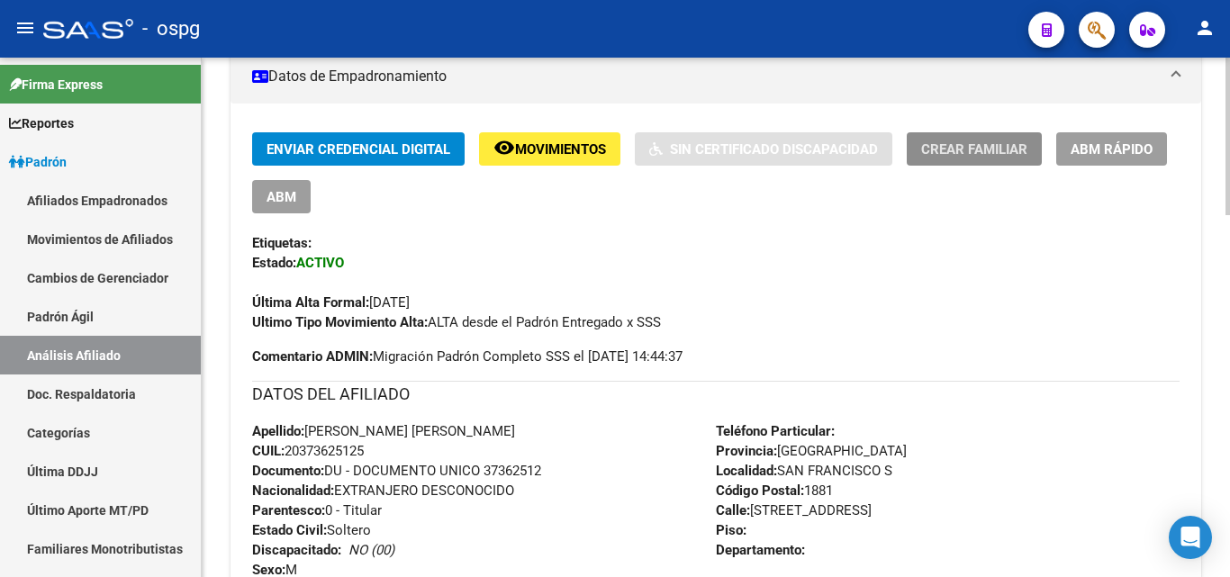
click at [965, 154] on span "Crear Familiar" at bounding box center [974, 149] width 106 height 16
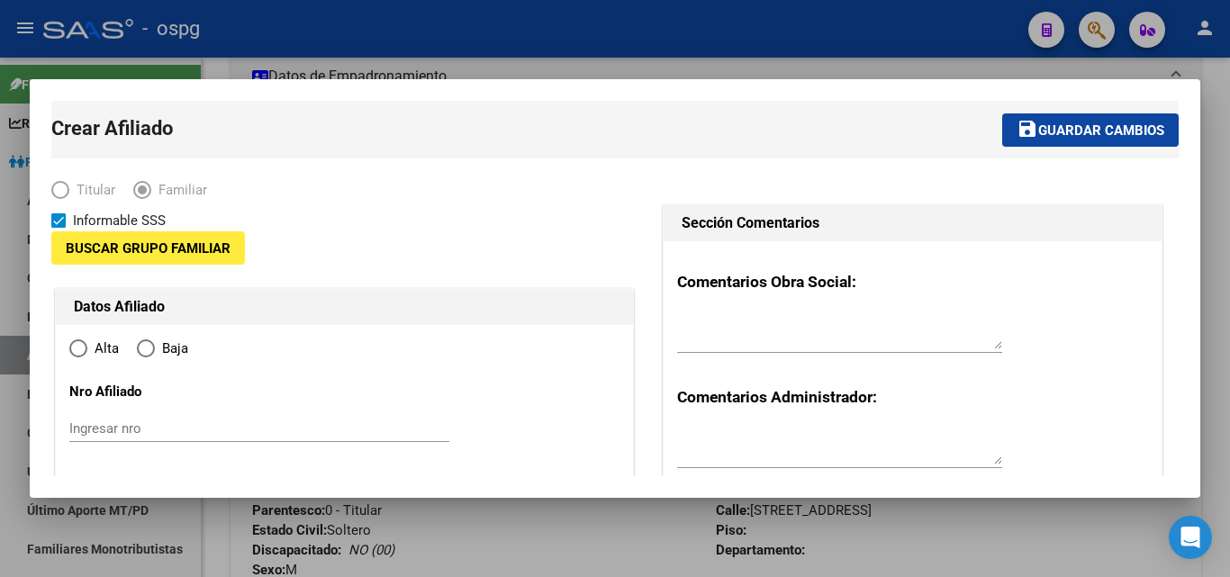
type input "30-71208405-3"
type input "SAN FRANCISCO S"
type input "1881"
type input "[STREET_ADDRESS]"
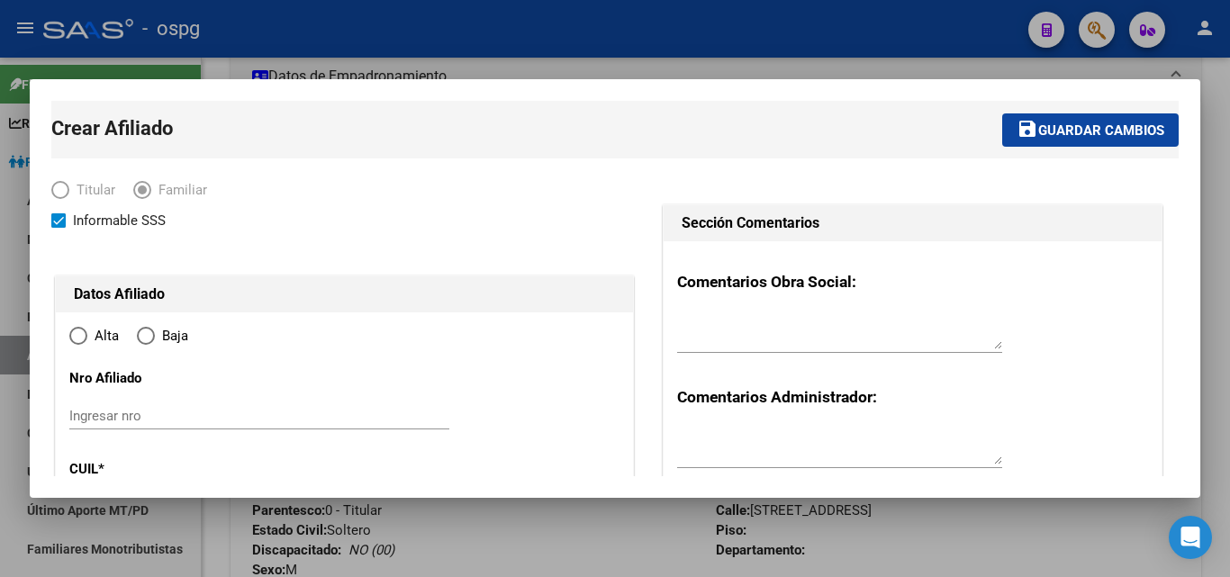
radio input "true"
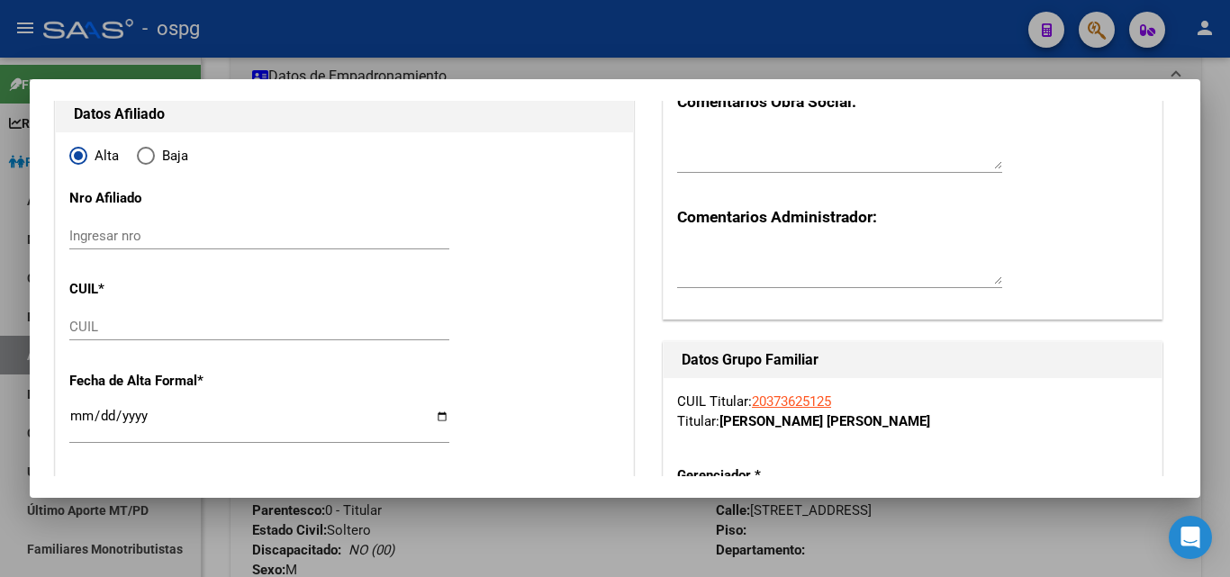
type input "30-71208405-3"
click at [95, 326] on input "CUIL" at bounding box center [259, 327] width 380 height 16
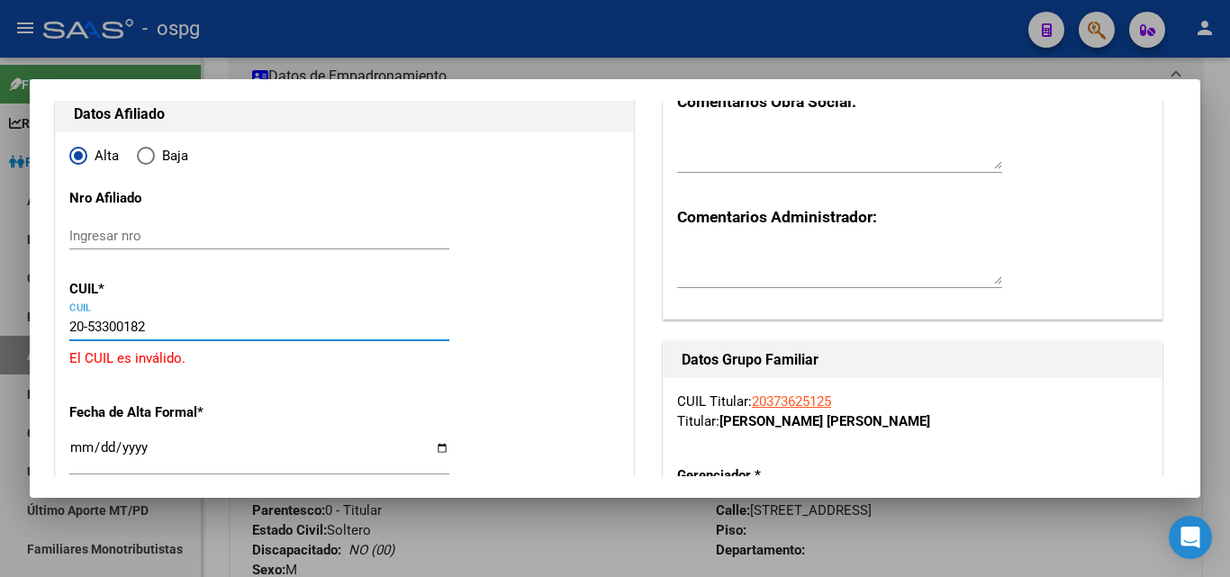
type input "20-53300182-4"
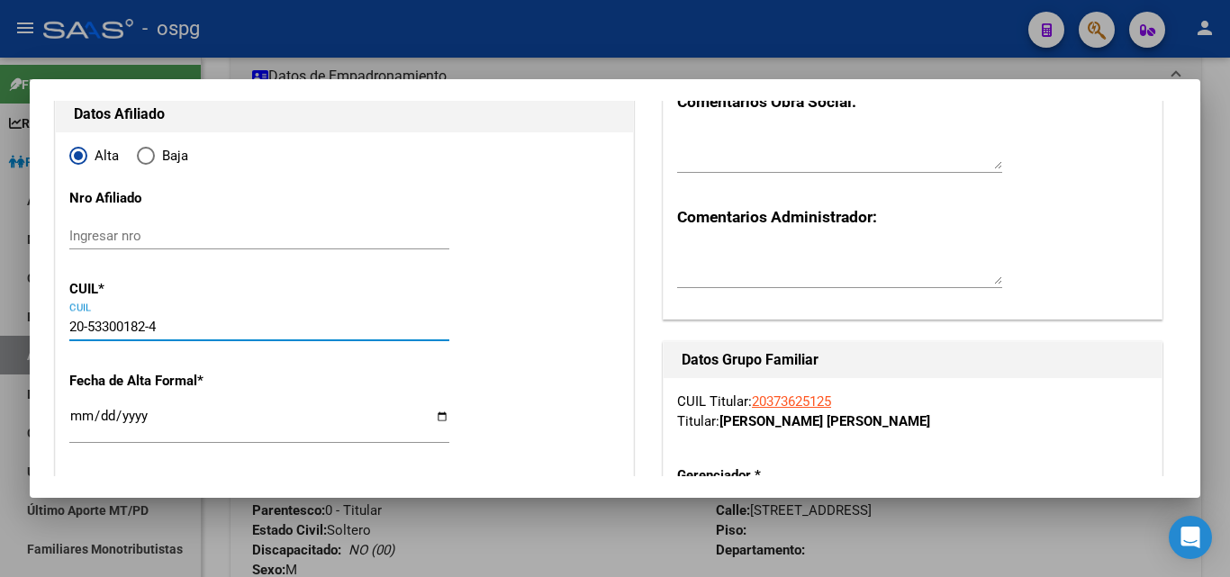
type input "53300182"
type input "[PERSON_NAME]"
type input "[DATE]"
type input "[GEOGRAPHIC_DATA]"
type input "874"
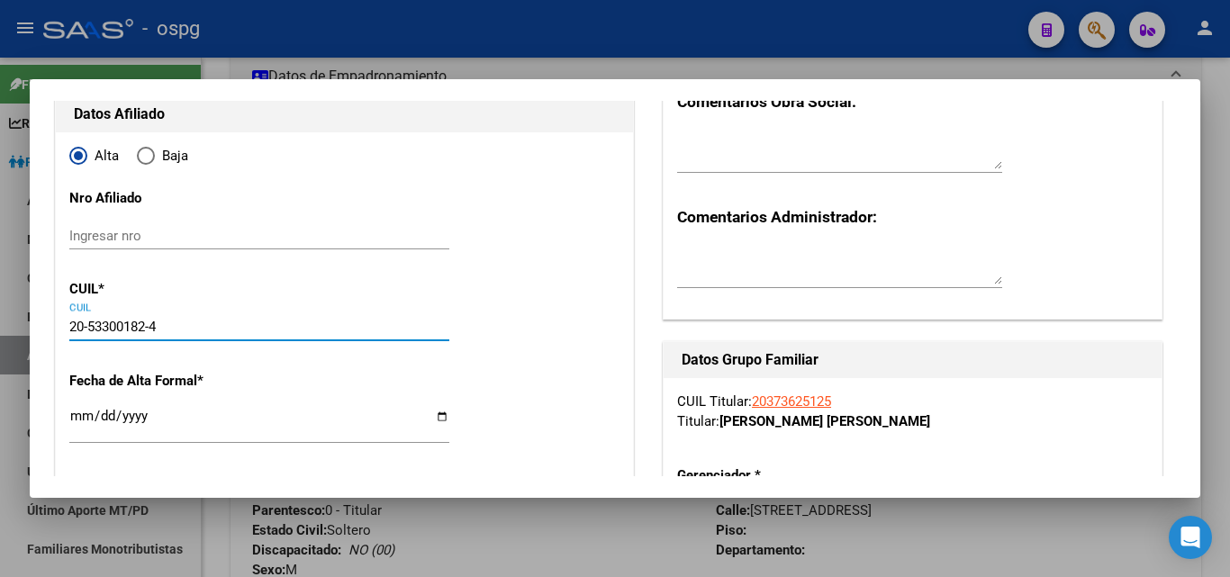
type input "4831"
type input "00"
type input "20-53300182-4"
click at [77, 419] on input "Ingresar fecha" at bounding box center [259, 423] width 380 height 29
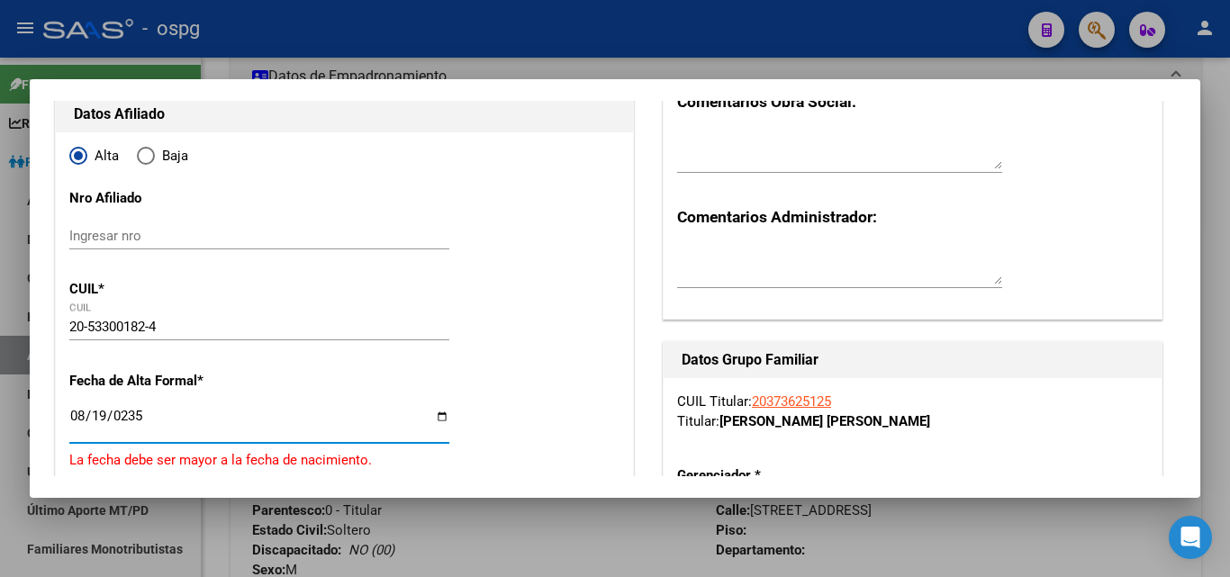
click at [125, 420] on input "0235-08-19" at bounding box center [259, 423] width 380 height 29
type input "[DATE]"
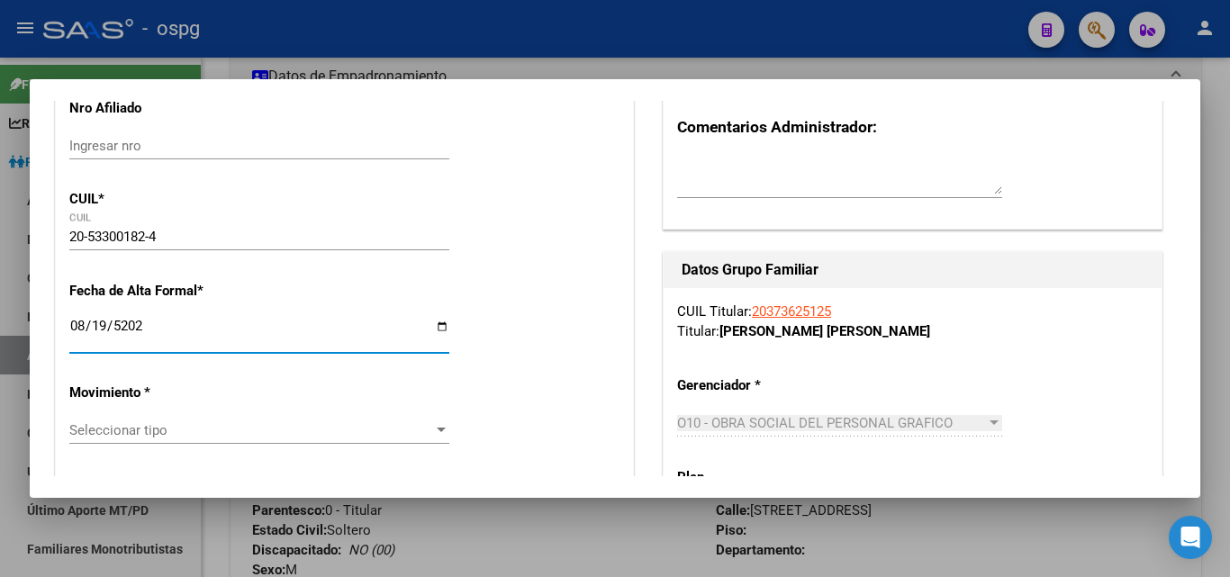
scroll to position [360, 0]
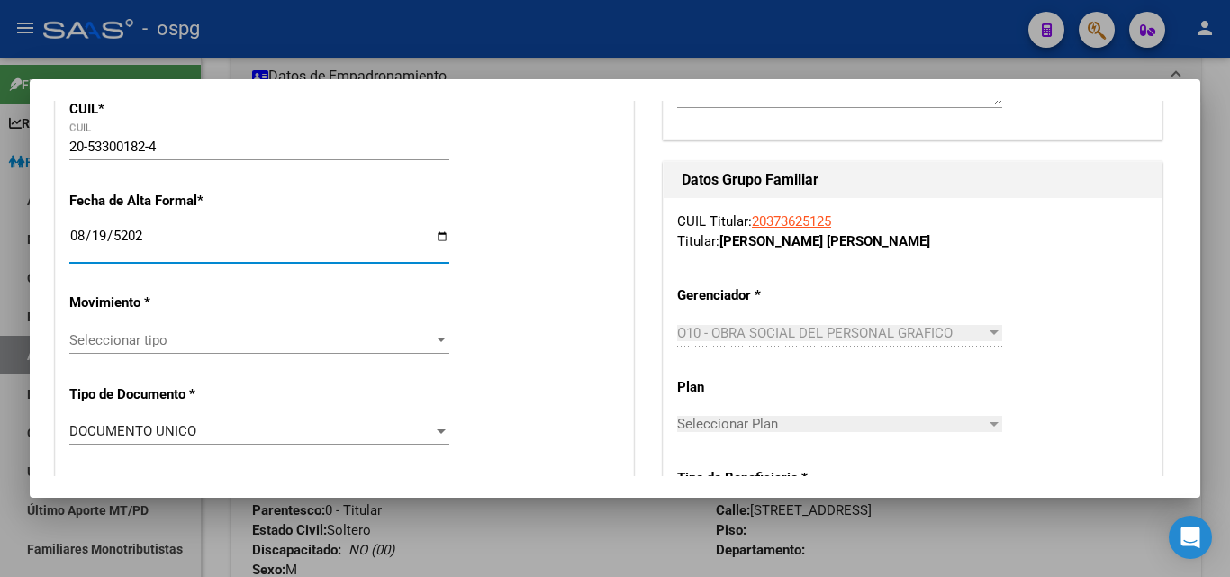
click at [134, 335] on span "Seleccionar tipo" at bounding box center [251, 340] width 364 height 16
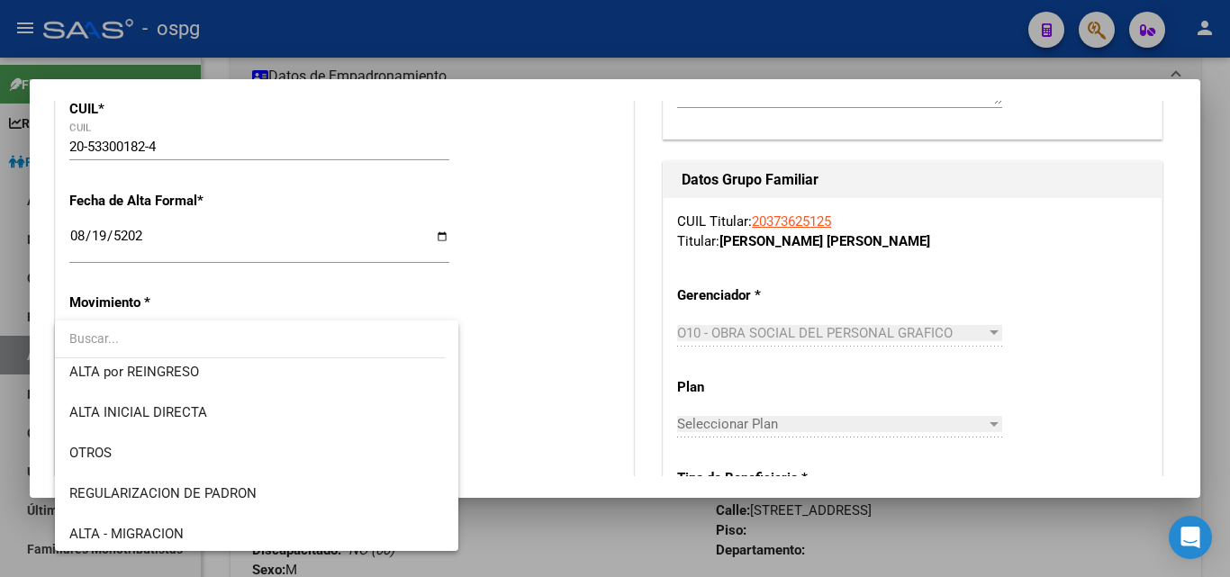
scroll to position [270, 0]
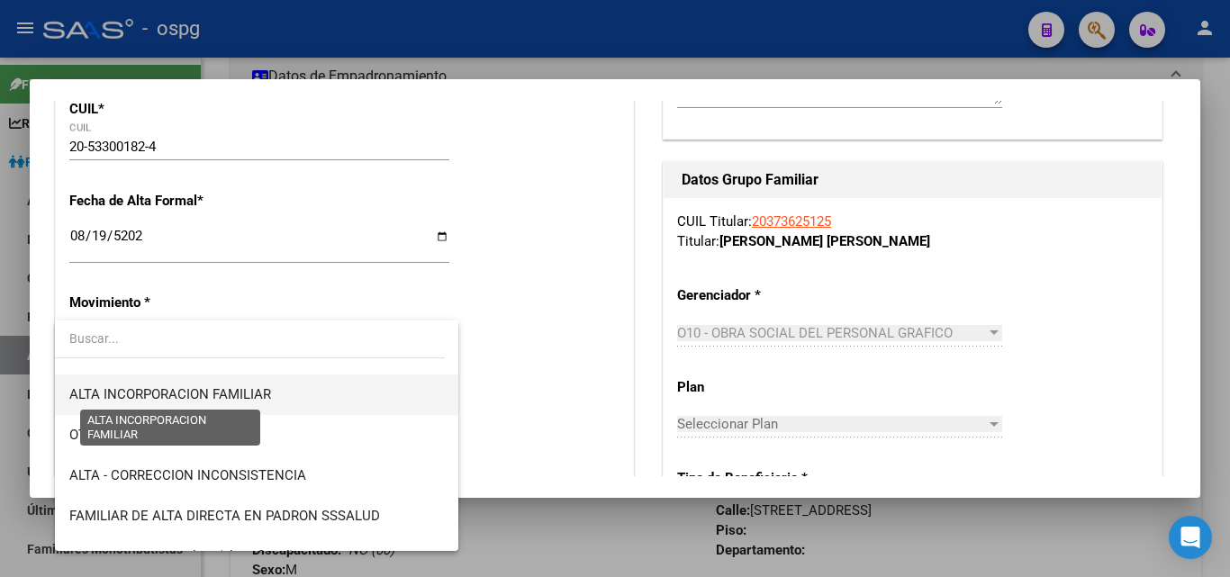
click at [260, 401] on span "ALTA INCORPORACION FAMILIAR" at bounding box center [170, 394] width 202 height 16
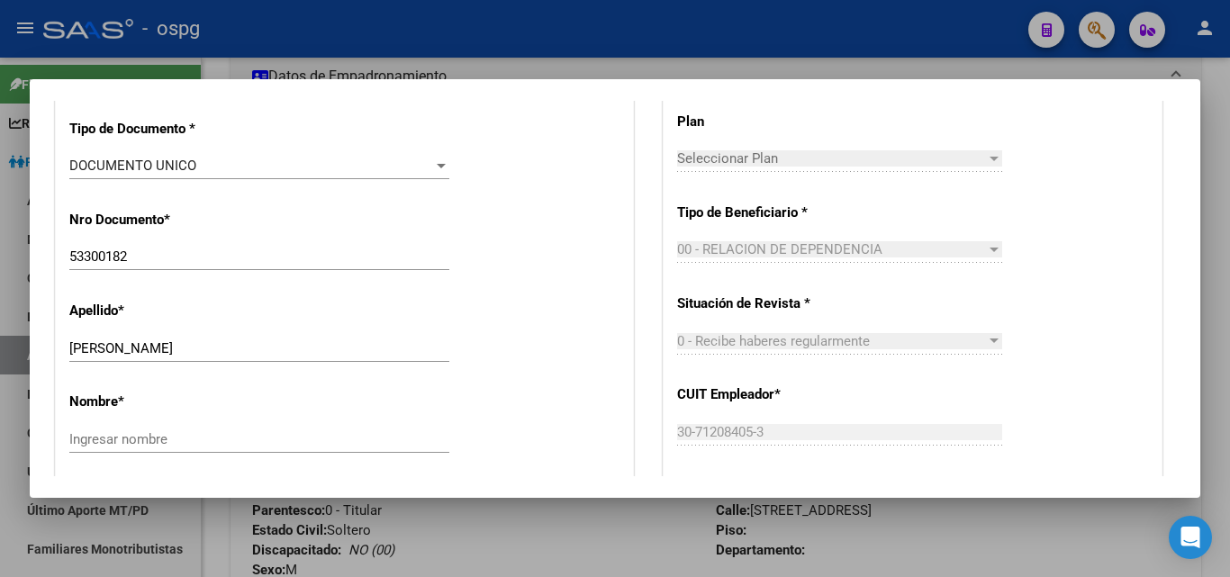
scroll to position [630, 0]
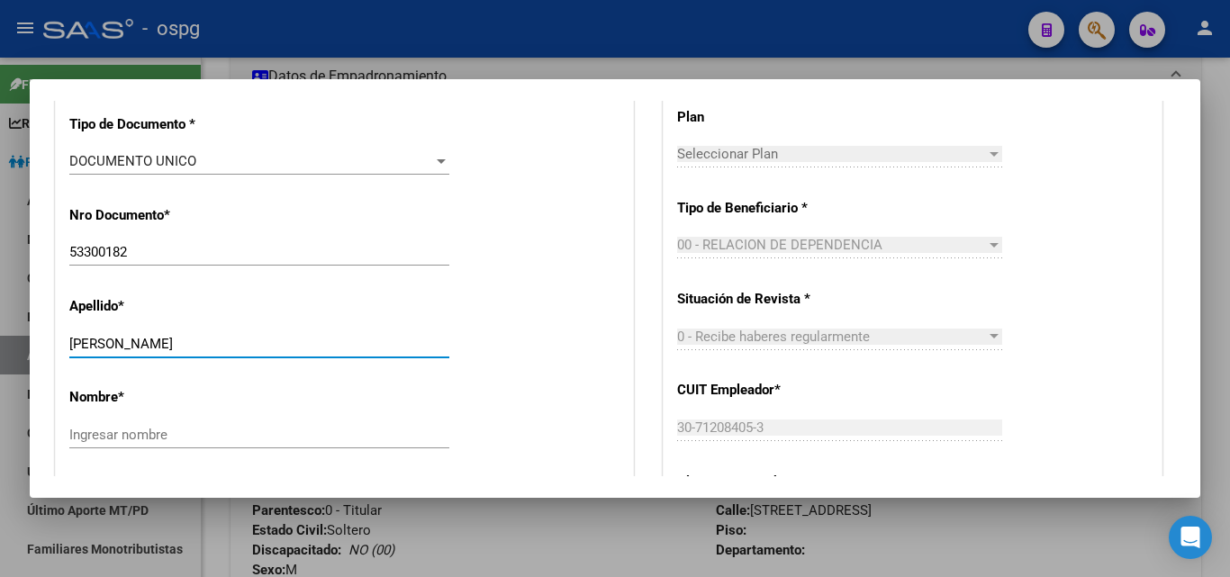
drag, startPoint x: 120, startPoint y: 340, endPoint x: 231, endPoint y: 338, distance: 110.8
click at [238, 339] on input "[PERSON_NAME]" at bounding box center [259, 344] width 380 height 16
type input "[PERSON_NAME]"
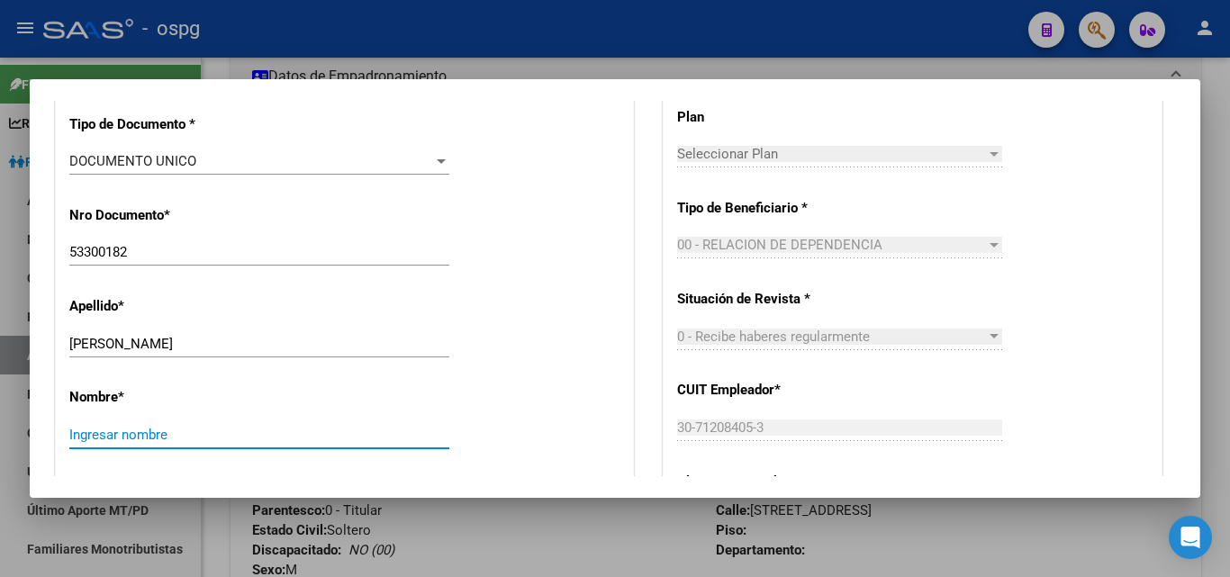
click at [230, 439] on input "Ingresar nombre" at bounding box center [259, 435] width 380 height 16
paste input "[PERSON_NAME]"
type input "[PERSON_NAME]"
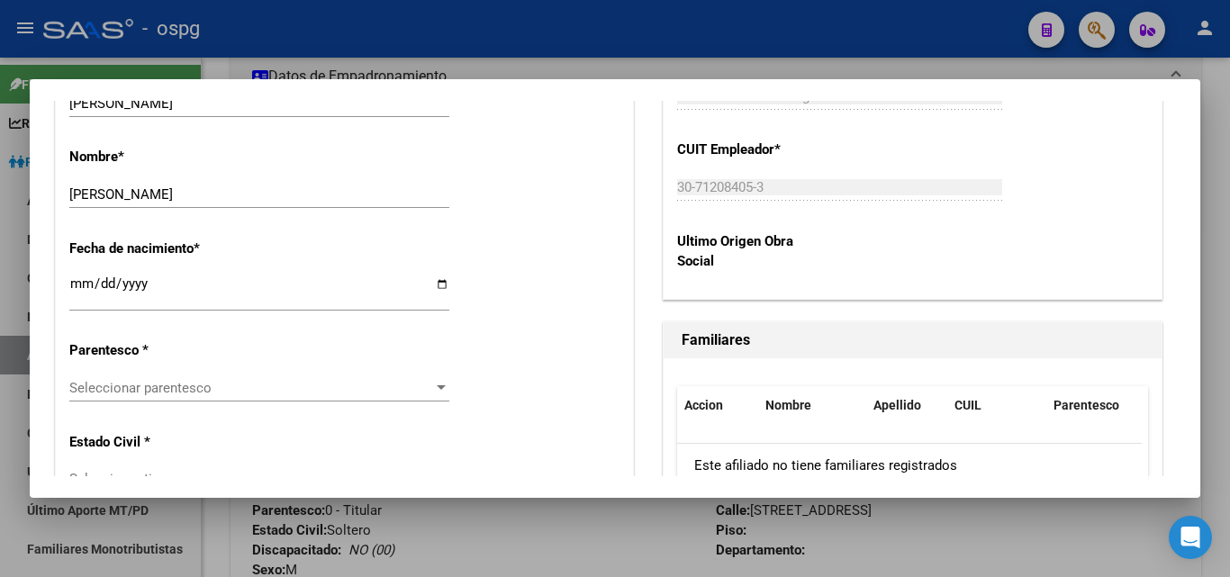
scroll to position [901, 0]
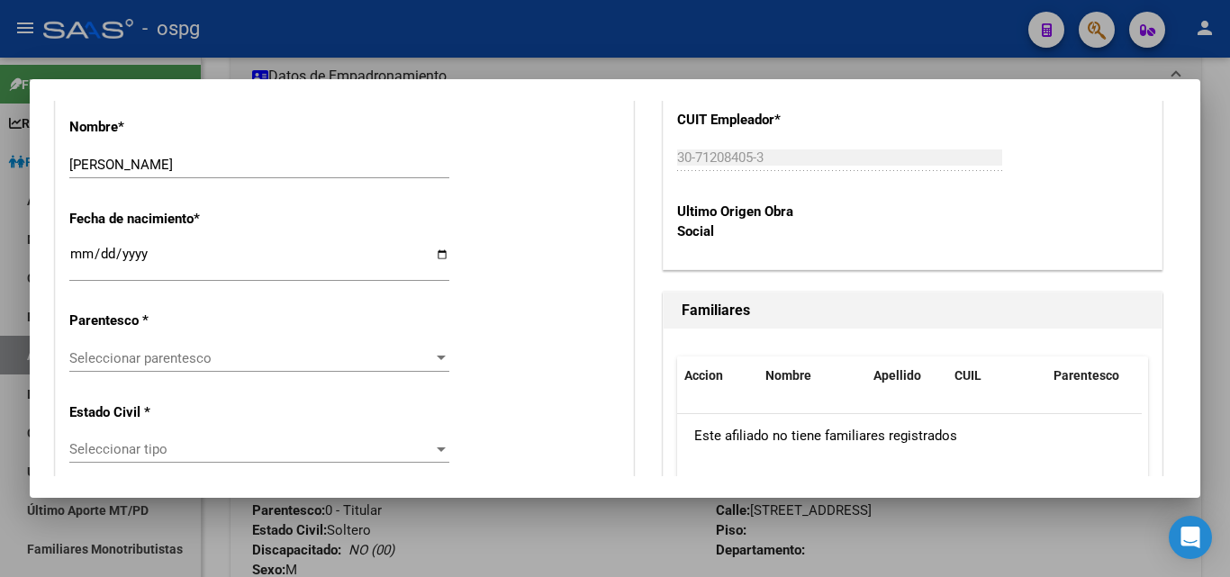
click at [267, 355] on span "Seleccionar parentesco" at bounding box center [251, 358] width 364 height 16
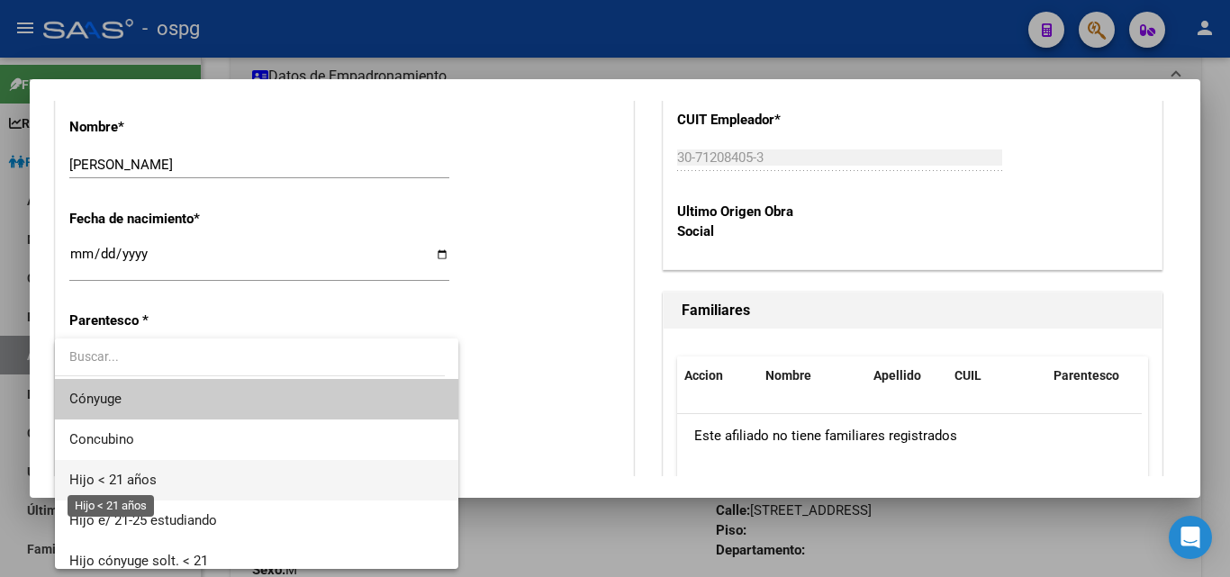
click at [139, 476] on span "Hijo < 21 años" at bounding box center [112, 480] width 87 height 16
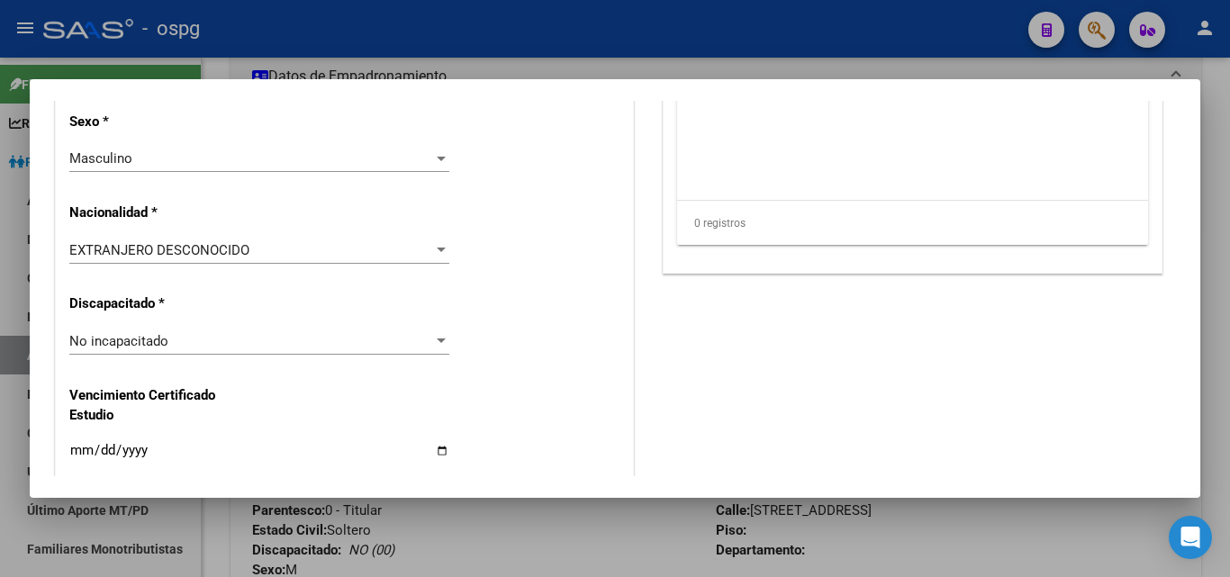
scroll to position [1351, 0]
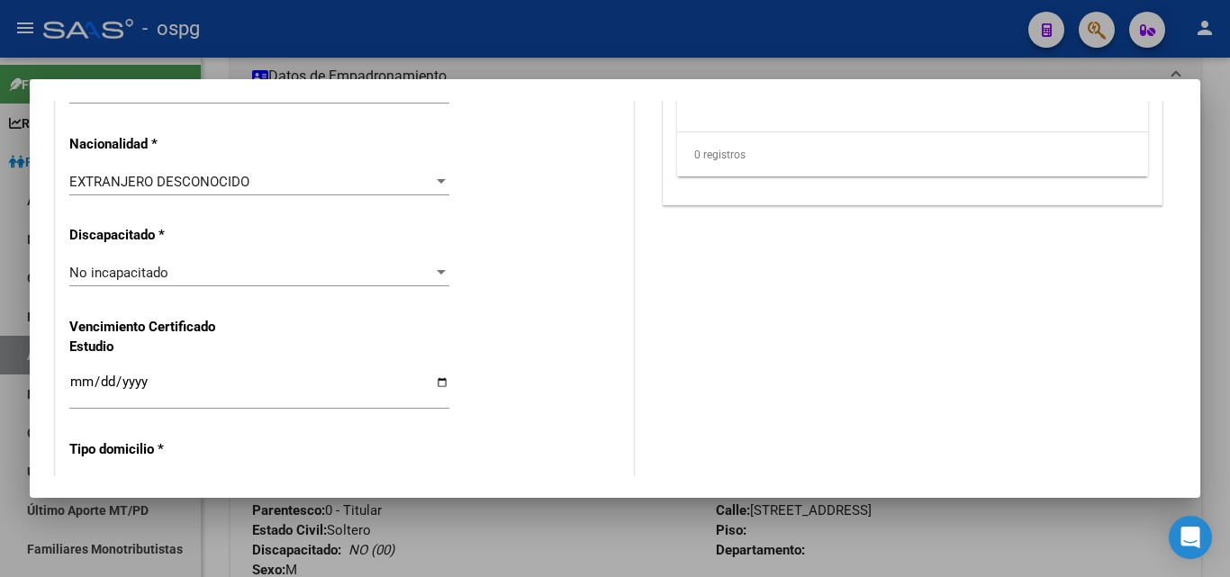
click at [182, 177] on span "EXTRANJERO DESCONOCIDO" at bounding box center [159, 182] width 180 height 16
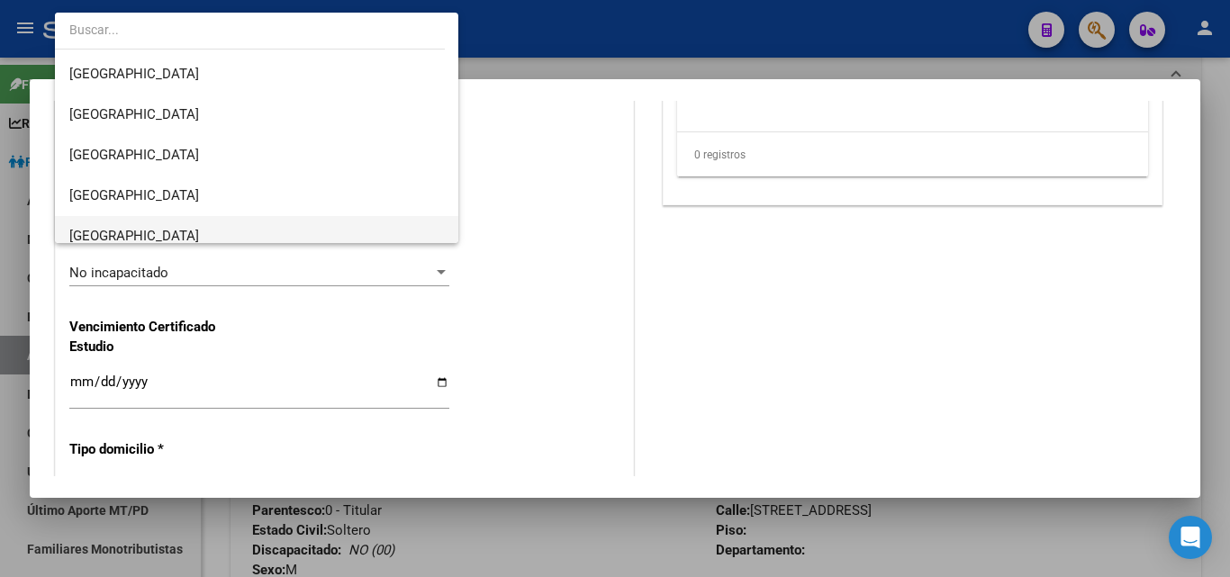
scroll to position [270, 0]
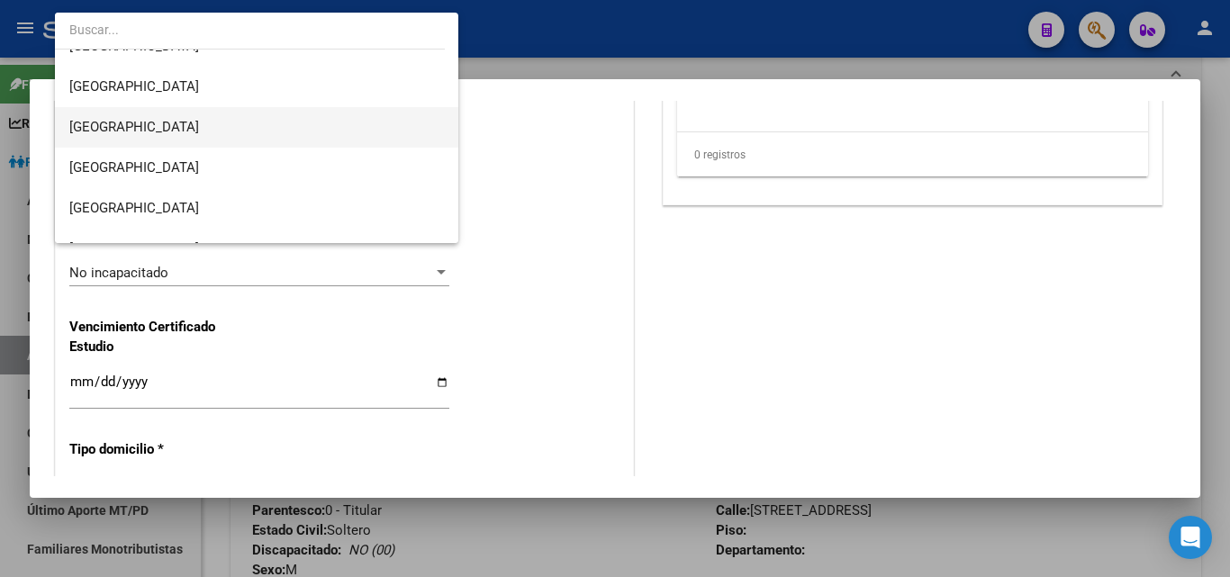
click at [149, 125] on span "[GEOGRAPHIC_DATA]" at bounding box center [256, 127] width 375 height 41
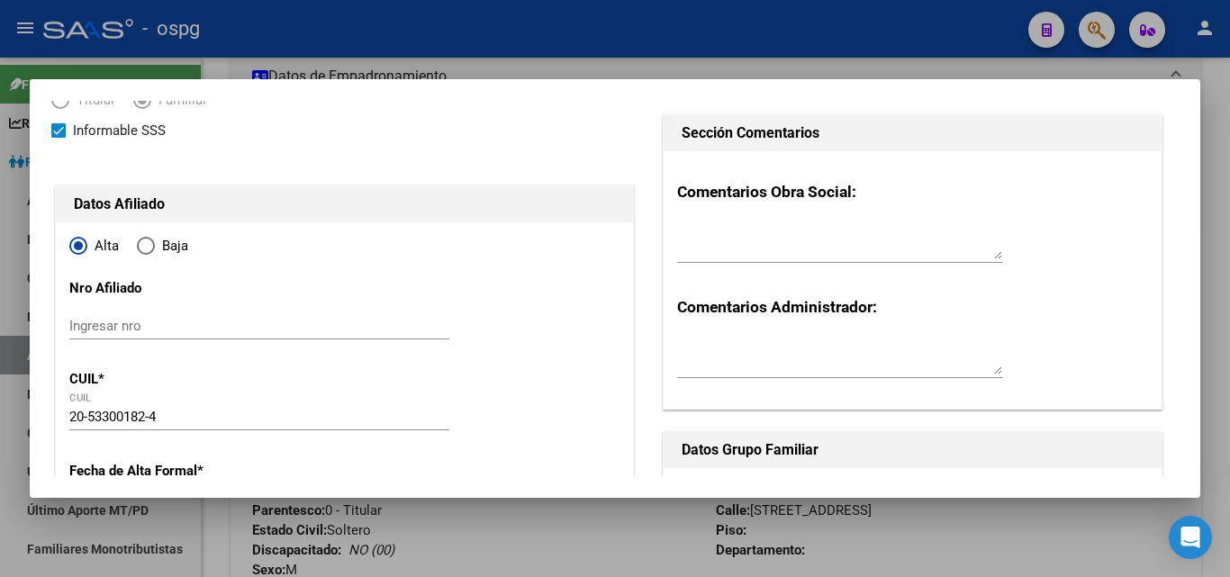
scroll to position [0, 0]
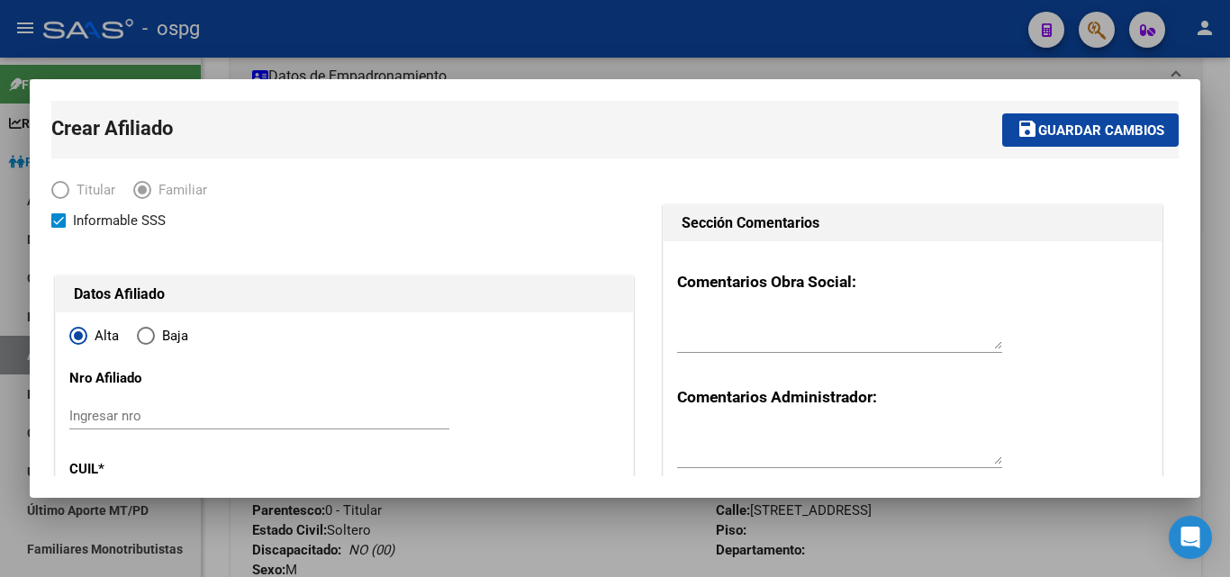
click at [1060, 130] on span "Guardar cambios" at bounding box center [1101, 130] width 126 height 16
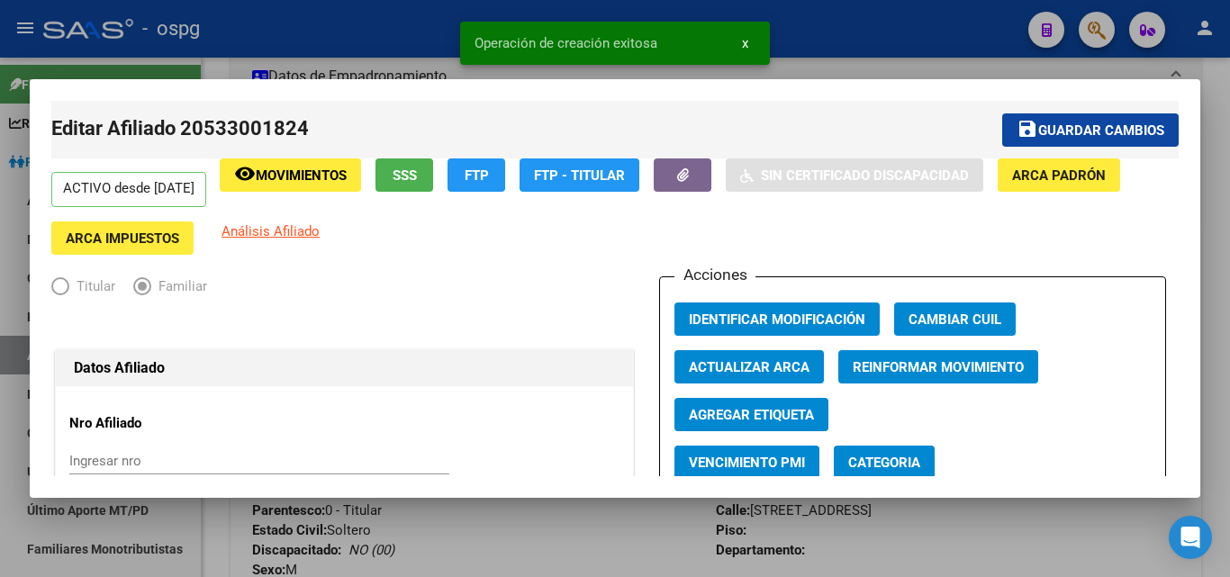
click at [1210, 161] on div at bounding box center [615, 288] width 1230 height 577
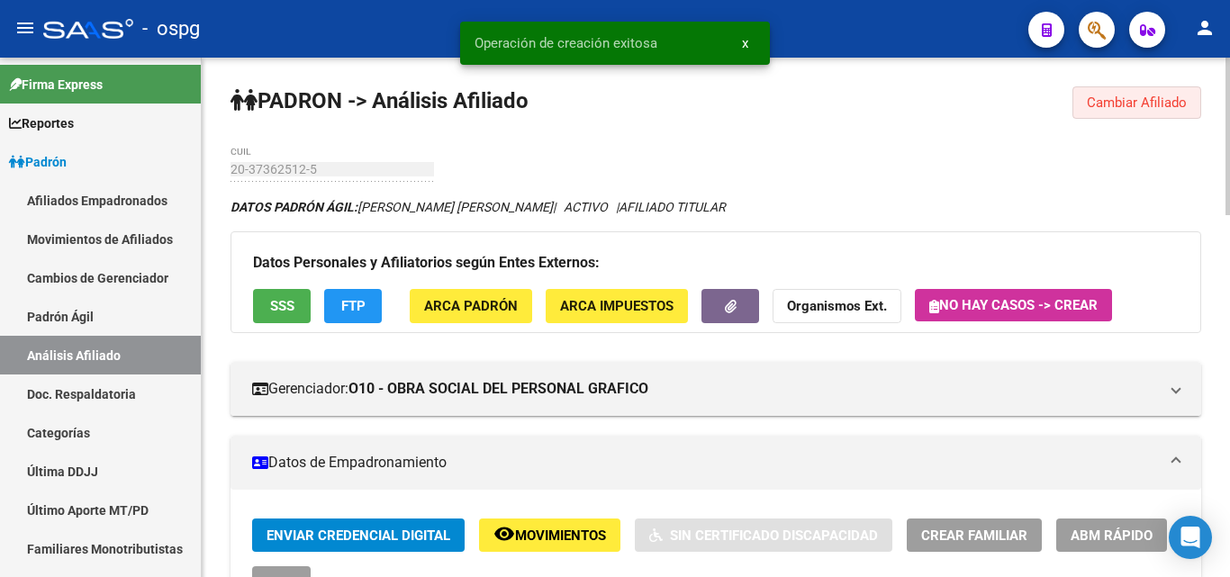
drag, startPoint x: 1155, startPoint y: 116, endPoint x: 934, endPoint y: 120, distance: 220.7
click at [1155, 113] on button "Cambiar Afiliado" at bounding box center [1137, 102] width 129 height 32
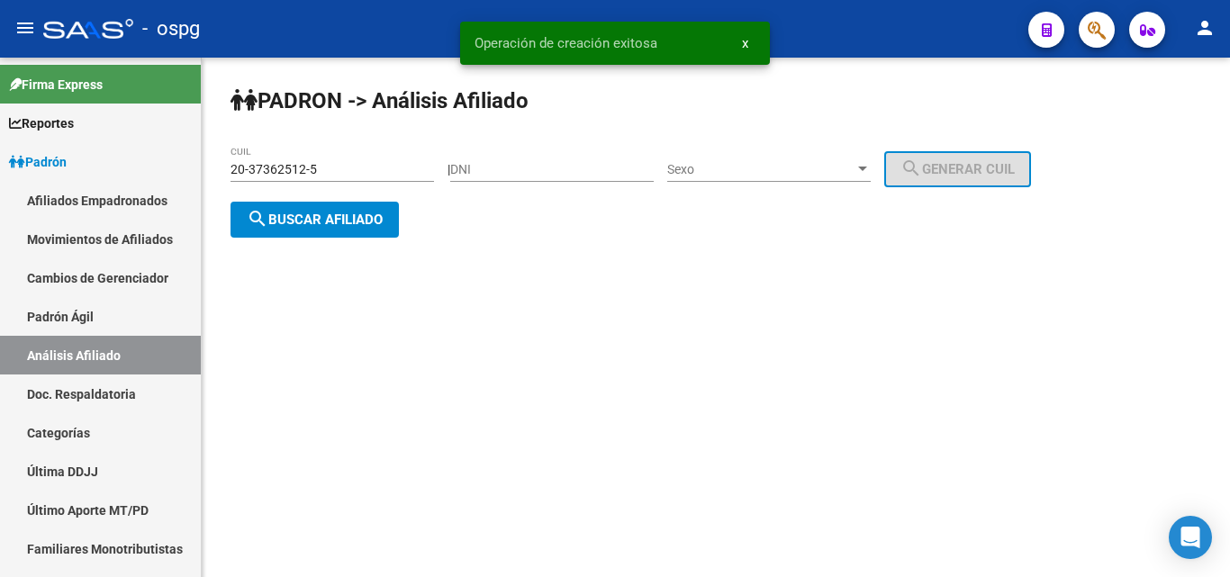
click at [251, 219] on mat-icon "search" at bounding box center [258, 219] width 22 height 22
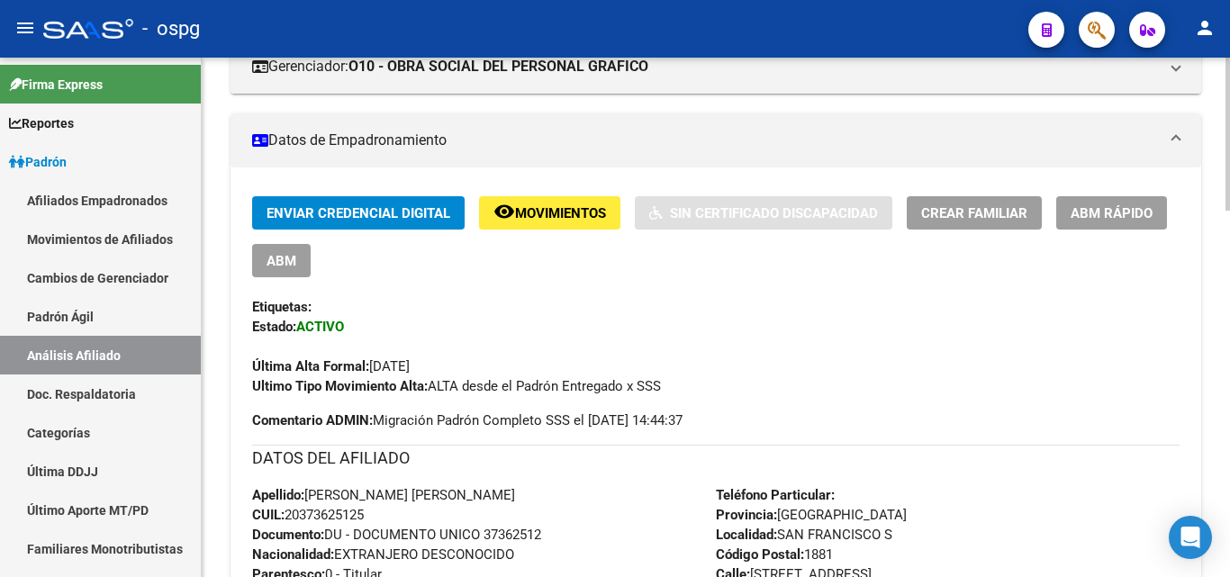
scroll to position [180, 0]
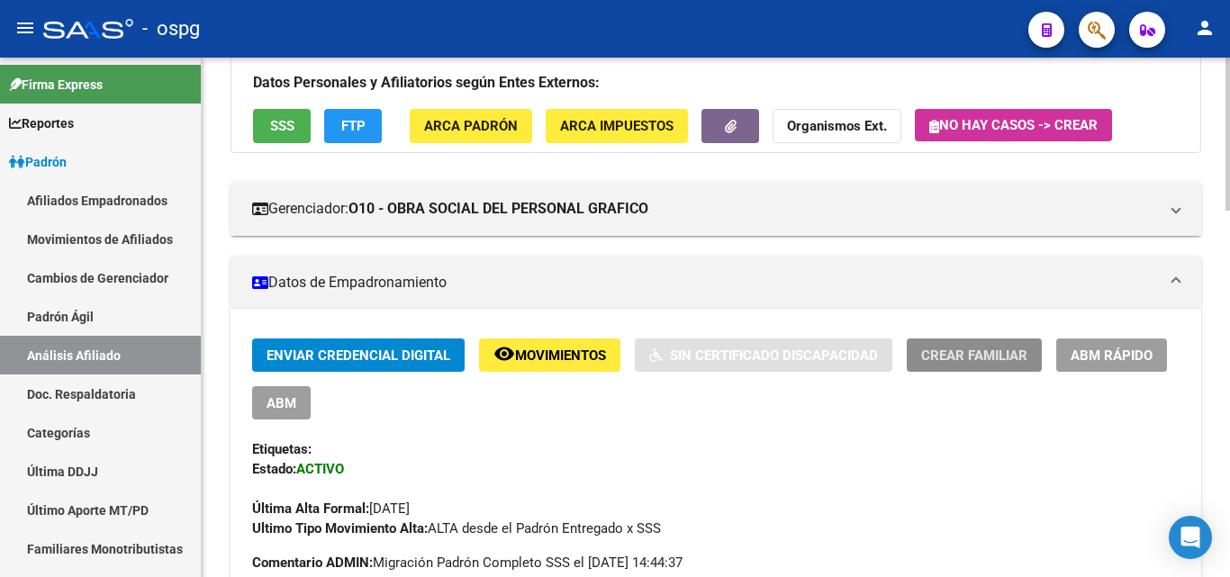
click at [963, 356] on span "Crear Familiar" at bounding box center [974, 356] width 106 height 16
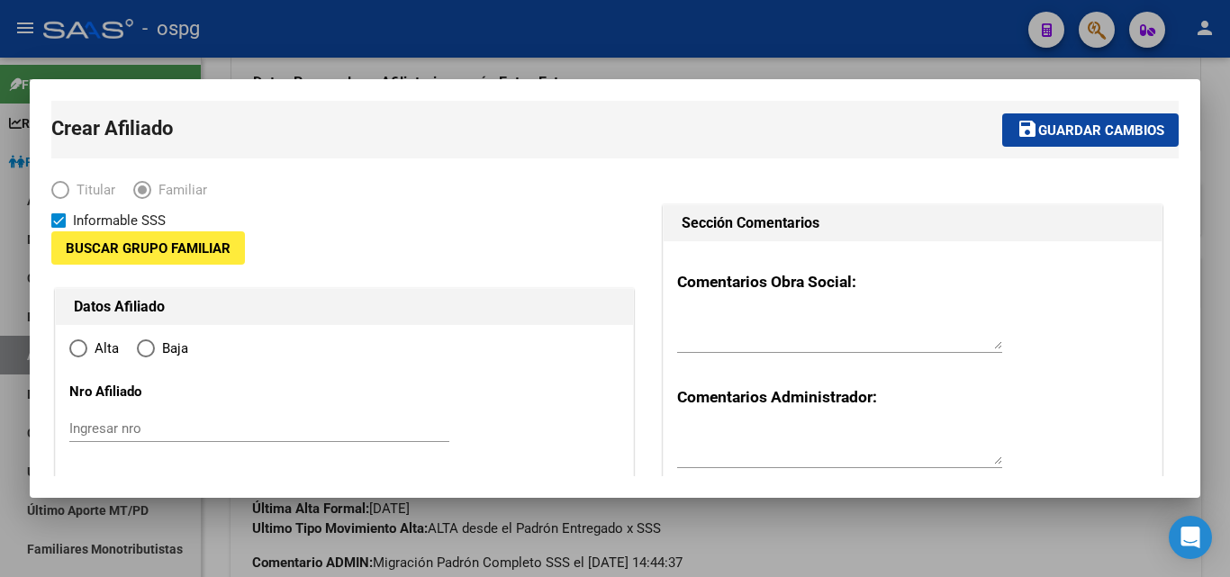
type input "30-71208405-3"
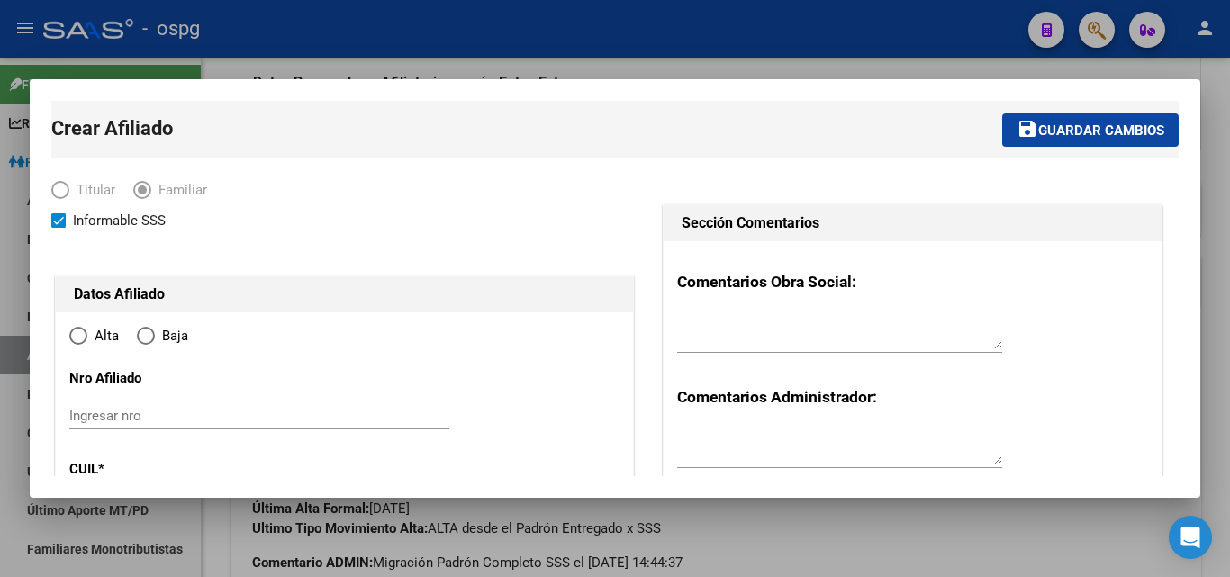
type input "SAN FRANCISCO S"
type input "1881"
type input "[STREET_ADDRESS]"
radio input "true"
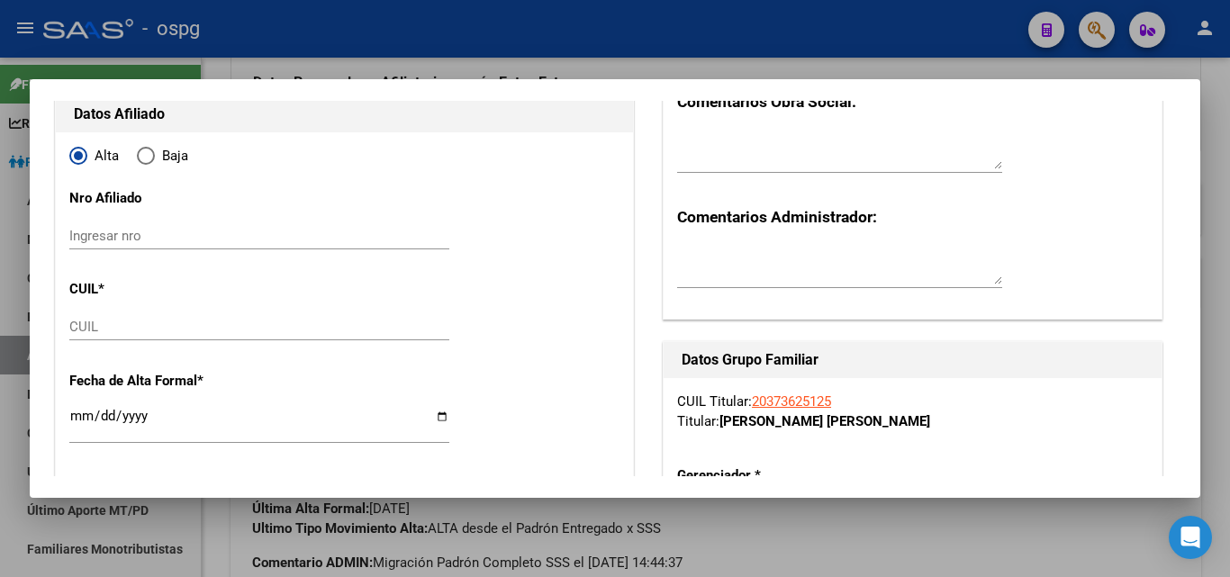
type input "30-71208405-3"
click at [87, 327] on input "CUIL" at bounding box center [259, 327] width 380 height 16
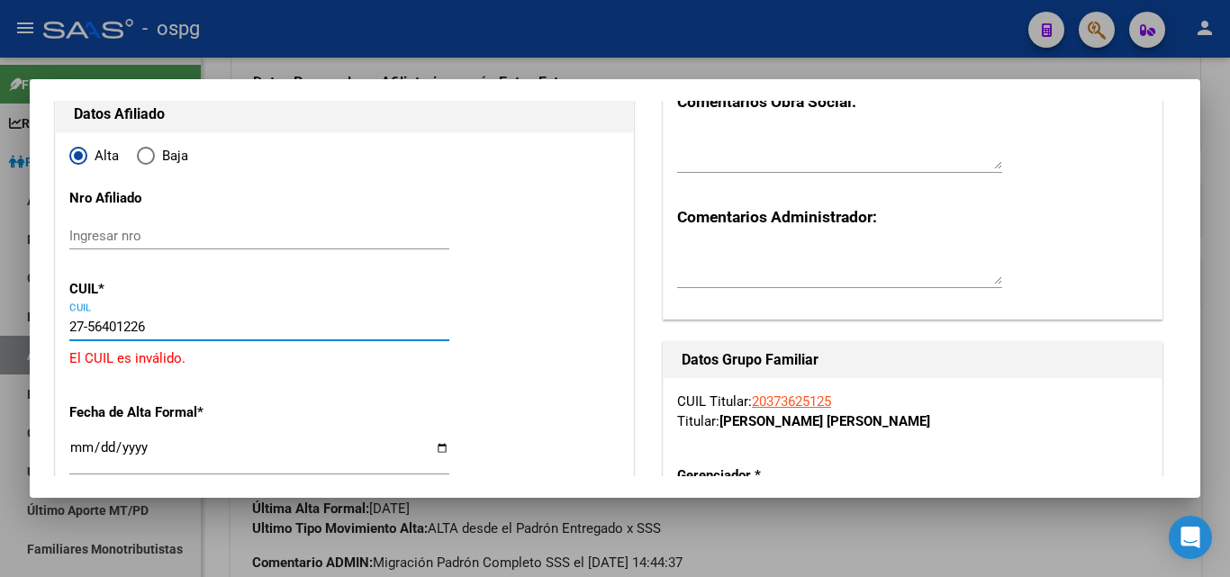
type input "27-56401226-8"
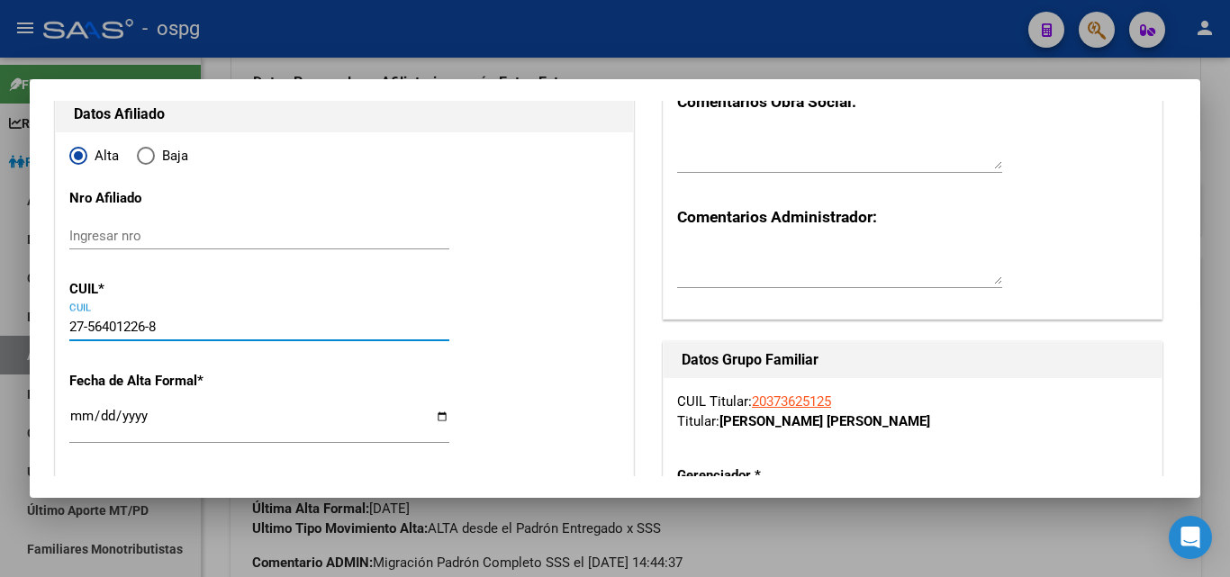
type input "56401226"
type input "[PERSON_NAME]"
type input "[DATE]"
type input "SAN FRANCISCO S"
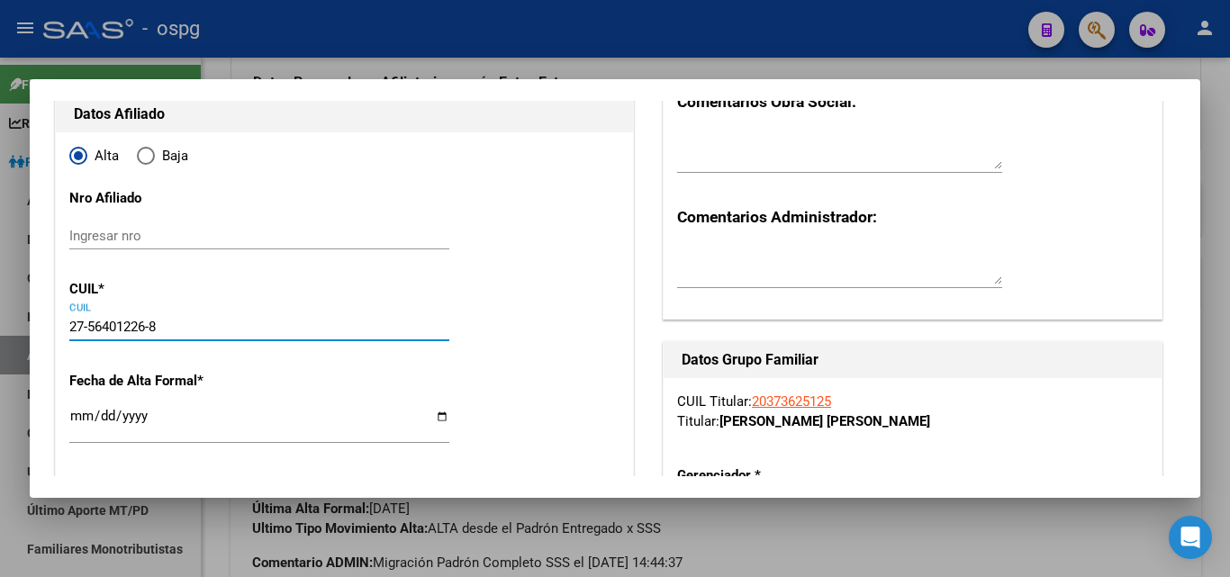
type input "813"
type input "2756"
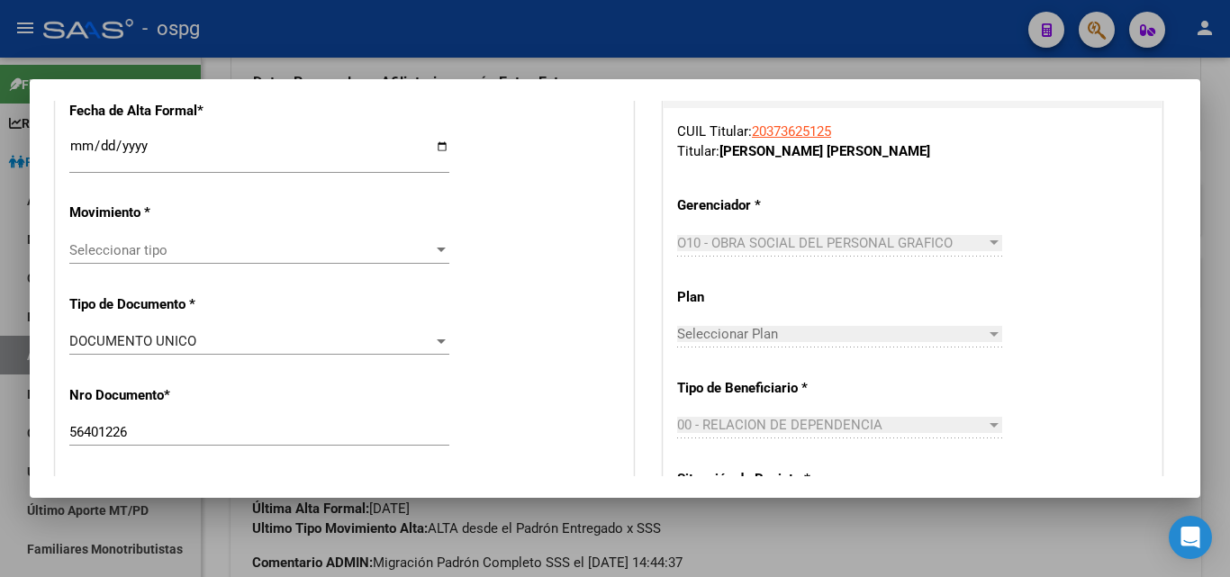
type input "27-56401226-8"
click at [73, 140] on input "Ingresar fecha" at bounding box center [259, 153] width 380 height 29
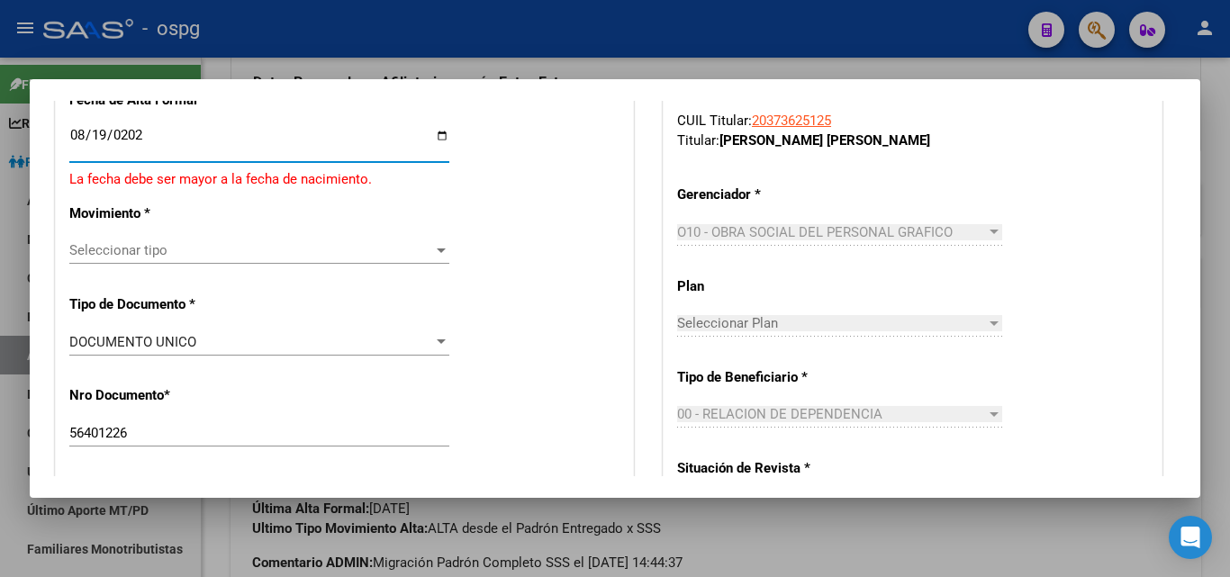
type input "[DATE]"
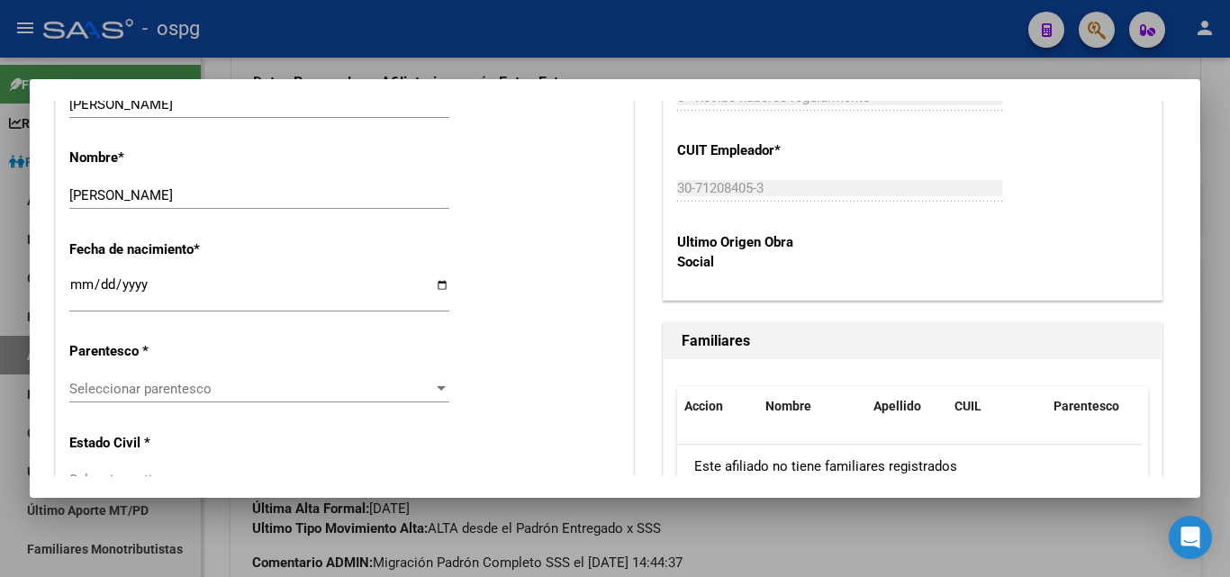
scroll to position [901, 0]
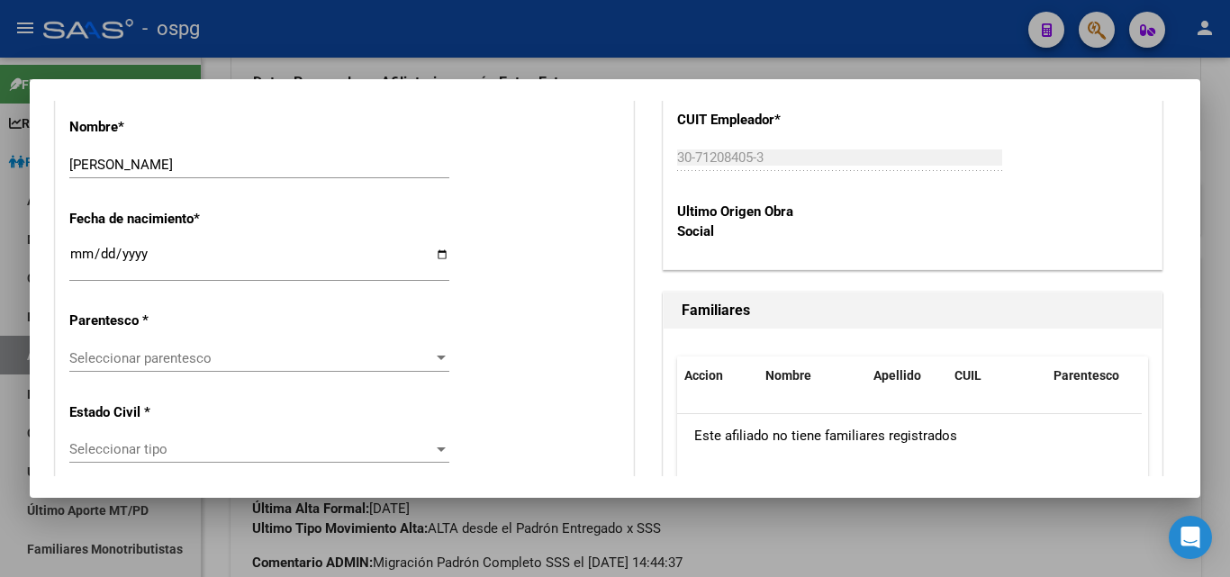
click at [247, 360] on span "Seleccionar parentesco" at bounding box center [251, 358] width 364 height 16
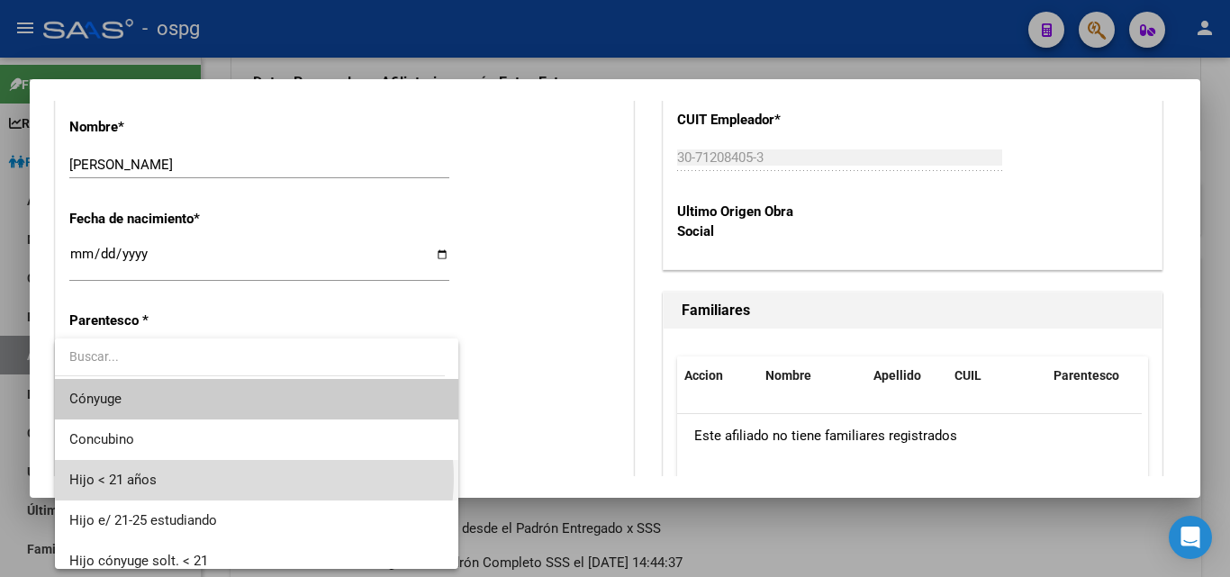
click at [254, 478] on span "Hijo < 21 años" at bounding box center [256, 480] width 375 height 41
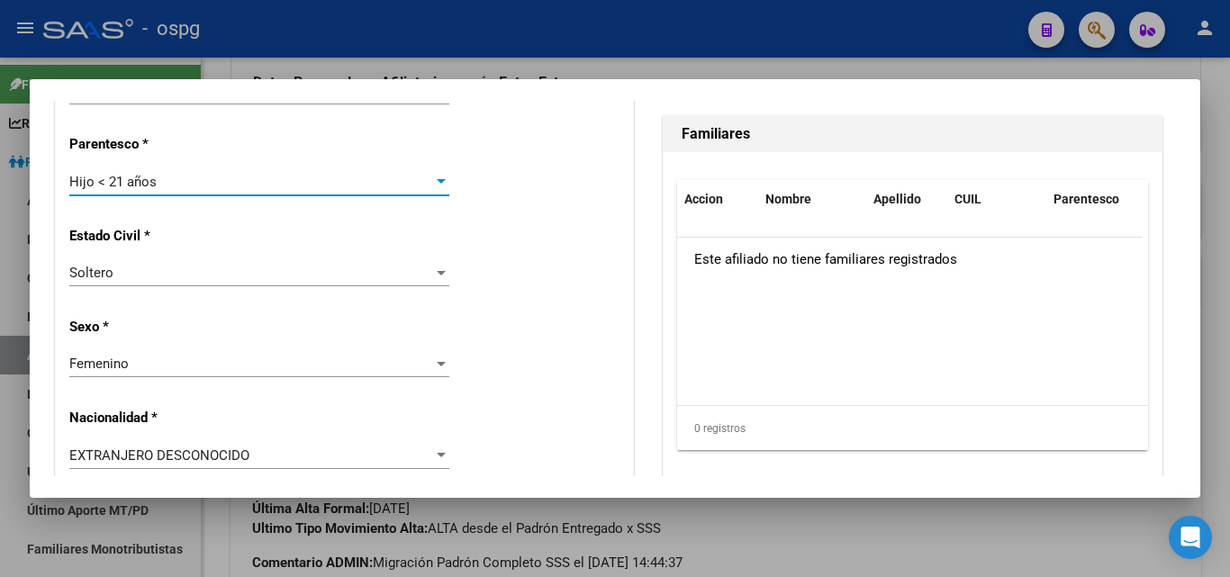
scroll to position [1171, 0]
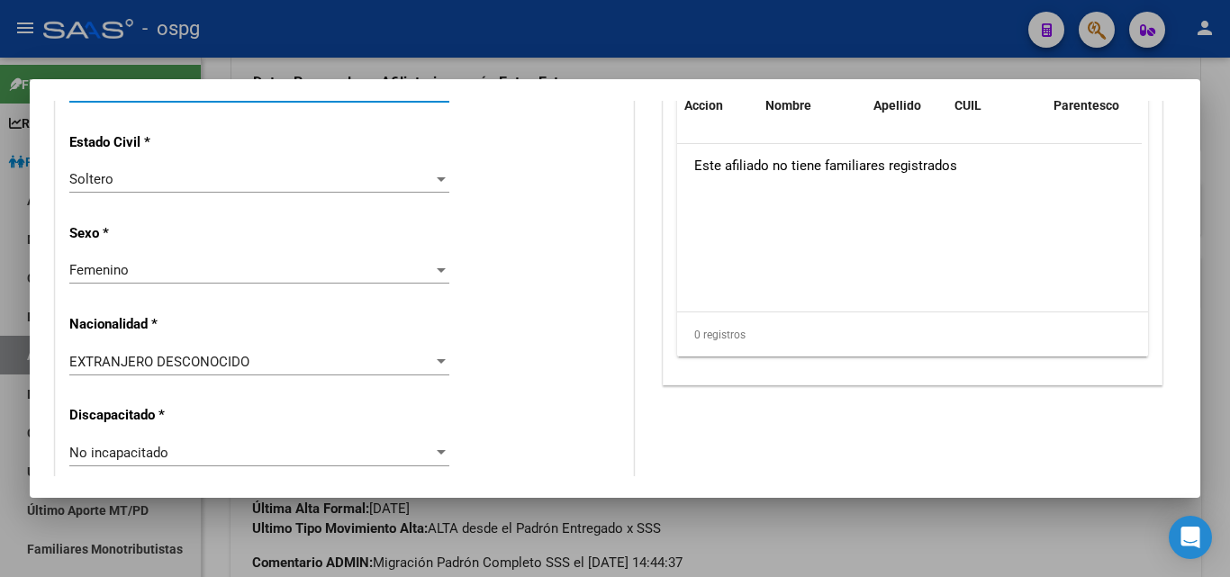
click at [245, 363] on span "EXTRANJERO DESCONOCIDO" at bounding box center [159, 362] width 180 height 16
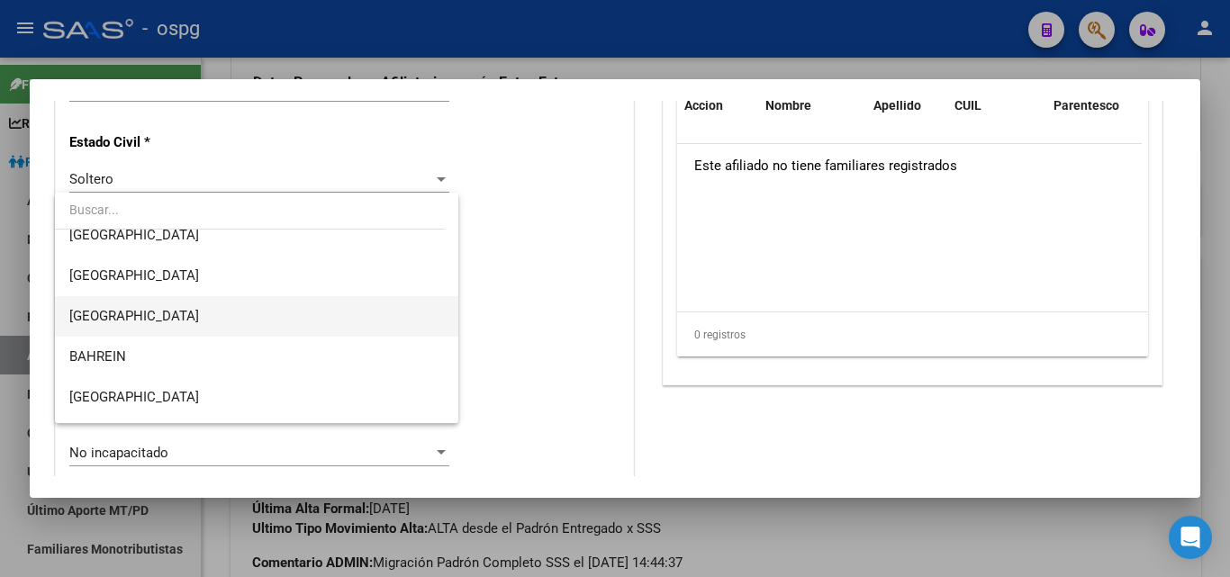
scroll to position [294, 0]
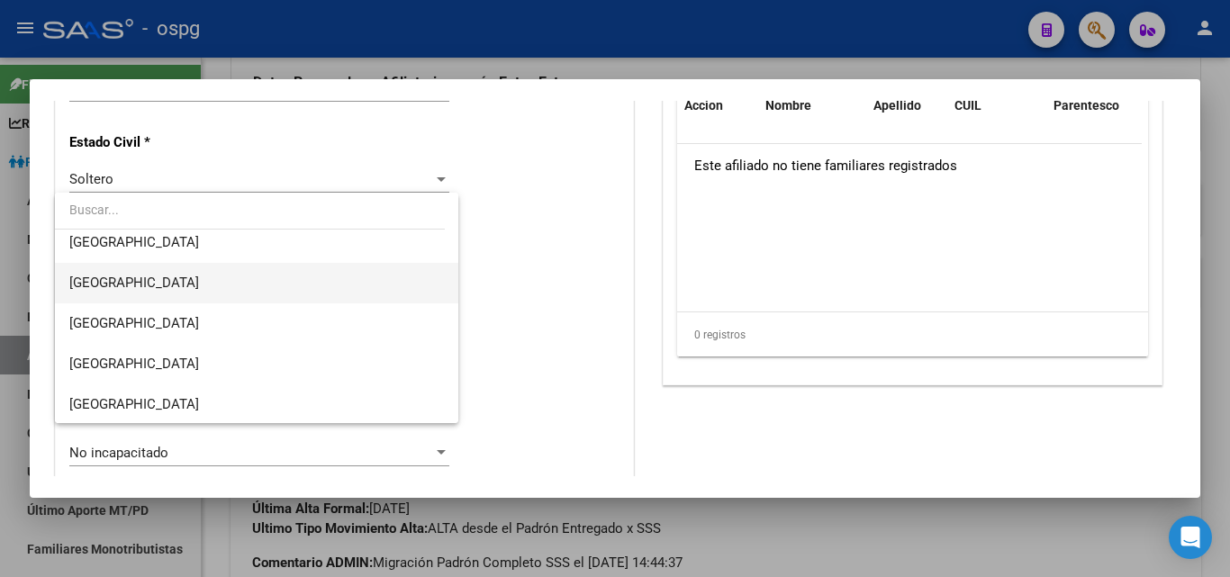
click at [196, 288] on span "[GEOGRAPHIC_DATA]" at bounding box center [256, 283] width 375 height 41
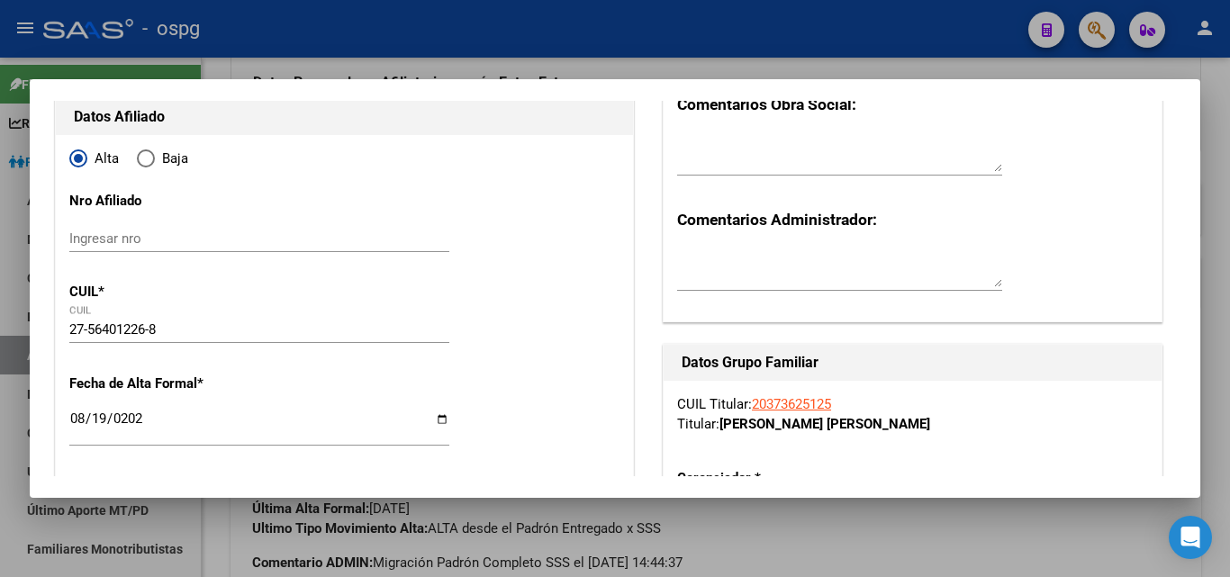
scroll to position [0, 0]
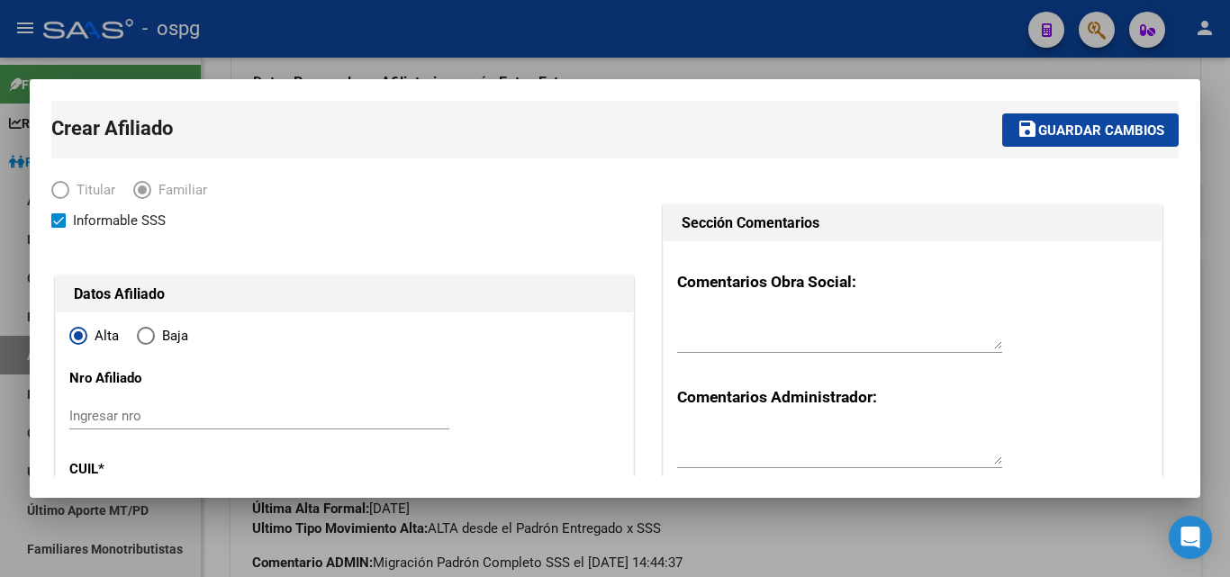
click at [1118, 123] on span "Guardar cambios" at bounding box center [1101, 130] width 126 height 16
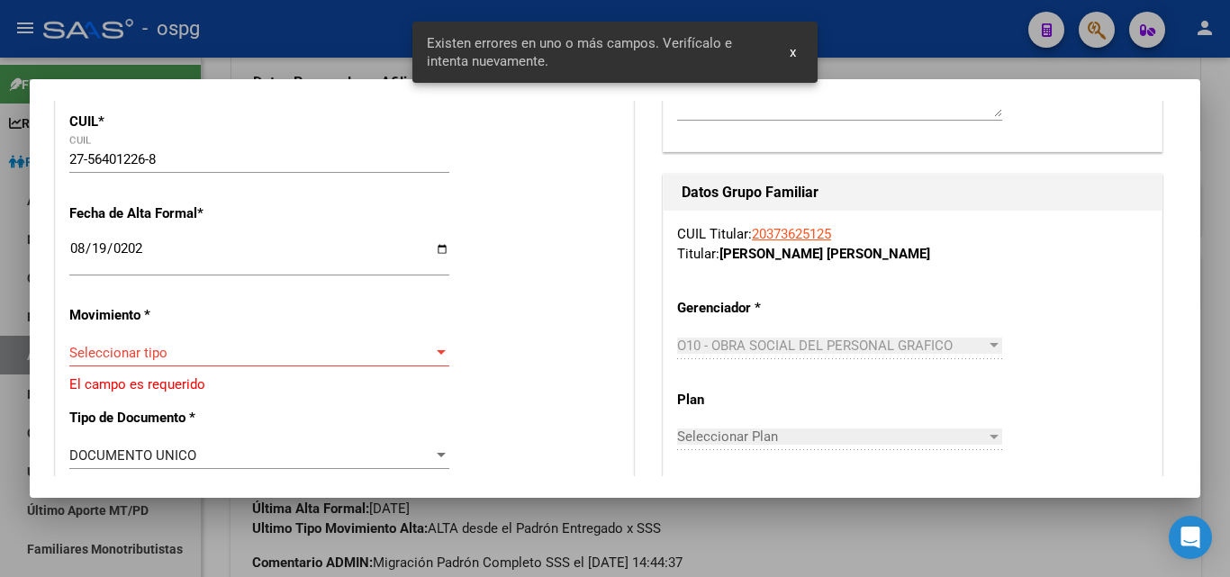
scroll to position [360, 0]
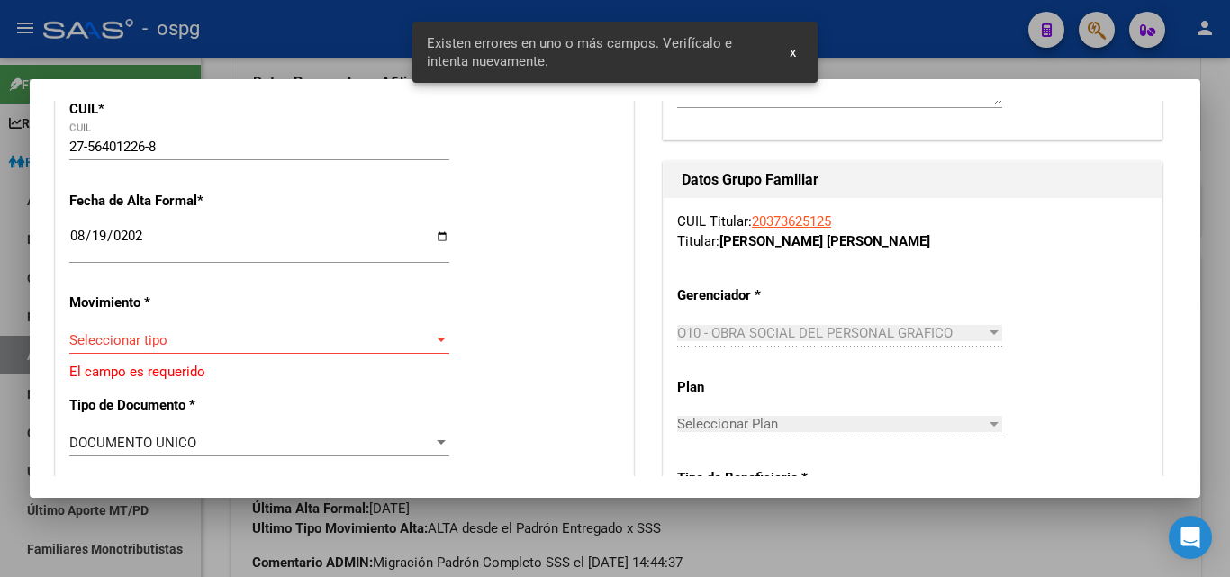
click at [94, 335] on span "Seleccionar tipo" at bounding box center [251, 340] width 364 height 16
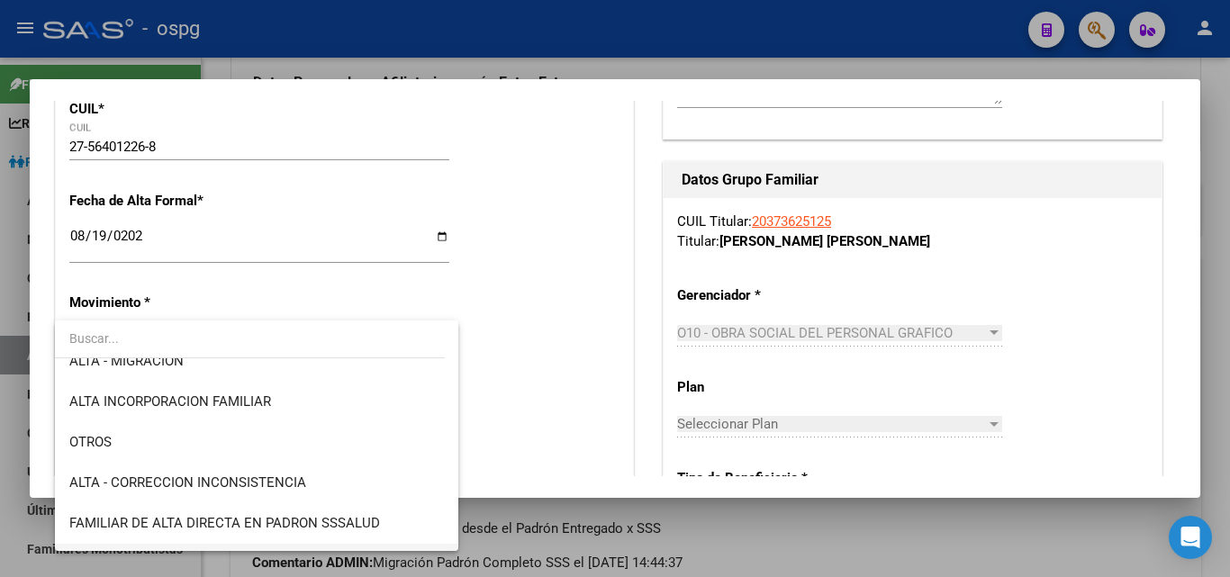
scroll to position [270, 0]
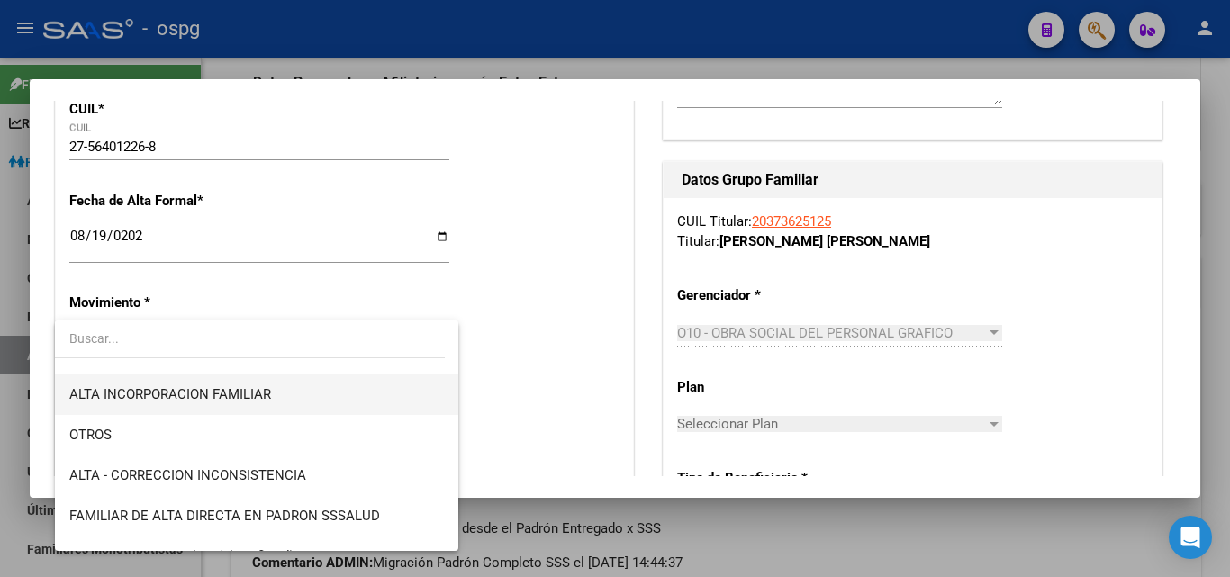
click at [280, 403] on span "ALTA INCORPORACION FAMILIAR" at bounding box center [256, 395] width 375 height 41
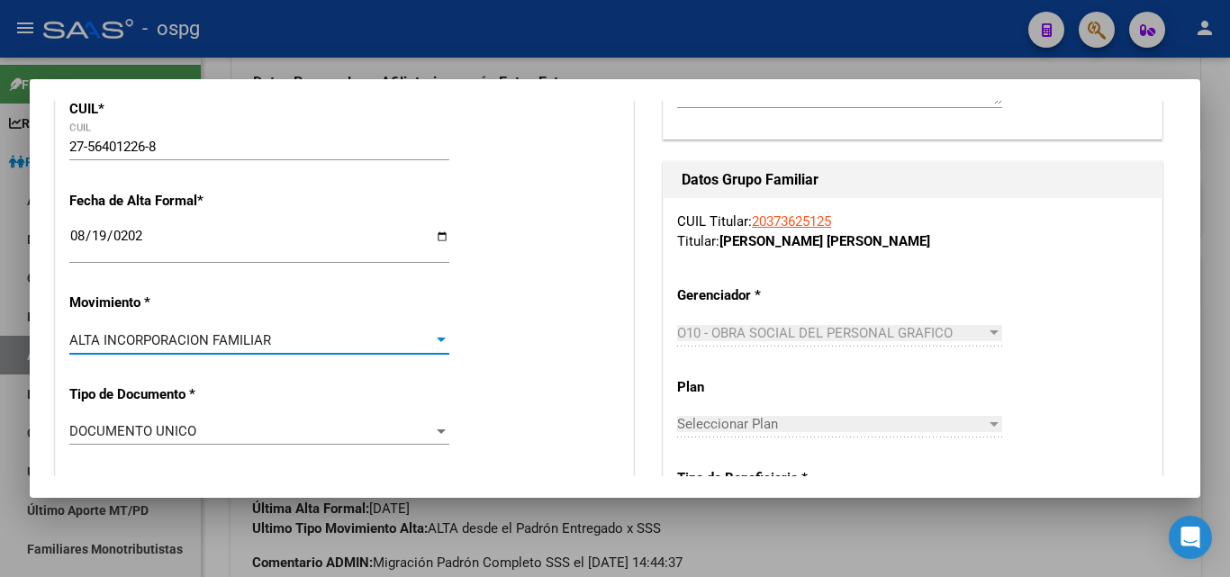
scroll to position [0, 0]
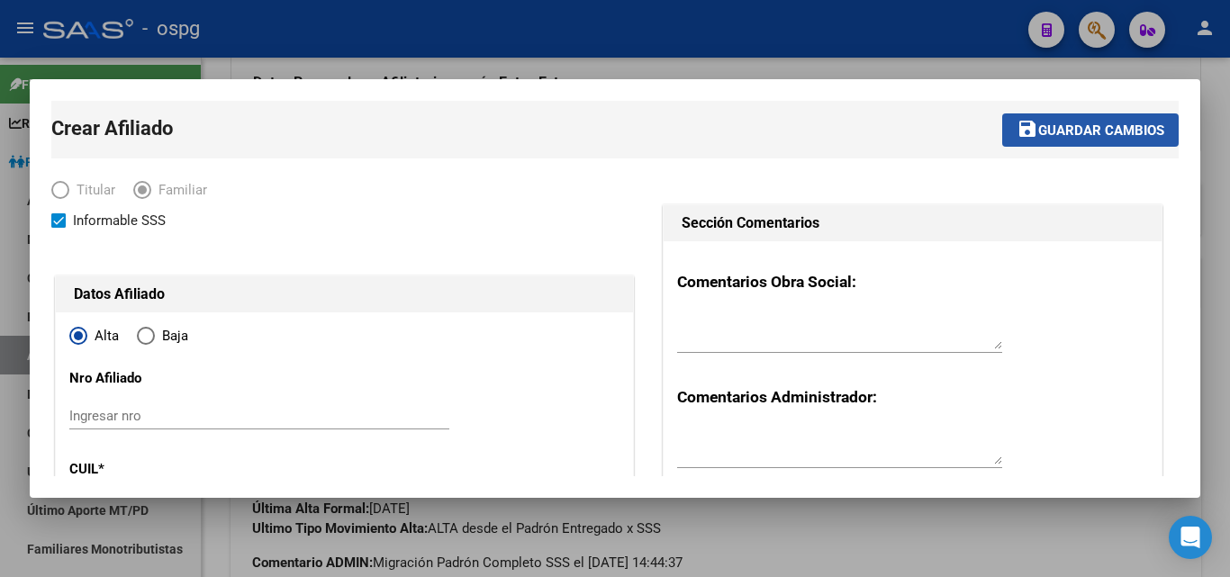
click at [1115, 138] on span "Guardar cambios" at bounding box center [1101, 130] width 126 height 16
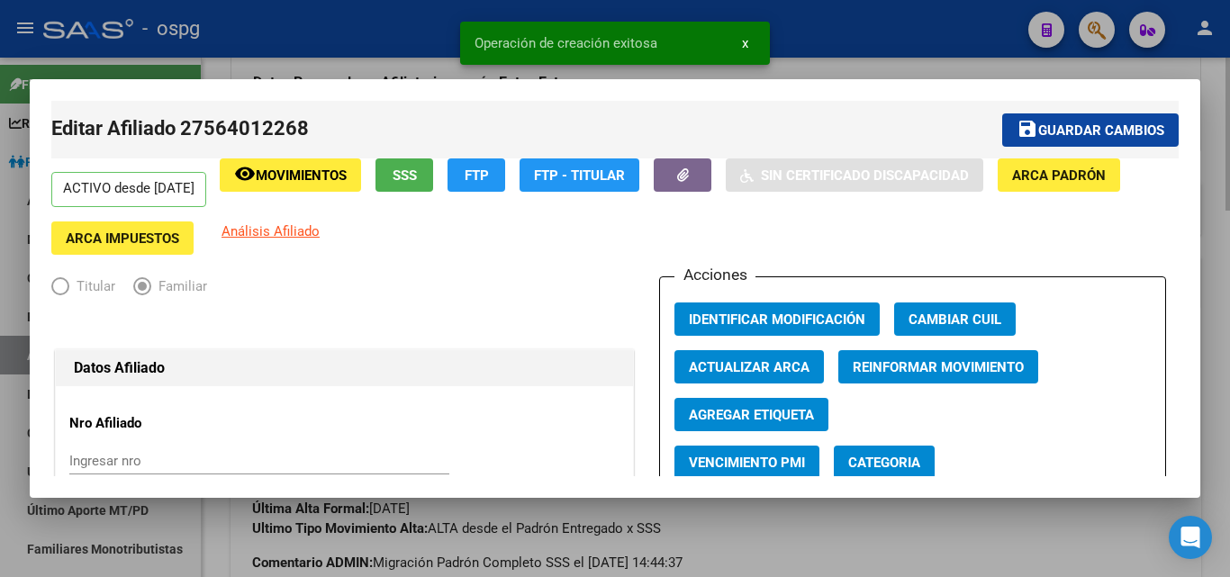
drag, startPoint x: 1220, startPoint y: 97, endPoint x: 1229, endPoint y: 77, distance: 21.8
click at [1229, 76] on div at bounding box center [615, 288] width 1230 height 577
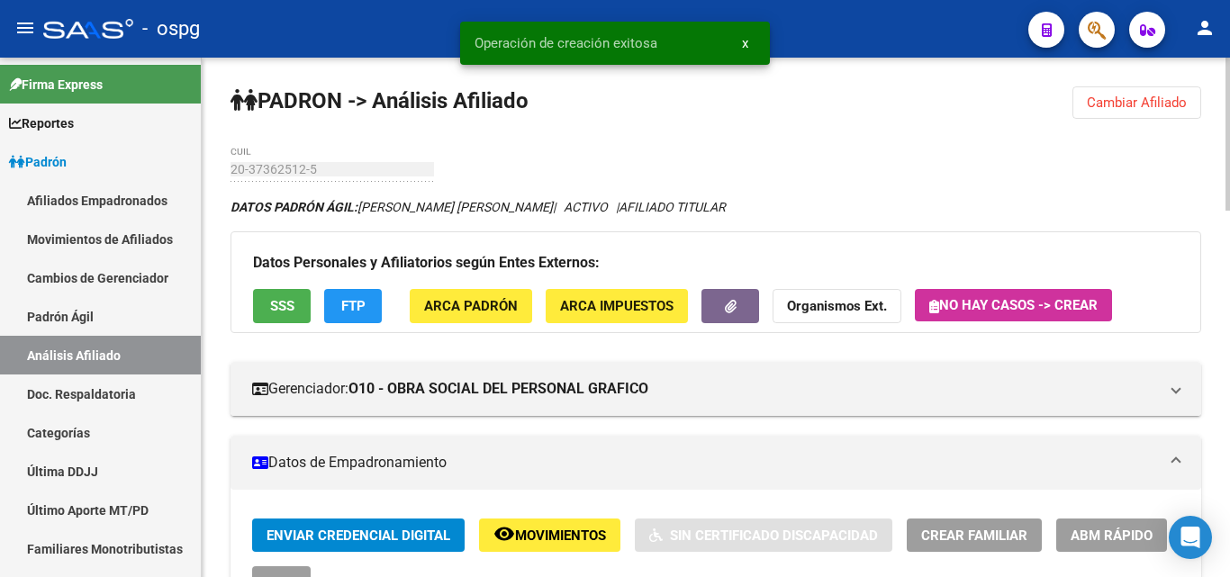
click at [1173, 97] on span "Cambiar Afiliado" at bounding box center [1137, 103] width 100 height 16
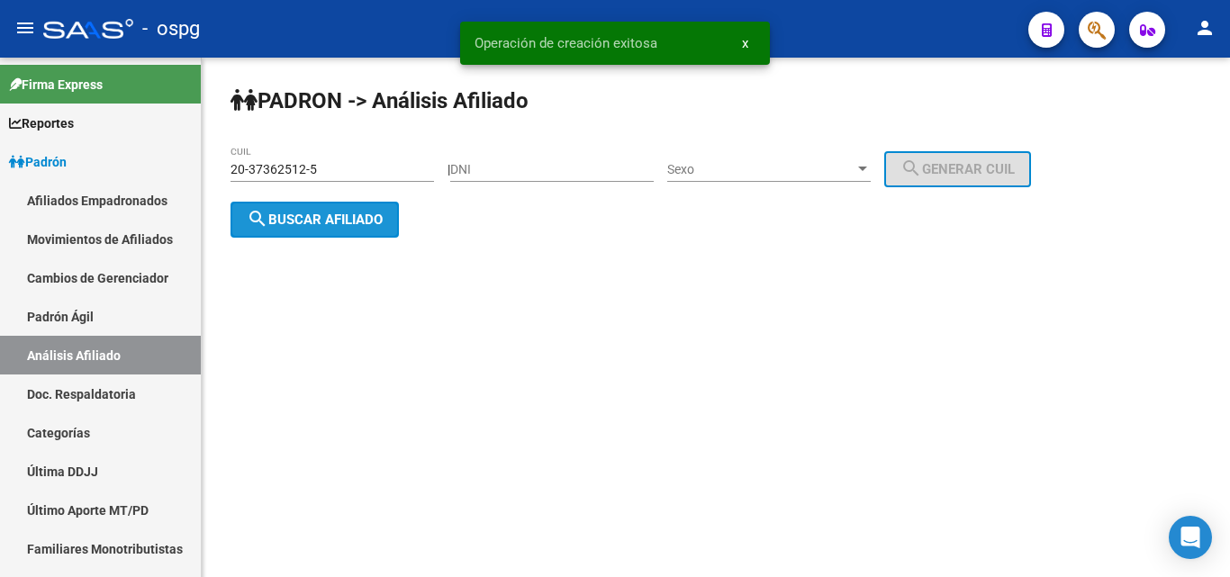
click at [298, 231] on button "search Buscar afiliado" at bounding box center [315, 220] width 168 height 36
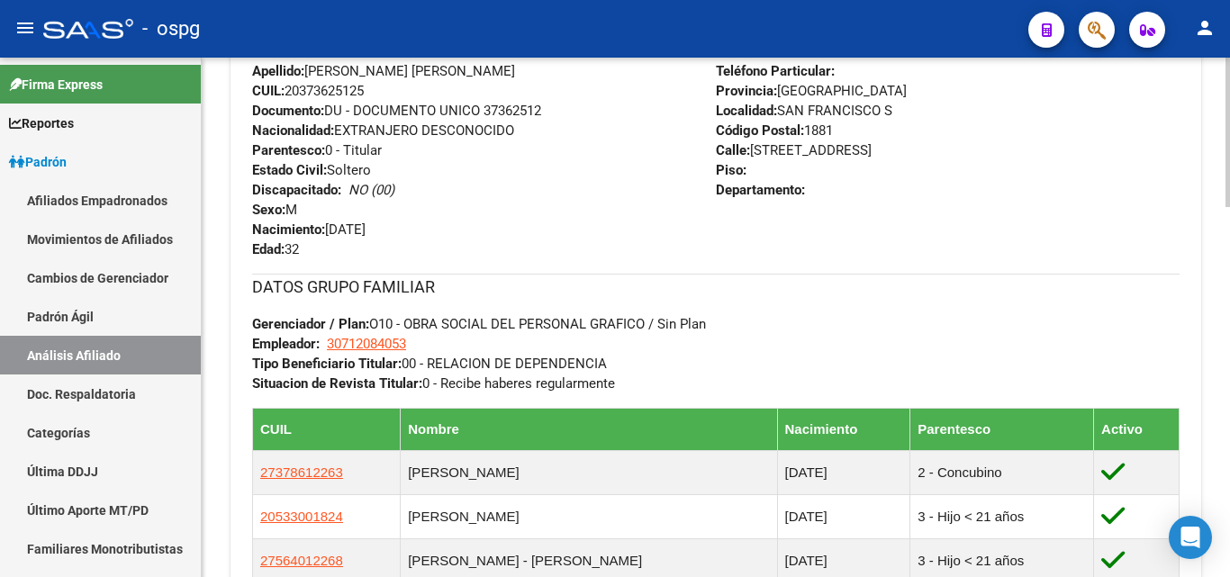
scroll to position [745, 0]
